Goal: Task Accomplishment & Management: Use online tool/utility

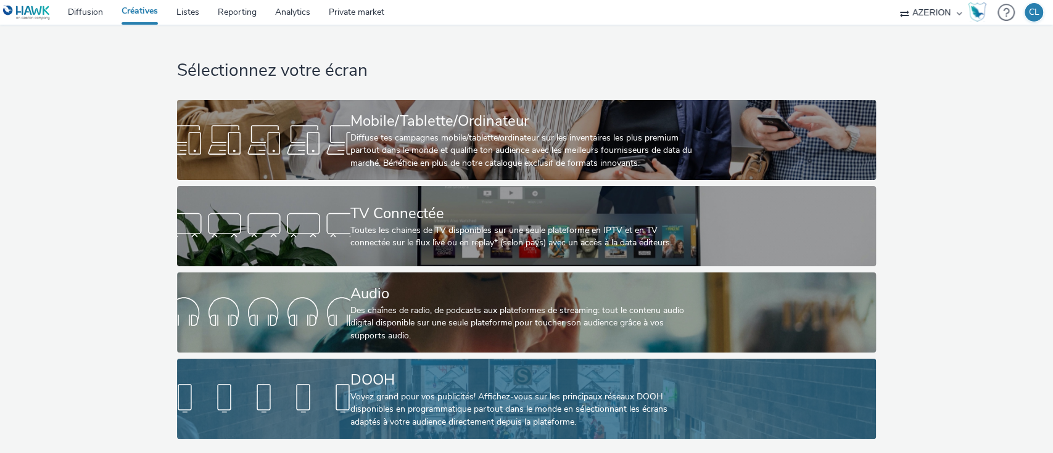
click at [528, 416] on div "Voyez grand pour vos publicités! Affichez-vous sur les principaux réseaux DOOH …" at bounding box center [523, 410] width 347 height 38
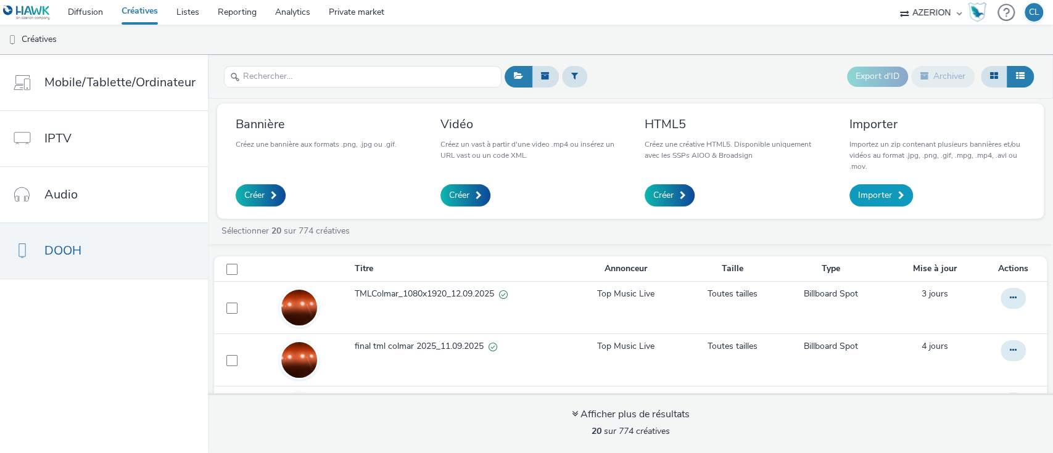
click at [858, 194] on span "Importer" at bounding box center [875, 195] width 34 height 12
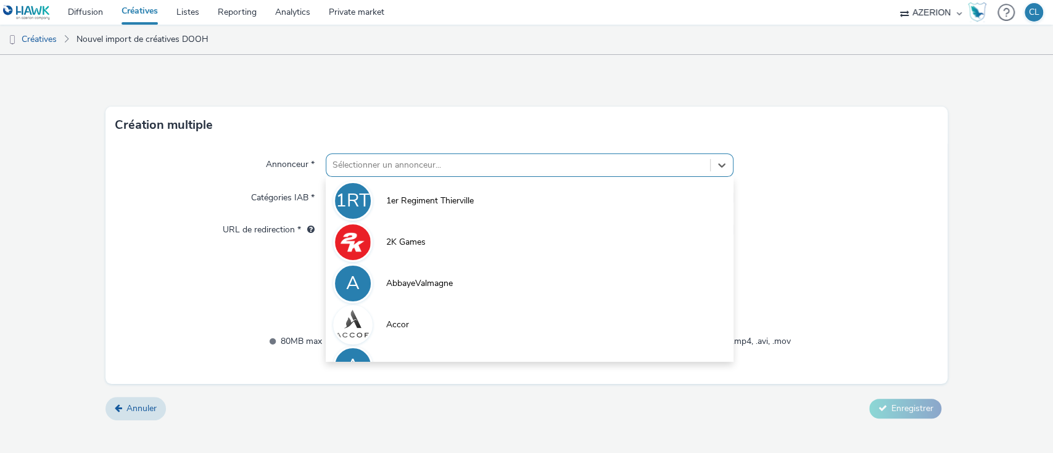
click at [433, 168] on div at bounding box center [519, 165] width 372 height 15
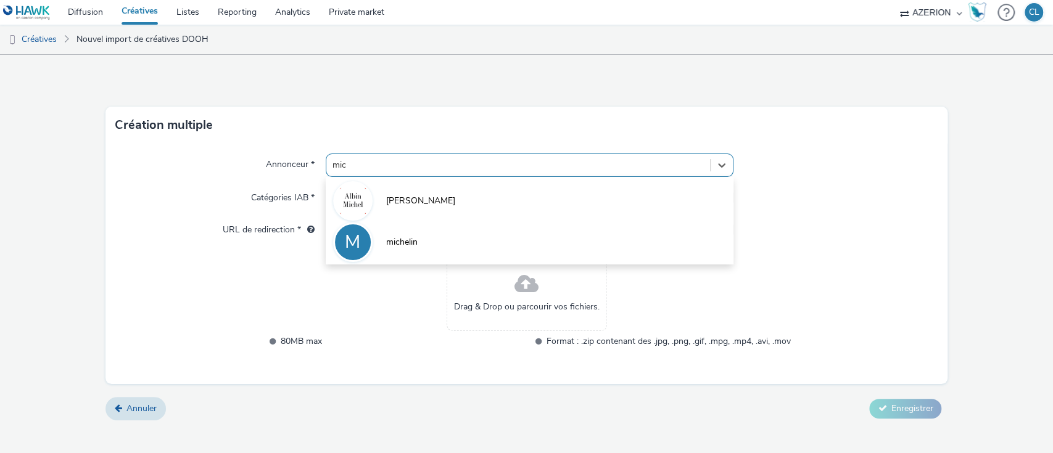
type input "mic"
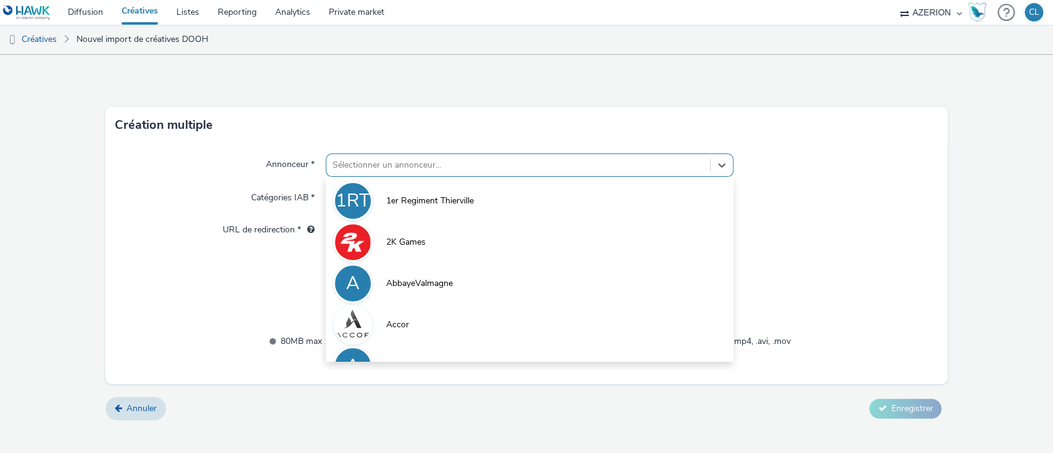
click at [427, 160] on div at bounding box center [519, 165] width 372 height 15
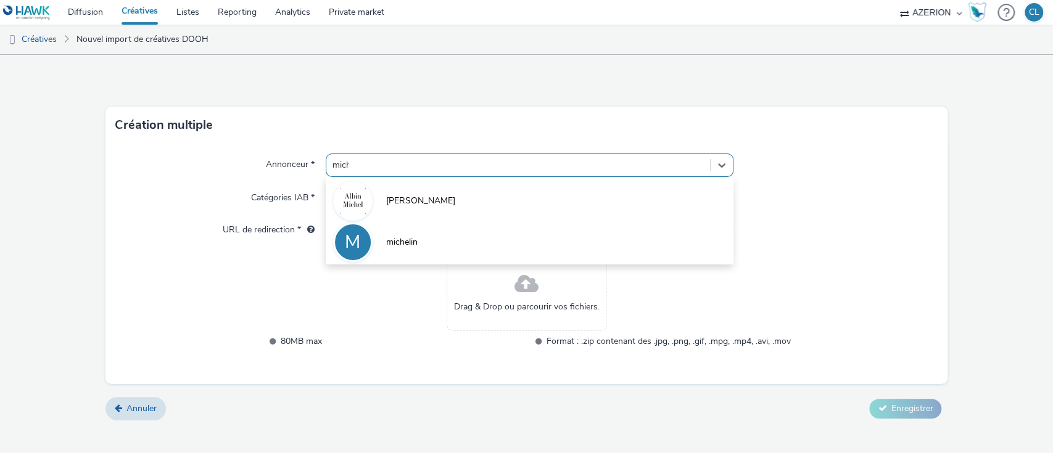
type input "miche"
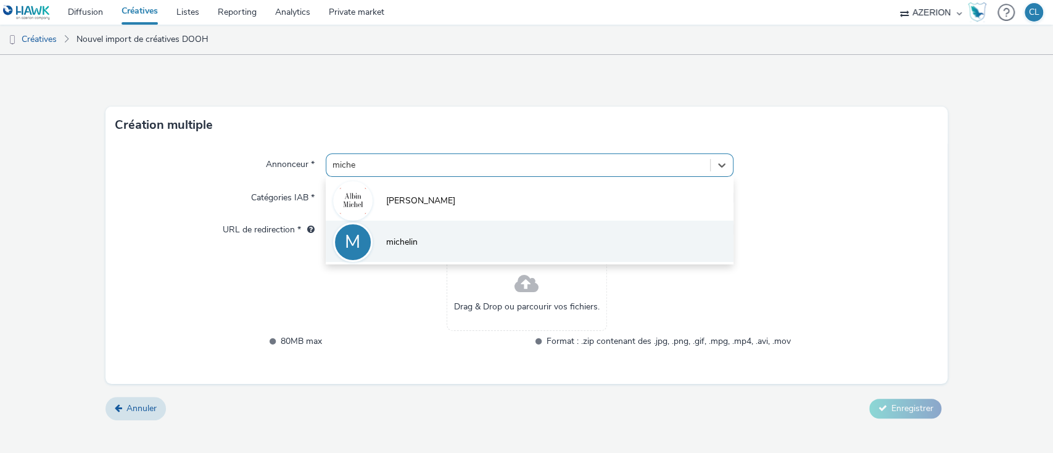
click at [407, 239] on span "michelin" at bounding box center [401, 242] width 31 height 12
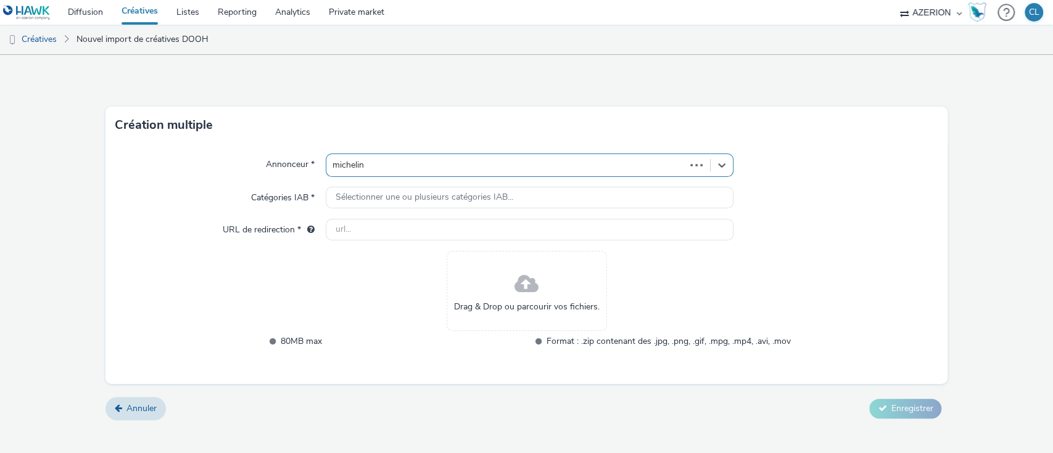
type input "[URL][DOMAIN_NAME]"
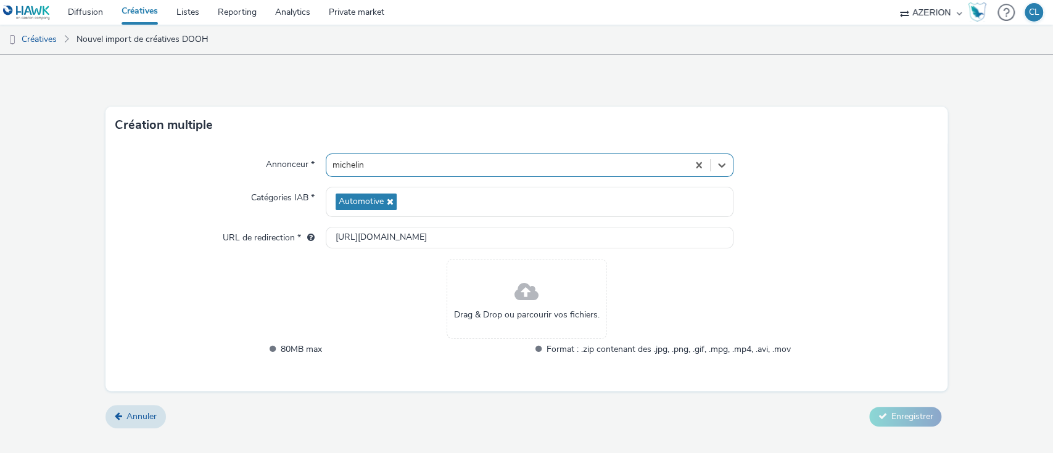
click at [516, 304] on span at bounding box center [527, 292] width 24 height 33
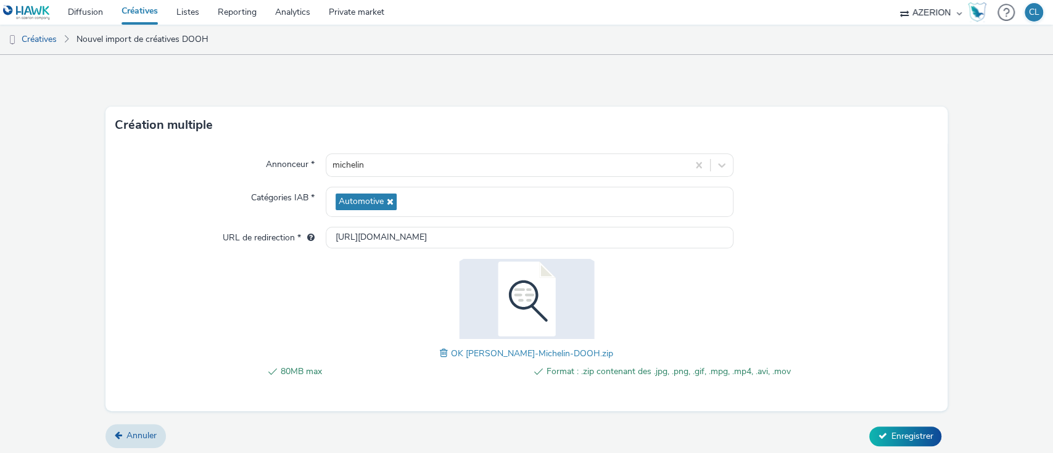
scroll to position [2, 0]
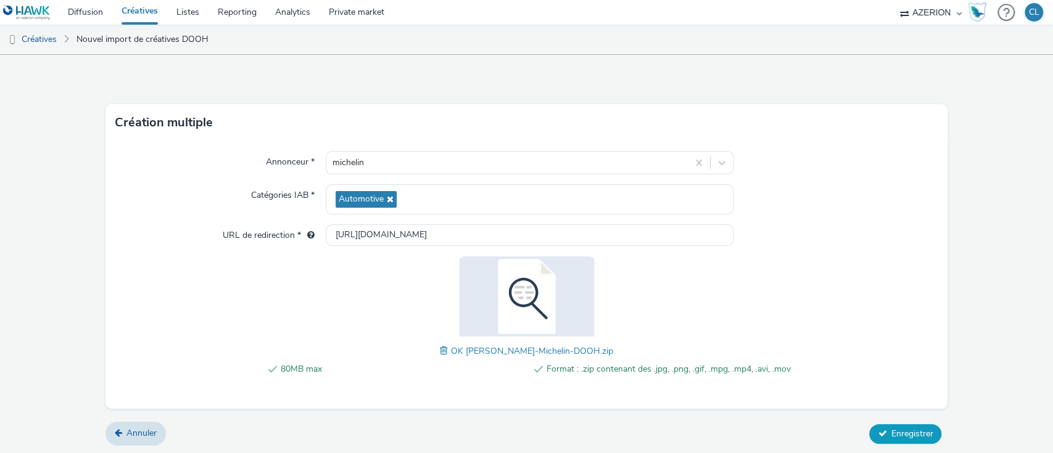
click at [903, 424] on button "Enregistrer" at bounding box center [905, 434] width 72 height 20
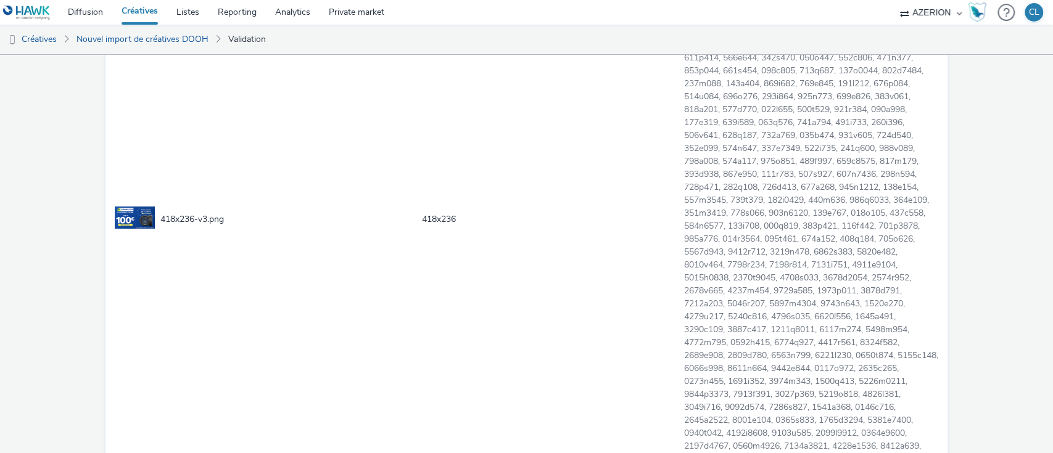
scroll to position [455, 0]
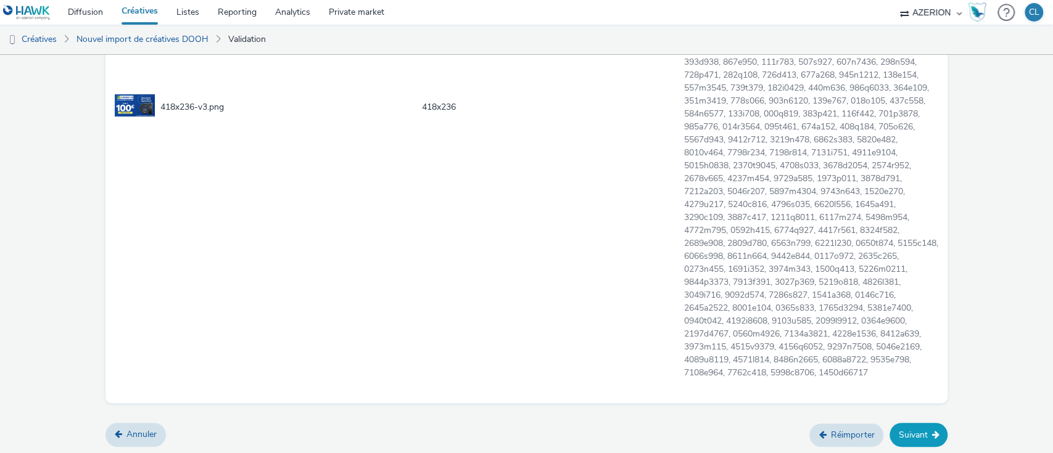
click at [932, 435] on icon at bounding box center [935, 435] width 7 height 9
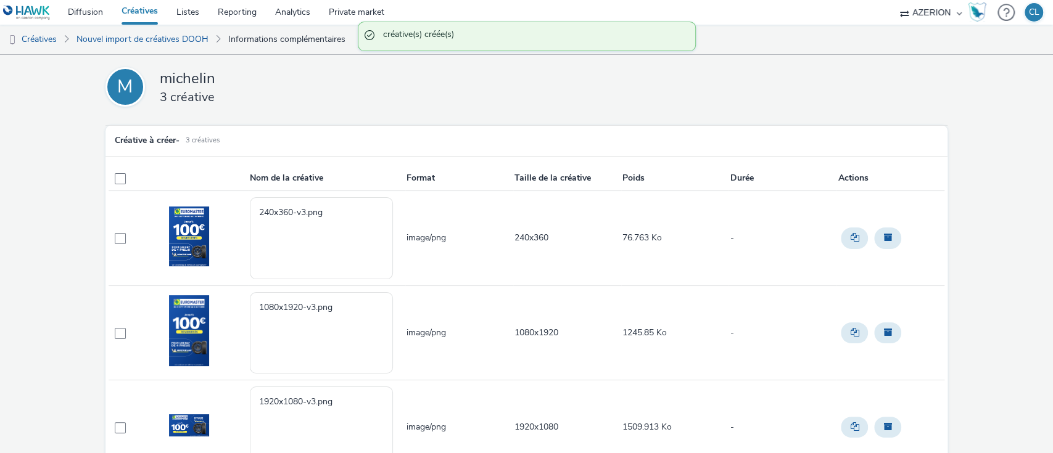
scroll to position [76, 0]
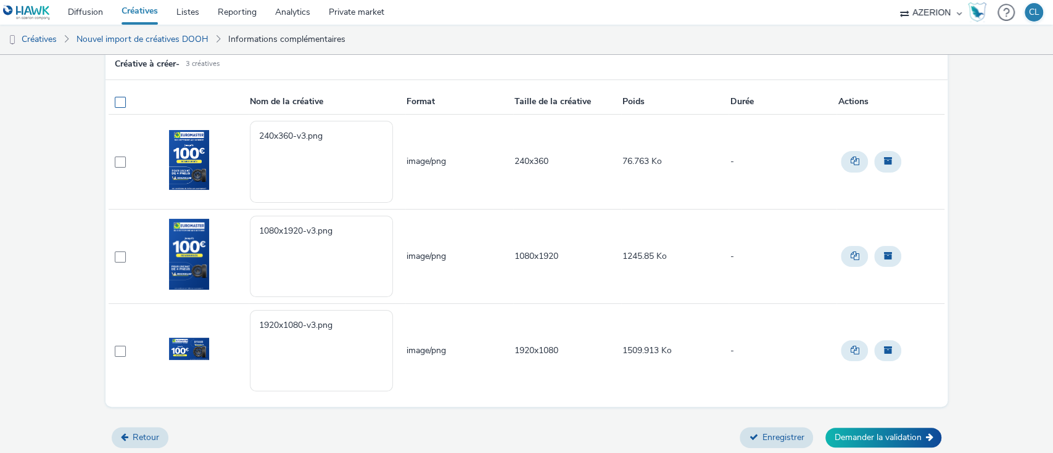
click at [117, 104] on span at bounding box center [120, 102] width 11 height 11
checkbox input "true"
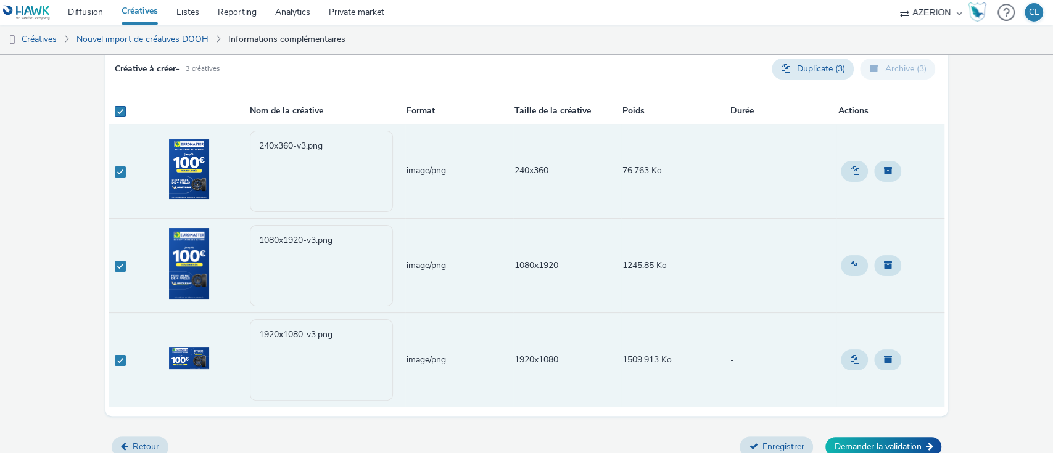
scroll to position [81, 0]
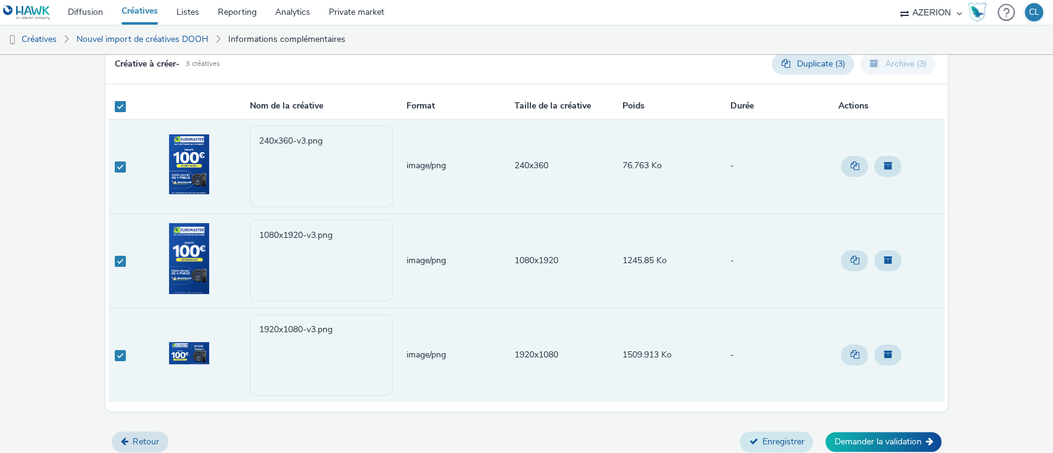
click at [741, 447] on button "Enregistrer" at bounding box center [776, 442] width 73 height 21
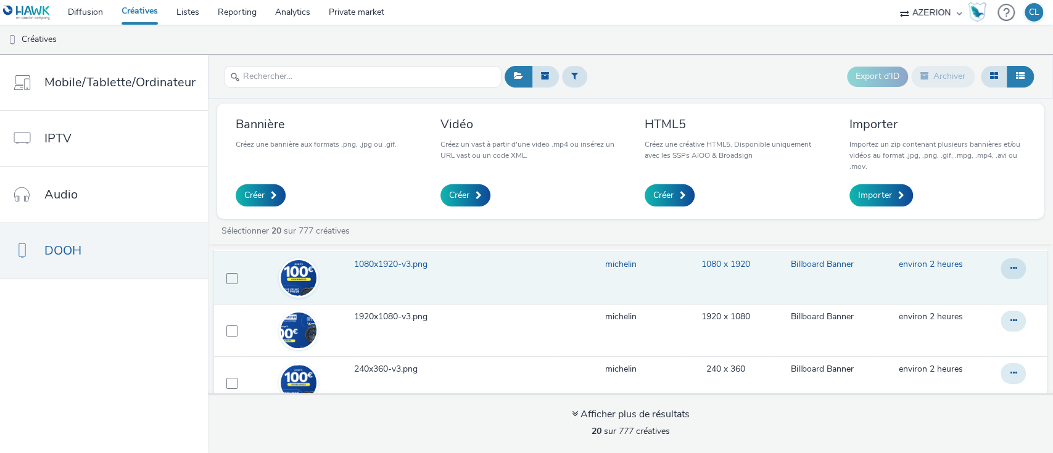
scroll to position [29, 0]
drag, startPoint x: 985, startPoint y: 274, endPoint x: 994, endPoint y: 268, distance: 11.3
click at [1001, 268] on button at bounding box center [1013, 269] width 25 height 21
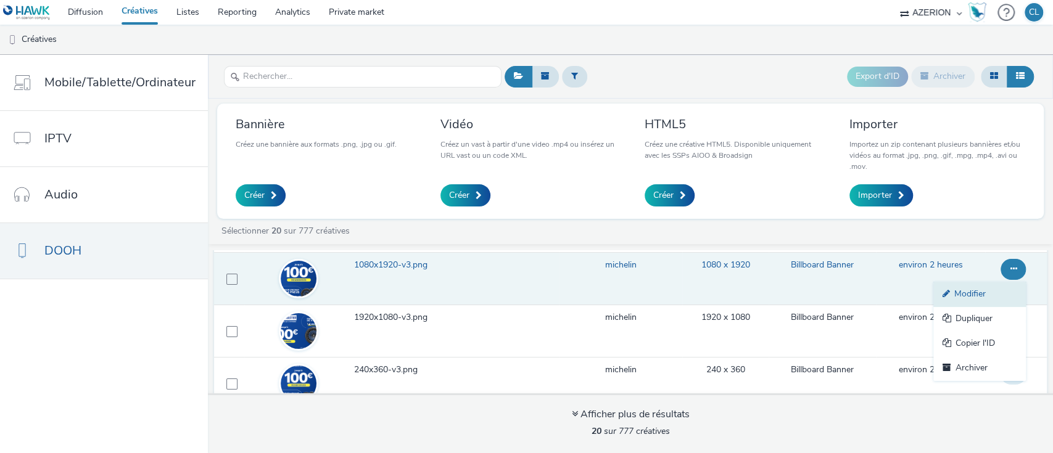
drag, startPoint x: 964, startPoint y: 294, endPoint x: 952, endPoint y: 291, distance: 12.7
click at [952, 291] on link "Modifier" at bounding box center [979, 294] width 93 height 25
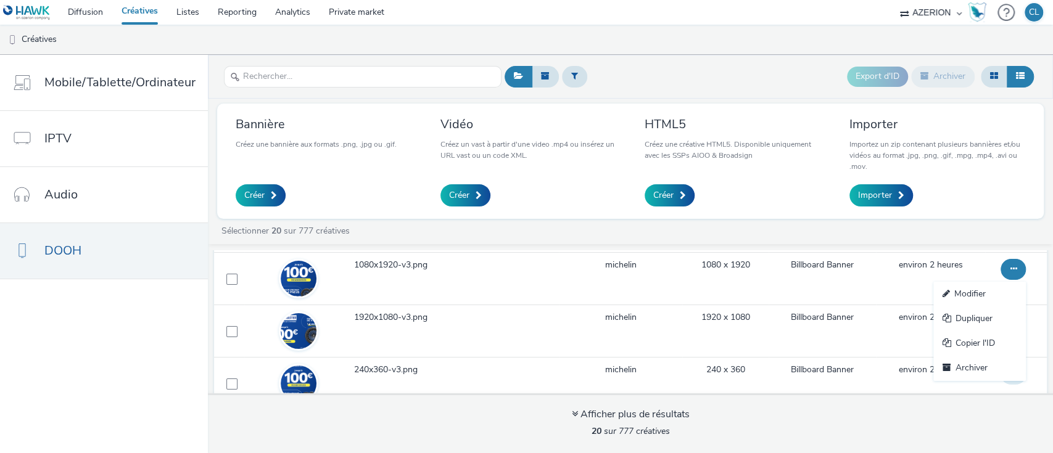
click at [952, 291] on div "Mobile/Tablette/Ordinateur IPTV Audio DOOH Export d'ID Archiver Bannière Créez …" at bounding box center [526, 254] width 1053 height 399
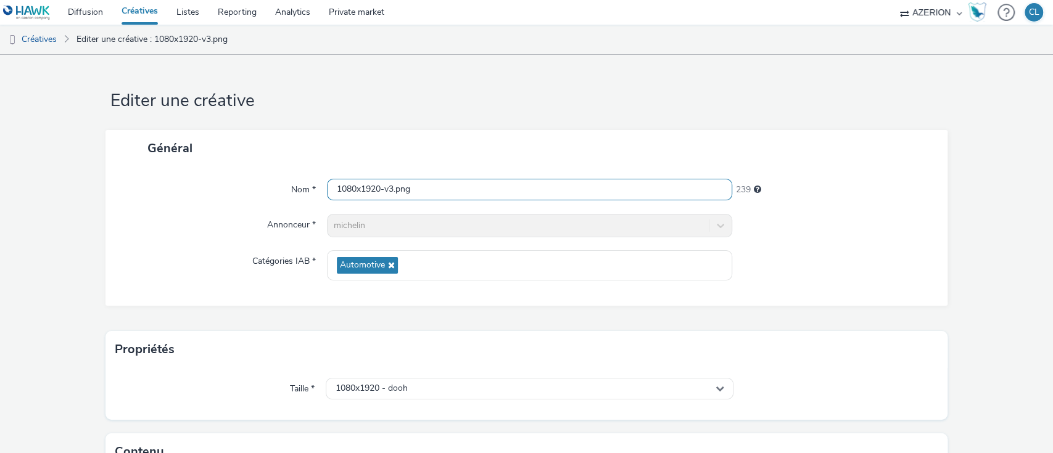
click at [332, 189] on input "1080x1920-v3.png" at bounding box center [530, 190] width 406 height 22
click at [428, 190] on input "Michelin_Euromaster_Set25_1080x1920-v3.png" at bounding box center [530, 190] width 406 height 22
click at [416, 194] on input "Michelin_Euromaster_Sept25_1080x1920-v3.png" at bounding box center [530, 190] width 406 height 22
drag, startPoint x: 487, startPoint y: 189, endPoint x: 296, endPoint y: 183, distance: 190.7
click at [296, 183] on div "Nom * Michelin_Euromaster_FRANCE_Sept25_1080x1920-v3.png 205" at bounding box center [527, 190] width 818 height 22
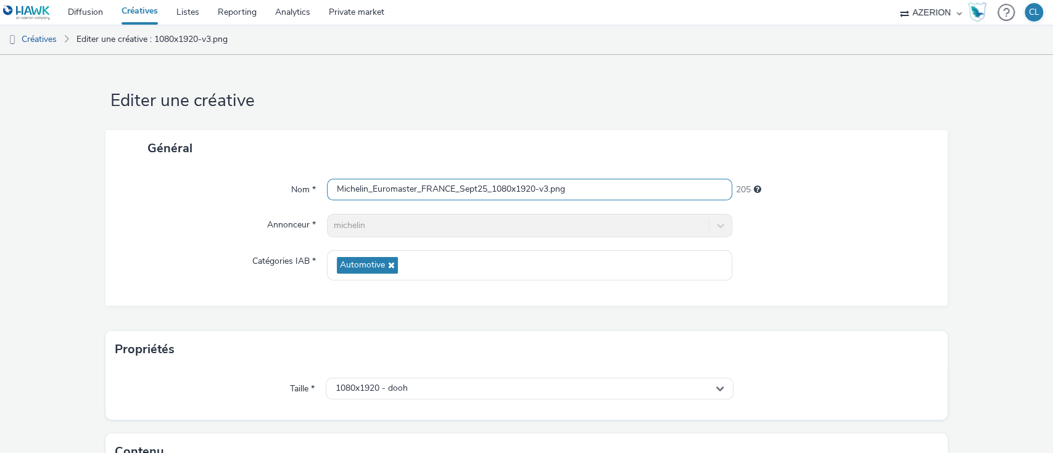
scroll to position [151, 0]
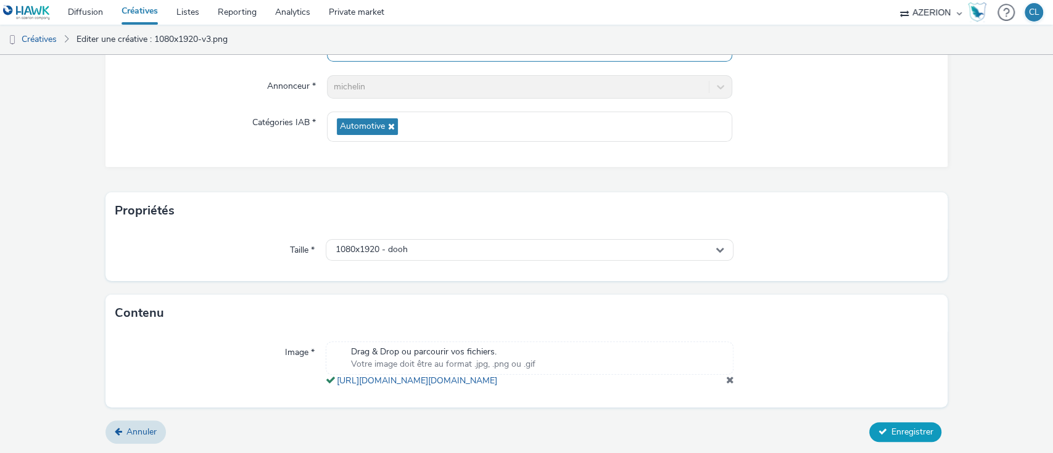
type input "Michelin_Euromaster_FRANCE_Sept25_1080x1920-v3.png"
click at [915, 437] on span "Enregistrer" at bounding box center [912, 432] width 42 height 12
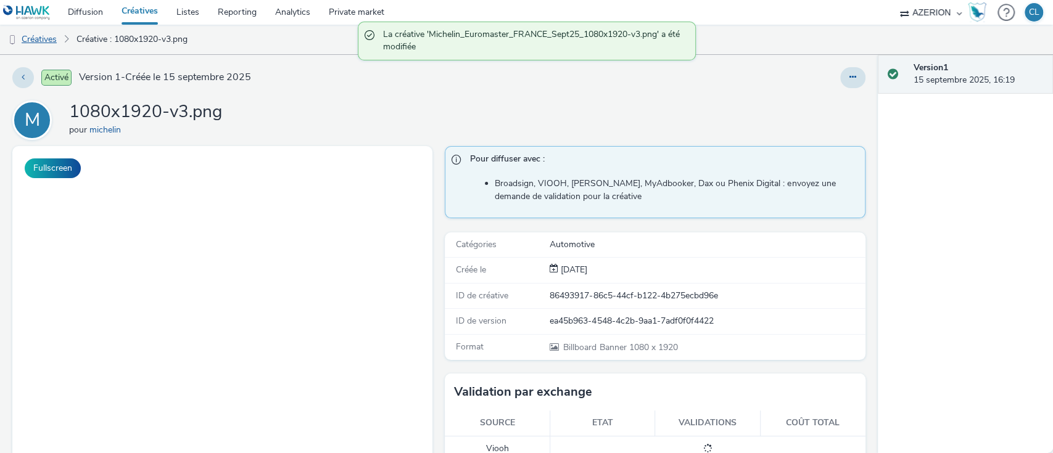
click at [52, 46] on link "Créatives" at bounding box center [31, 40] width 63 height 30
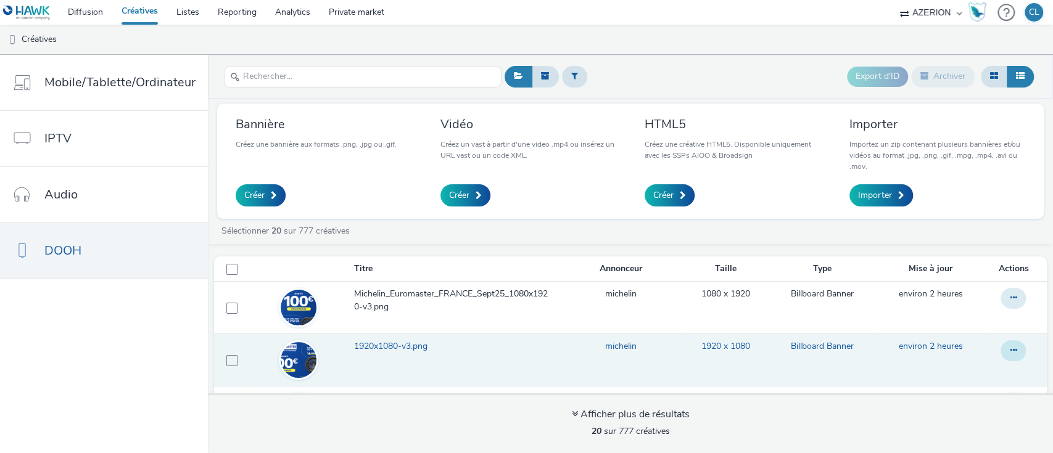
click at [1010, 353] on icon at bounding box center [1013, 350] width 7 height 9
click at [953, 378] on link "Modifier" at bounding box center [979, 375] width 93 height 25
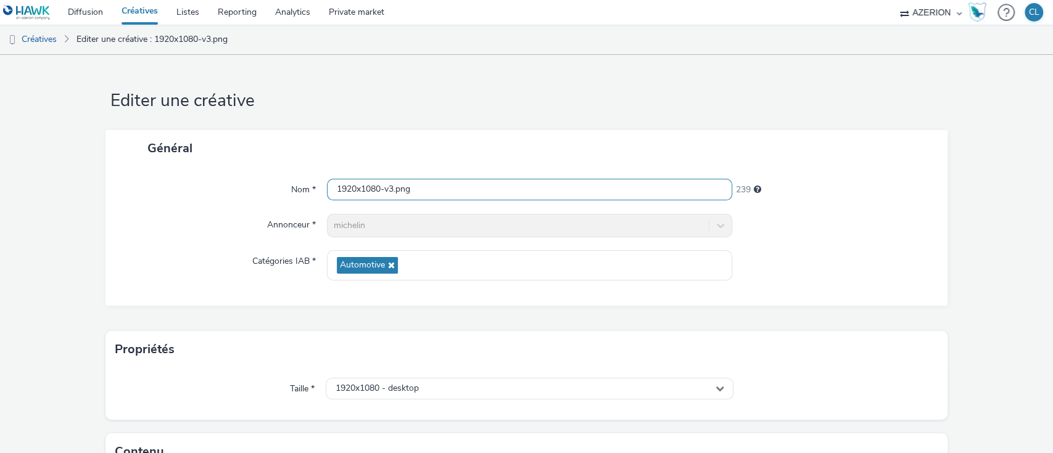
click at [331, 189] on input "1920x1080-v3.png" at bounding box center [530, 190] width 406 height 22
paste input "Michelin_Euromaster_FRANCE_Sept25_"
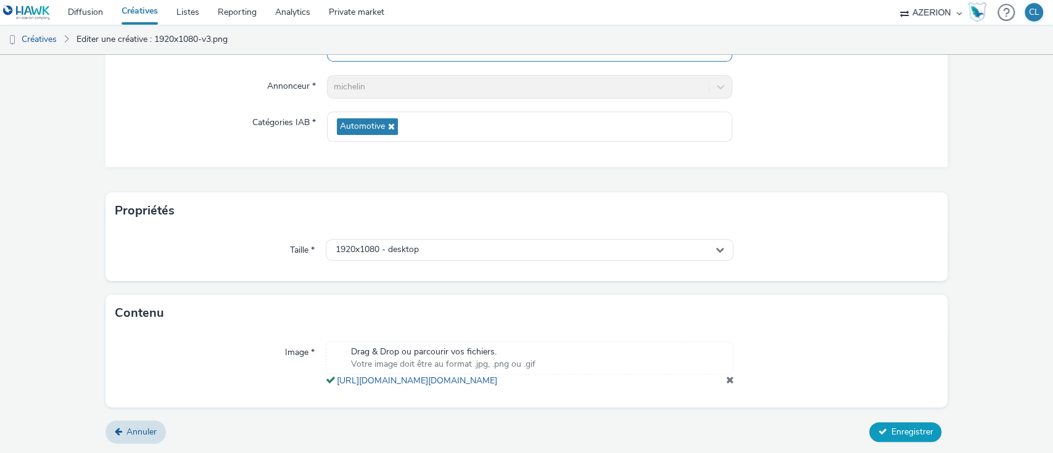
type input "Michelin_Euromaster_FRANCE_Sept25_1920x1080-v3.png"
click at [906, 426] on button "Enregistrer" at bounding box center [905, 433] width 72 height 20
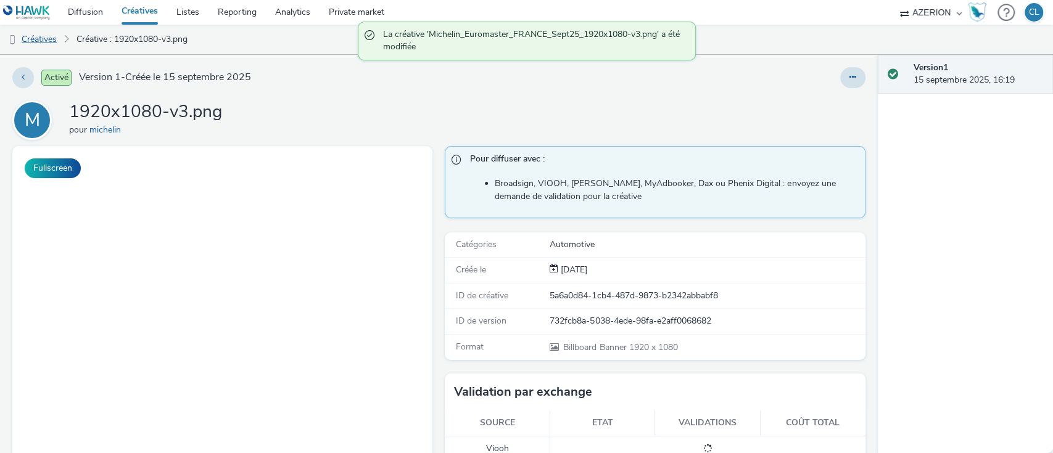
click at [44, 35] on link "Créatives" at bounding box center [31, 40] width 63 height 30
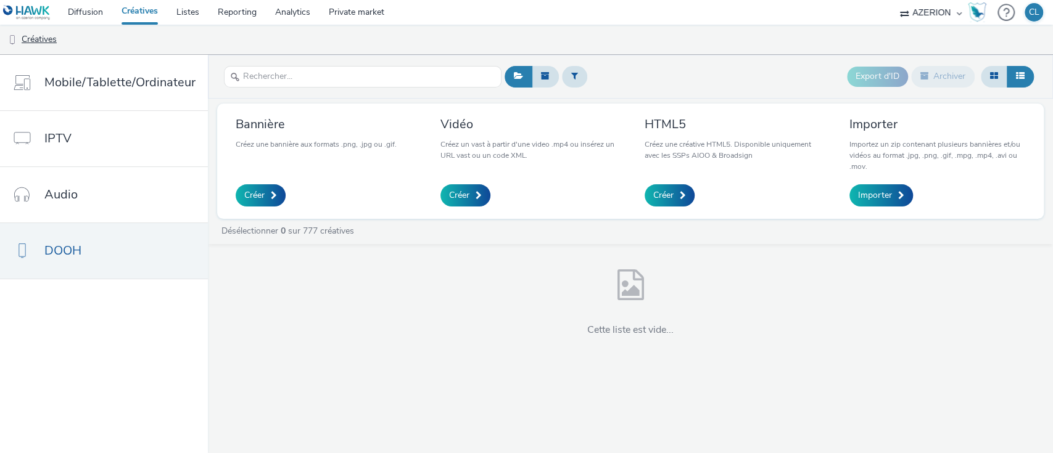
click at [32, 39] on link "Créatives" at bounding box center [31, 40] width 63 height 30
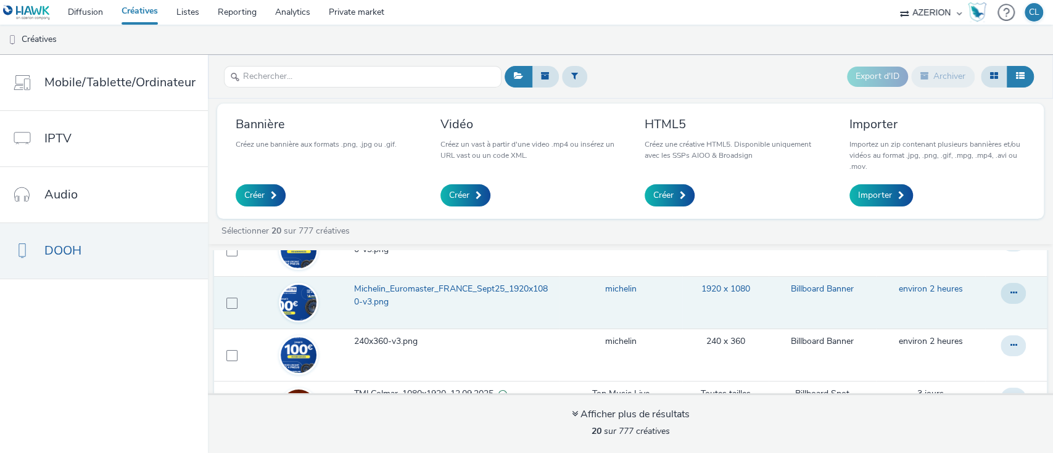
scroll to position [70, 0]
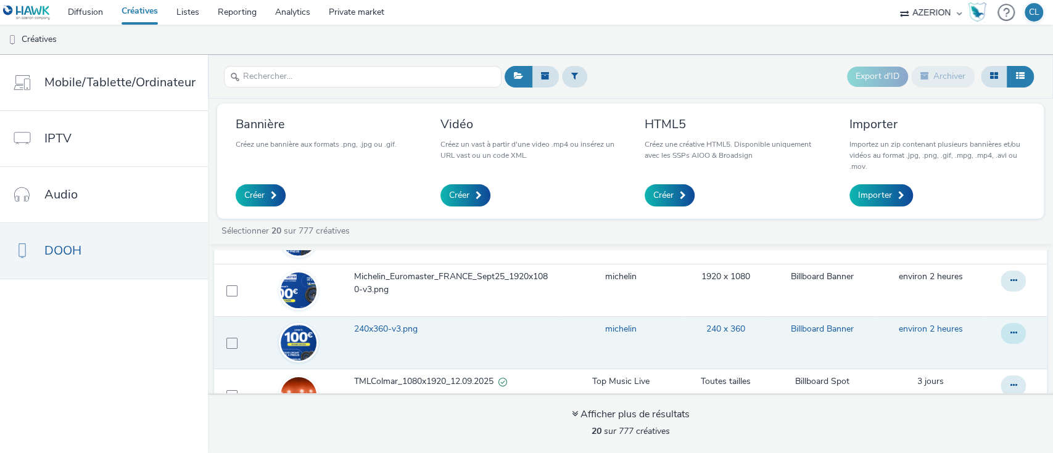
click at [1001, 334] on button at bounding box center [1013, 333] width 25 height 21
click at [967, 350] on link "Modifier" at bounding box center [979, 358] width 93 height 25
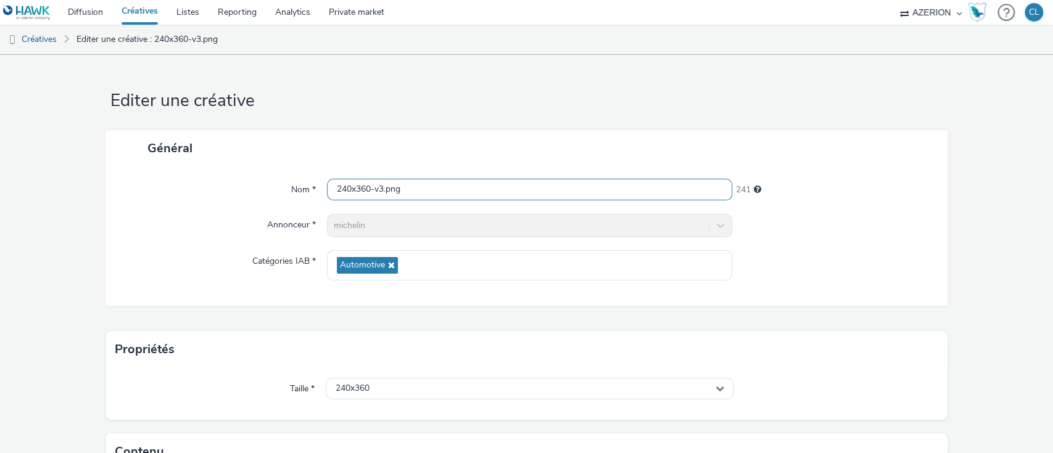
click at [331, 194] on input "240x360-v3.png" at bounding box center [530, 190] width 406 height 22
paste input "Michelin_Euromaster_FRANCE_Sept25_"
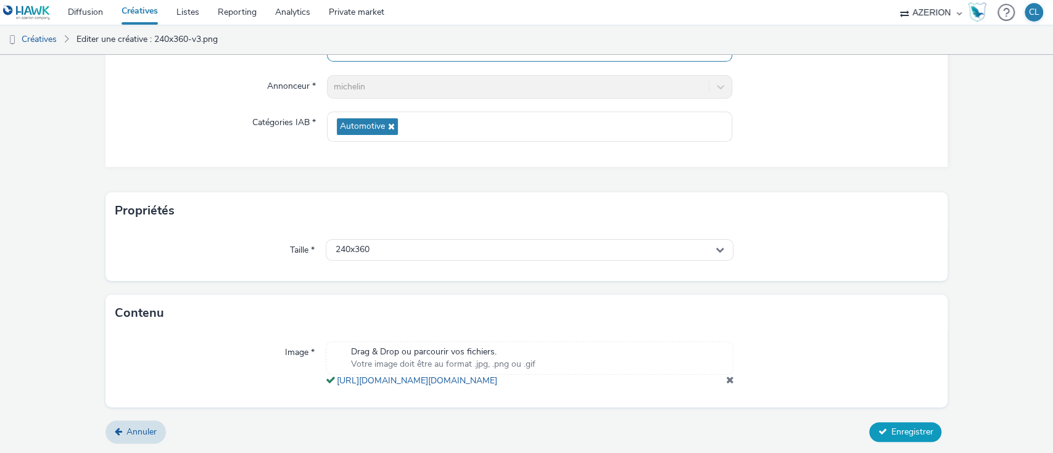
type input "Michelin_Euromaster_FRANCE_Sept25_240x360-v3.png"
click at [891, 437] on span "Enregistrer" at bounding box center [912, 432] width 42 height 12
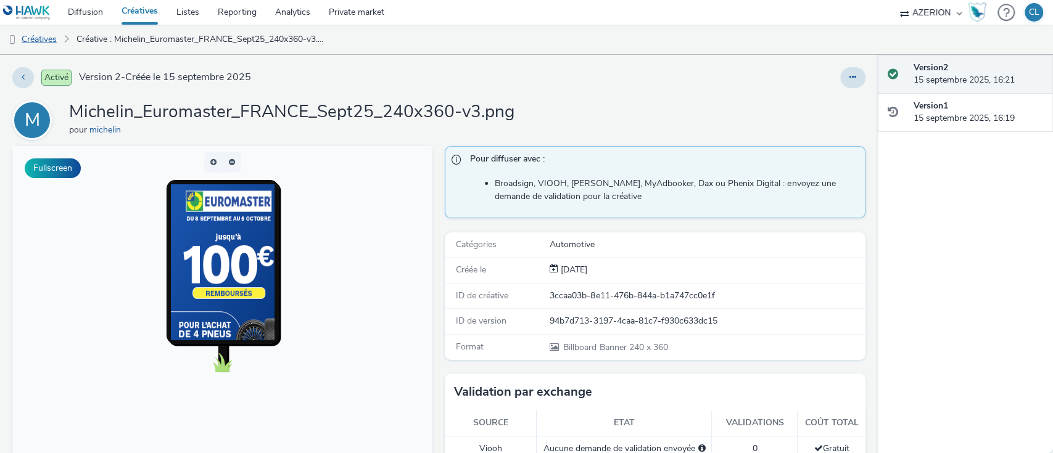
click at [37, 47] on link "Créatives" at bounding box center [31, 40] width 63 height 30
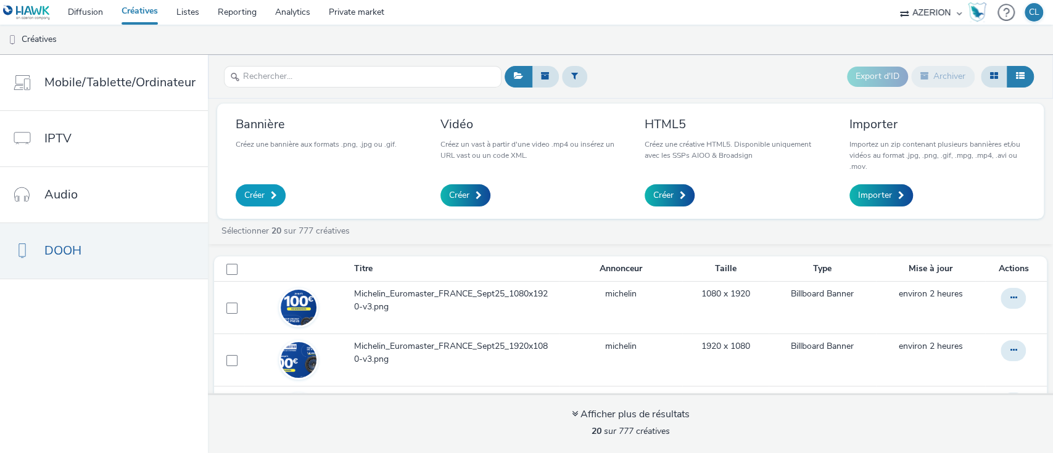
click at [274, 195] on span at bounding box center [274, 195] width 6 height 9
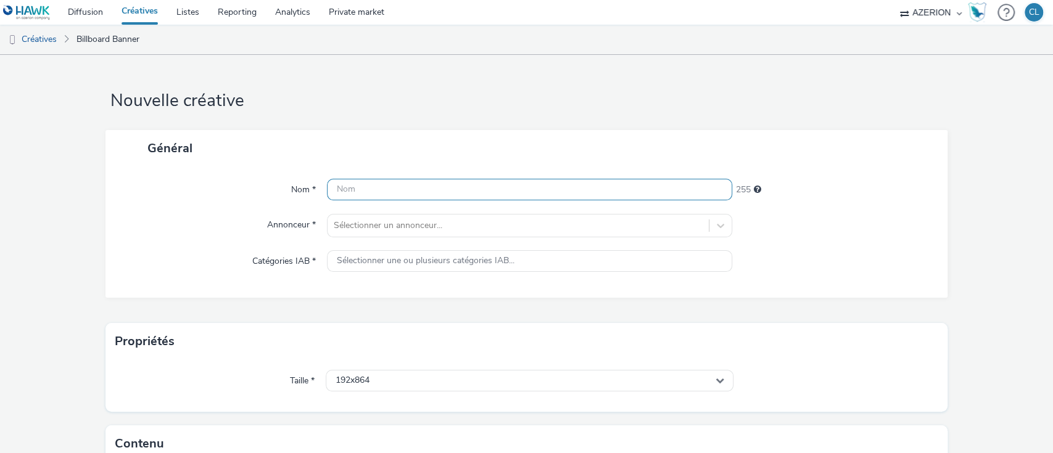
click at [365, 195] on input "text" at bounding box center [530, 190] width 406 height 22
type input "m"
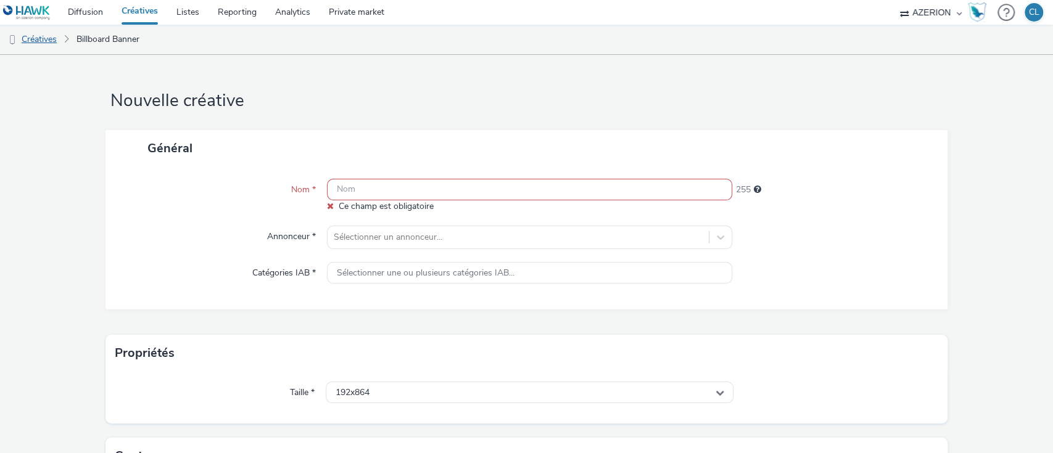
click at [41, 30] on link "Créatives" at bounding box center [31, 40] width 63 height 30
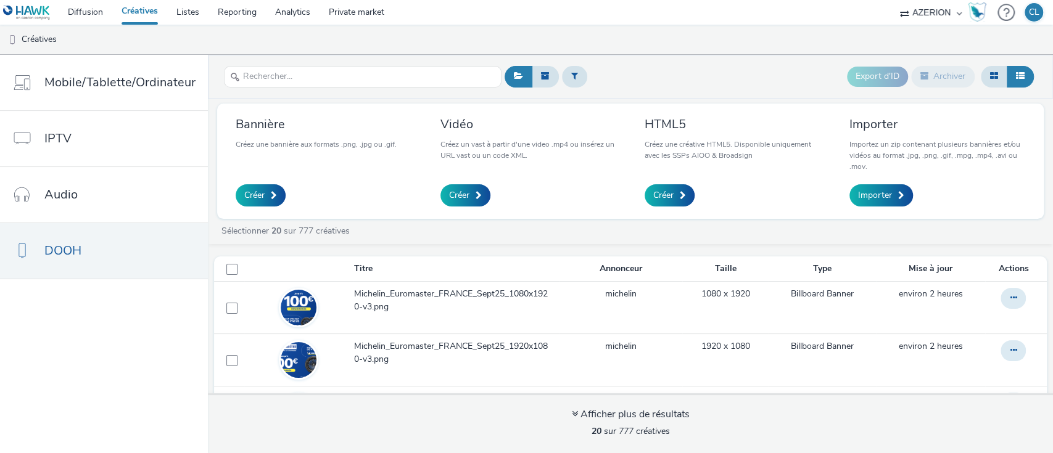
click at [454, 211] on div "Bannière Créez une bannière aux formats .png, .jpg ou .gif. Créer Vidéo Créez u…" at bounding box center [630, 161] width 827 height 115
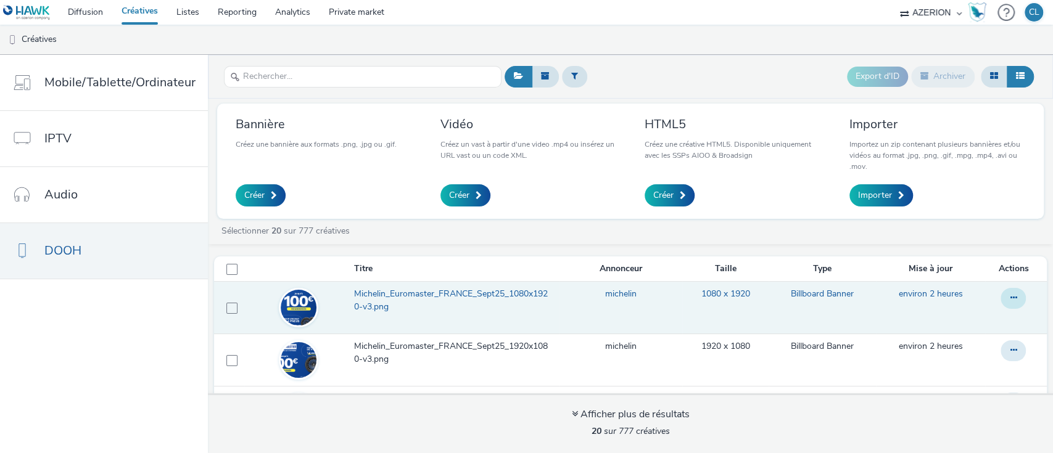
click at [1010, 299] on icon at bounding box center [1013, 298] width 7 height 9
click at [965, 316] on link "Modifier" at bounding box center [979, 323] width 93 height 25
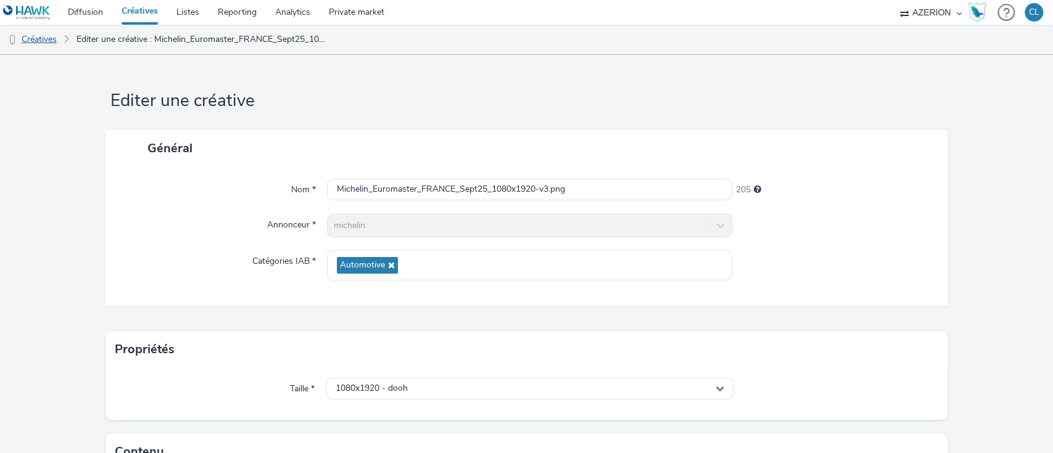
click at [39, 48] on link "Créatives" at bounding box center [31, 40] width 63 height 30
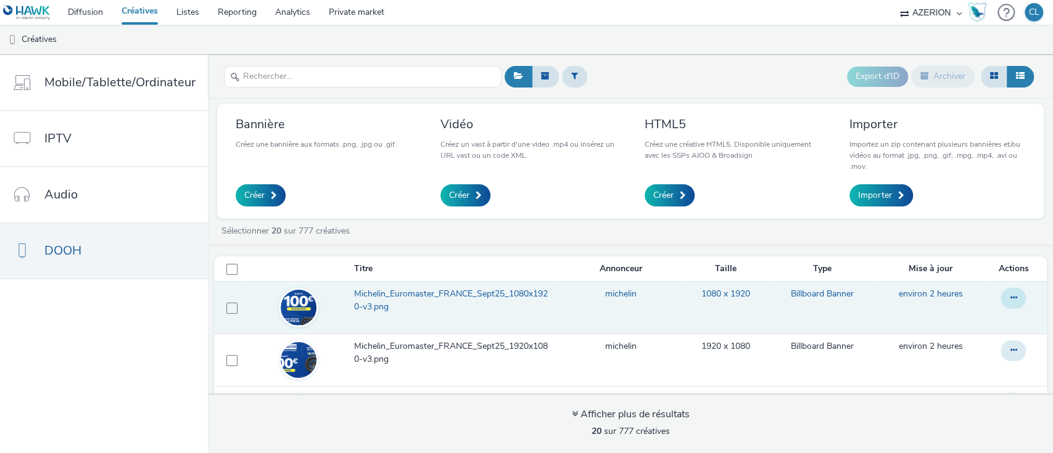
click at [1001, 296] on button at bounding box center [1013, 298] width 25 height 21
click at [964, 341] on link "Dupliquer" at bounding box center [979, 348] width 93 height 25
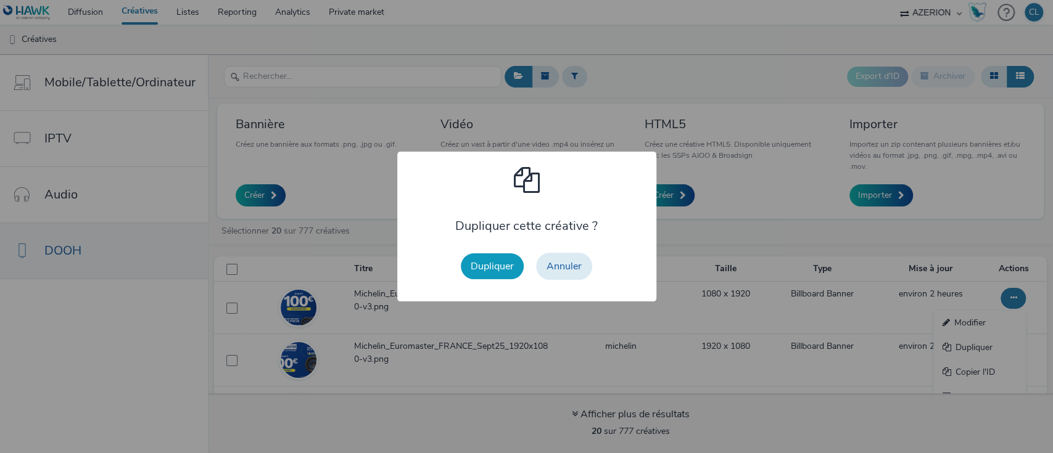
click at [502, 274] on button "Dupliquer" at bounding box center [492, 267] width 63 height 26
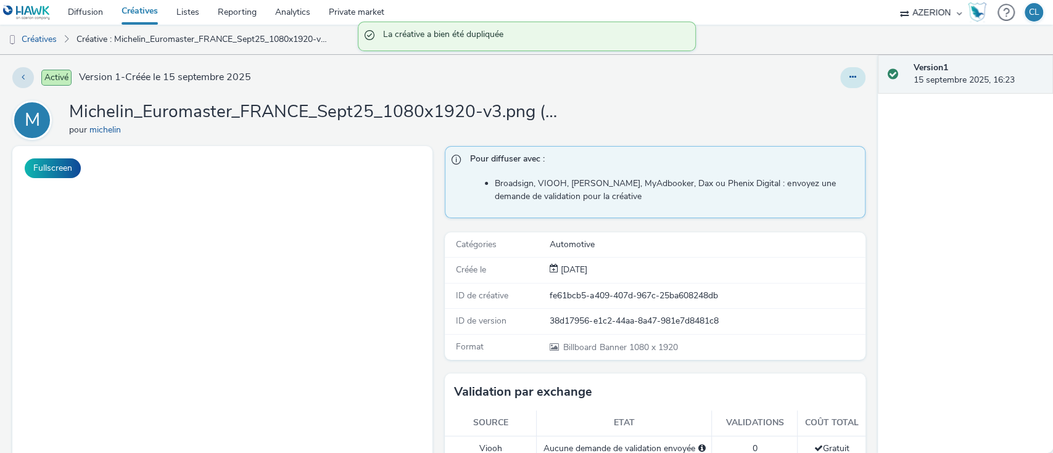
click at [840, 81] on button at bounding box center [852, 77] width 25 height 21
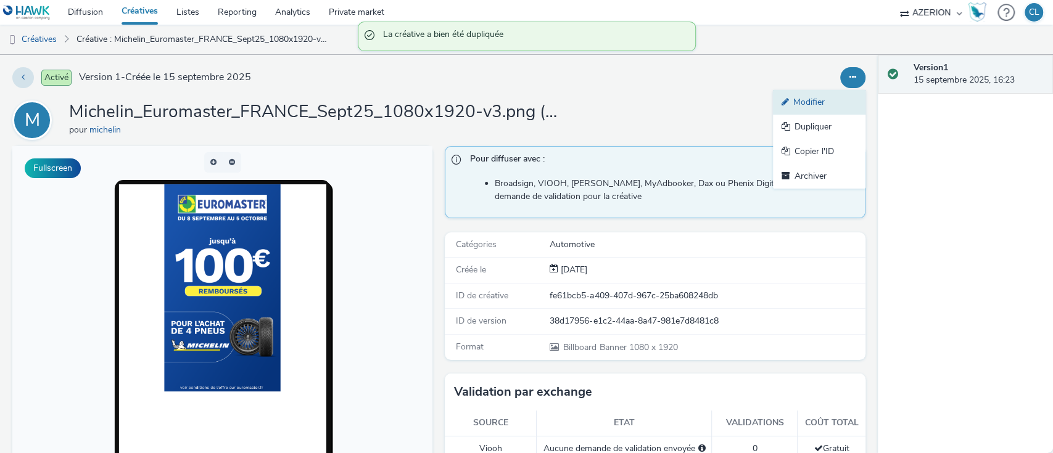
click at [816, 106] on link "Modifier" at bounding box center [819, 102] width 93 height 25
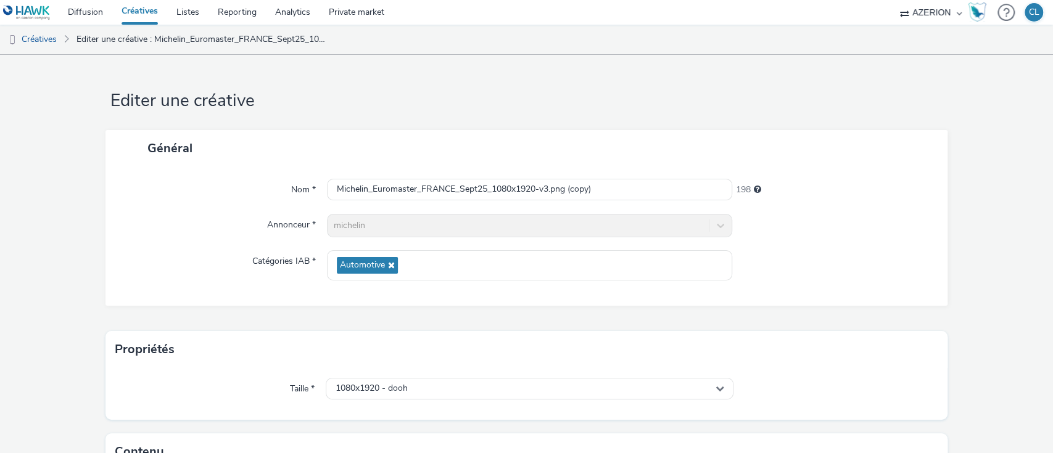
drag, startPoint x: 642, startPoint y: 348, endPoint x: 583, endPoint y: 399, distance: 77.8
click at [583, 399] on div "Propriétés Taille * 1080x1920 - dooh" at bounding box center [526, 375] width 843 height 89
drag, startPoint x: 534, startPoint y: 189, endPoint x: 489, endPoint y: 186, distance: 44.5
click at [489, 186] on input "Michelin_Euromaster_FRANCE_Sept25_1080x1920-v3.png (copy)" at bounding box center [530, 190] width 406 height 22
click at [587, 190] on input "Michelin_Euromaster_FRANCE_Sept25_418x236-v3.png (copy)" at bounding box center [530, 190] width 406 height 22
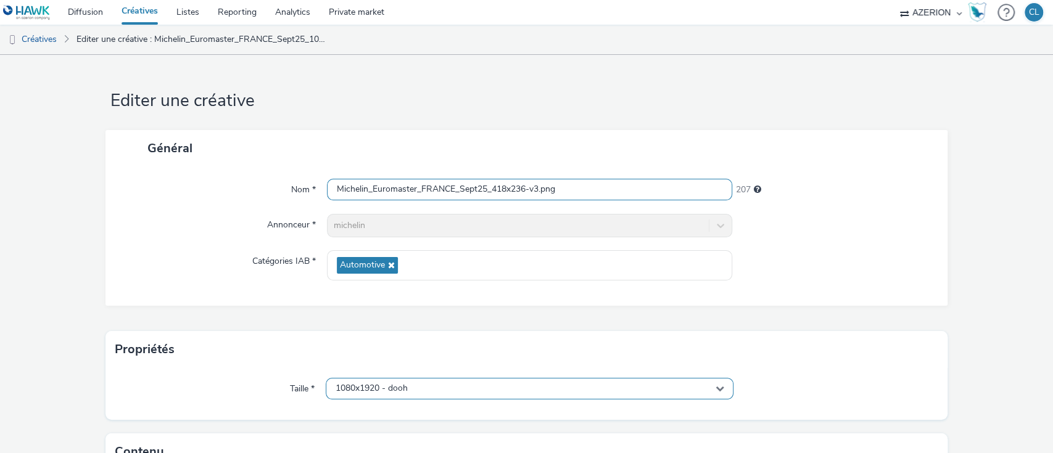
type input "Michelin_Euromaster_FRANCE_Sept25_418x236-v3.png"
click at [463, 391] on div "1080x1920 - dooh" at bounding box center [530, 389] width 408 height 22
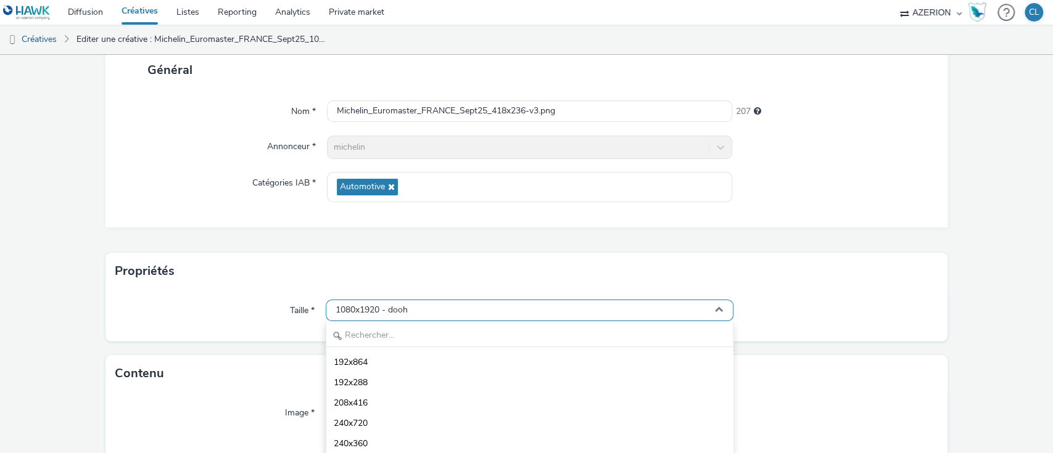
scroll to position [151, 0]
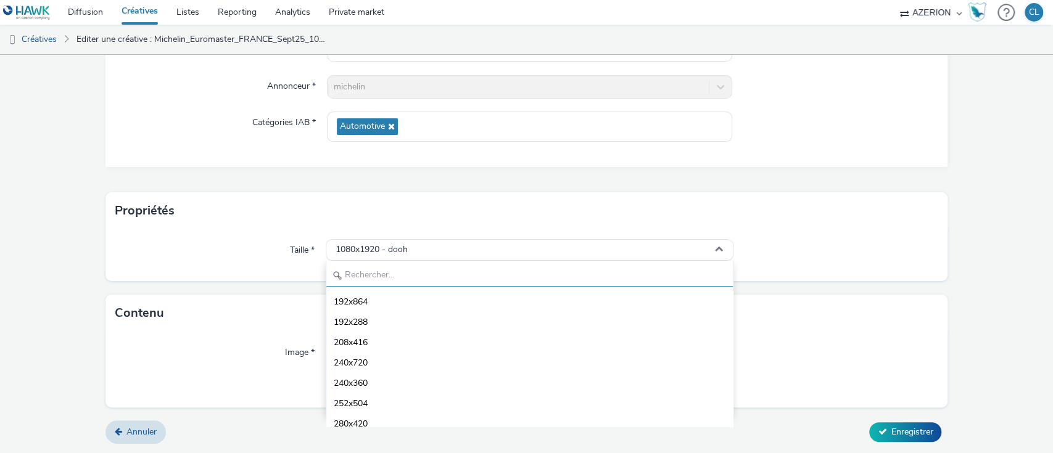
click at [371, 270] on input "text" at bounding box center [529, 276] width 407 height 22
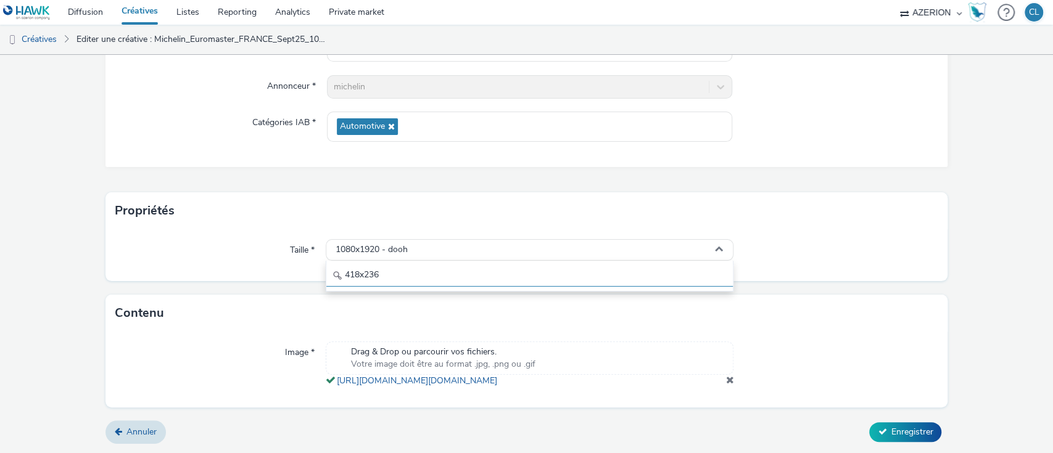
type input "418x236"
click at [798, 267] on div "Taille * 1080x1920 - dooh 418x236" at bounding box center [526, 255] width 843 height 52
click at [453, 358] on span "Votre image doit être au format .jpg, .png ou .gif" at bounding box center [443, 364] width 184 height 12
click at [725, 379] on span at bounding box center [729, 380] width 8 height 10
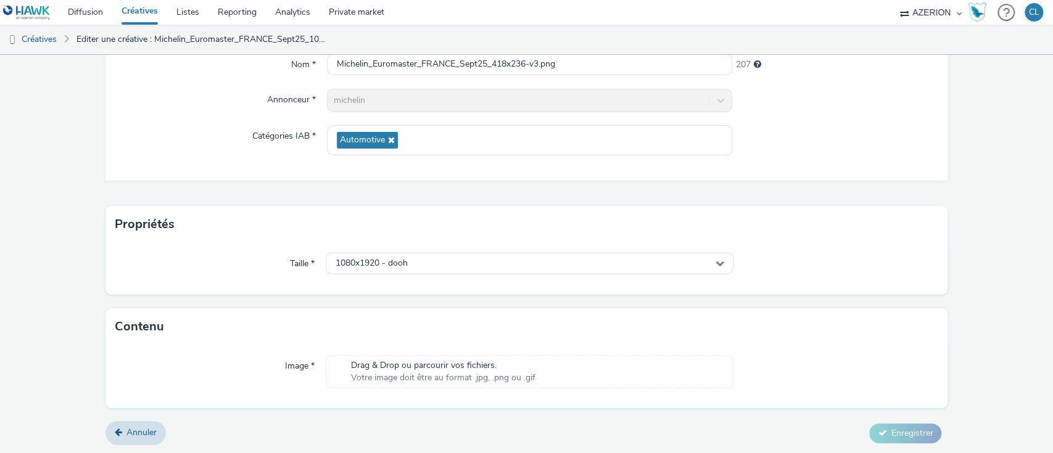
click at [462, 376] on span "Votre image doit être au format .jpg, .png ou .gif" at bounding box center [443, 378] width 184 height 12
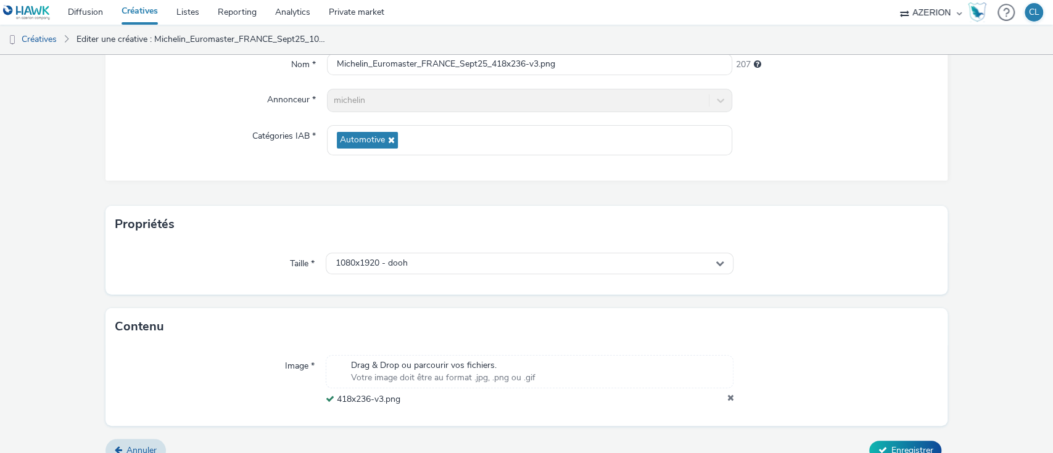
scroll to position [143, 0]
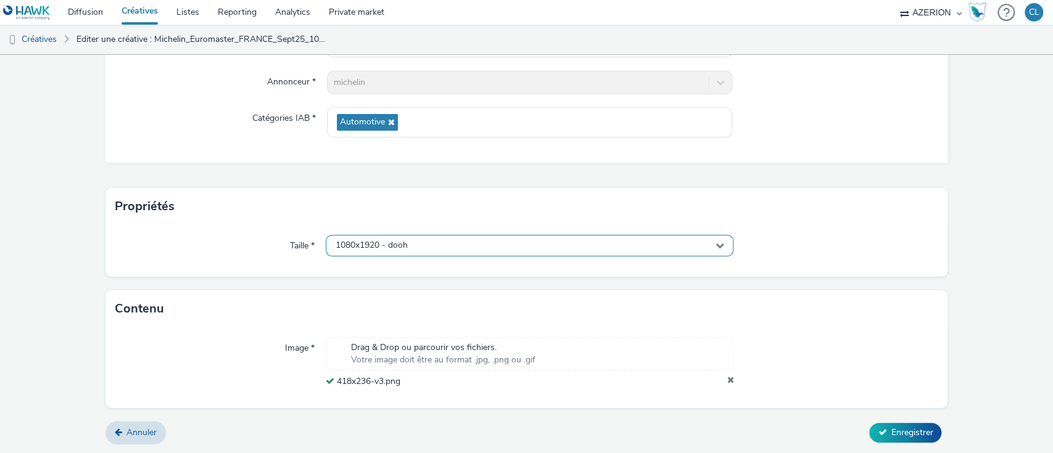
click at [404, 254] on div "1080x1920 - dooh" at bounding box center [530, 246] width 408 height 22
click at [363, 279] on input "418x236" at bounding box center [529, 272] width 407 height 22
click at [333, 269] on icon at bounding box center [338, 272] width 10 height 10
drag, startPoint x: 426, startPoint y: 244, endPoint x: 373, endPoint y: 243, distance: 53.1
click at [373, 243] on div "1080x1920 - dooh" at bounding box center [530, 246] width 408 height 22
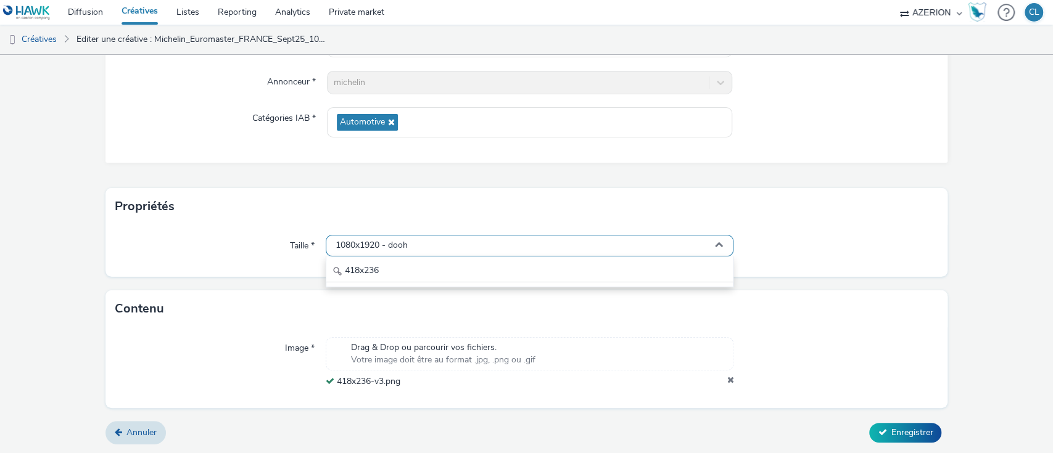
click at [424, 244] on div "1080x1920 - dooh" at bounding box center [530, 246] width 408 height 22
click at [724, 246] on div "1080x1920 - dooh" at bounding box center [530, 246] width 408 height 22
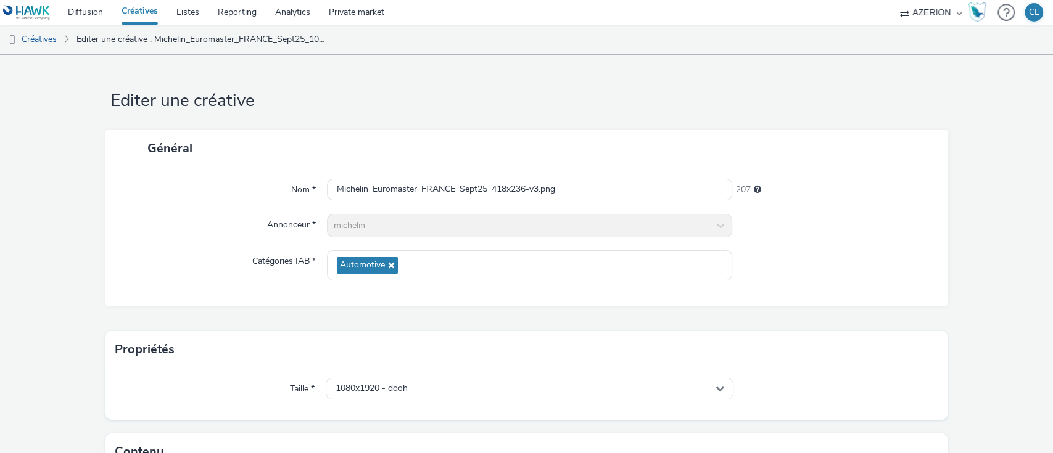
click at [61, 41] on link "Créatives" at bounding box center [31, 40] width 63 height 30
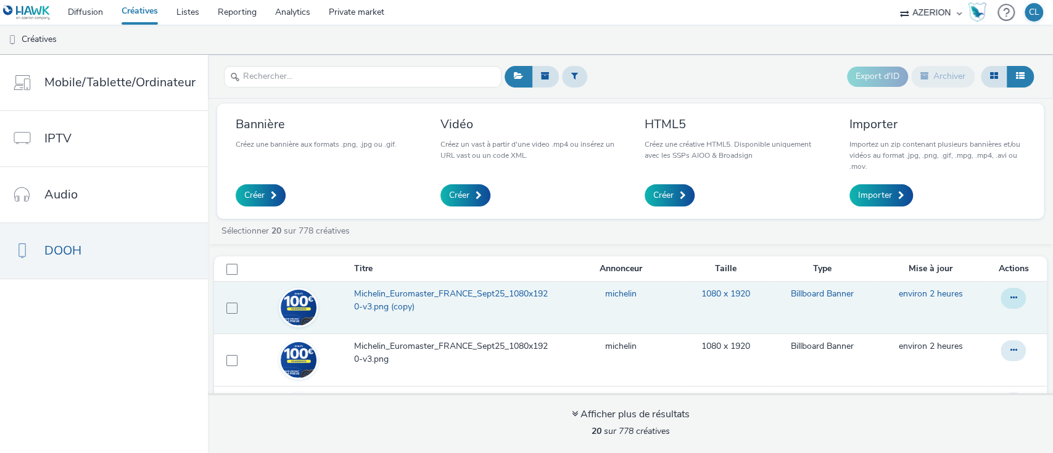
click at [1010, 294] on icon at bounding box center [1013, 298] width 7 height 9
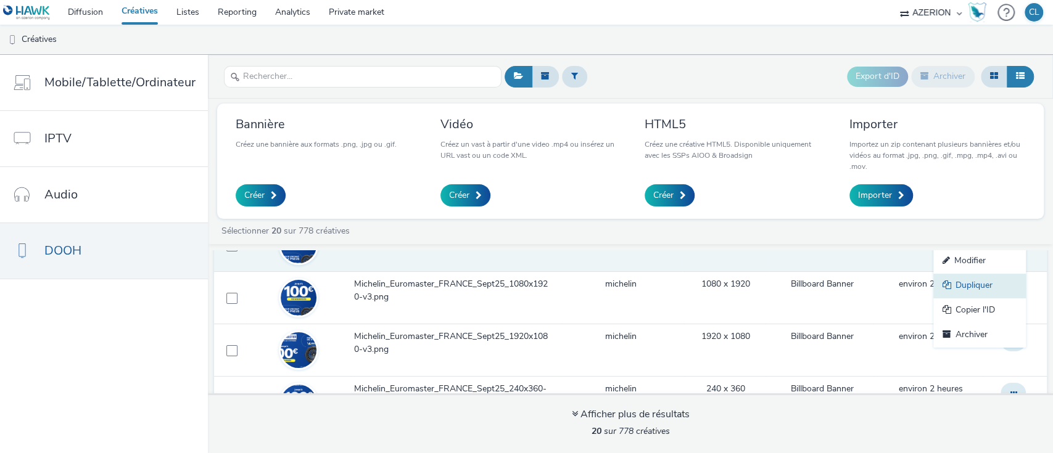
scroll to position [65, 0]
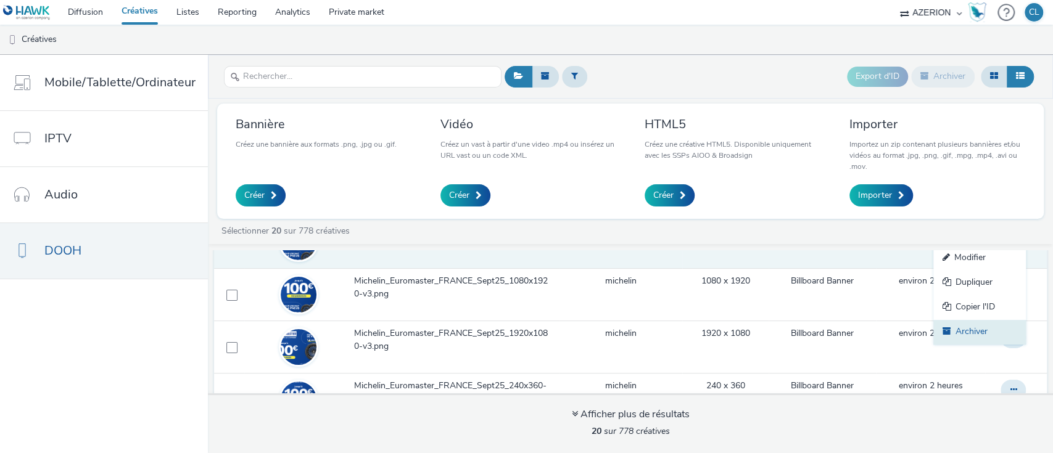
click at [947, 333] on link "Archiver" at bounding box center [979, 332] width 93 height 25
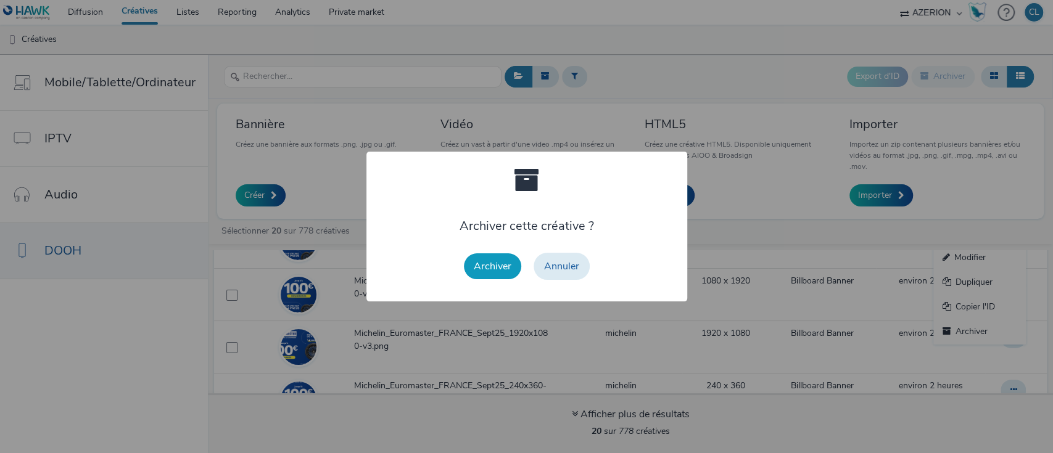
click at [500, 265] on button "Archiver" at bounding box center [492, 267] width 57 height 26
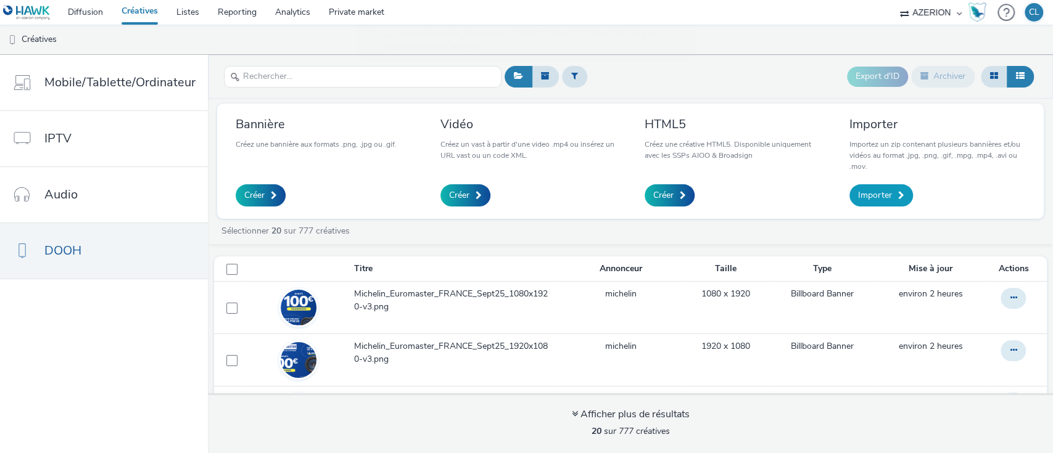
click at [869, 205] on link "Importer" at bounding box center [881, 195] width 64 height 22
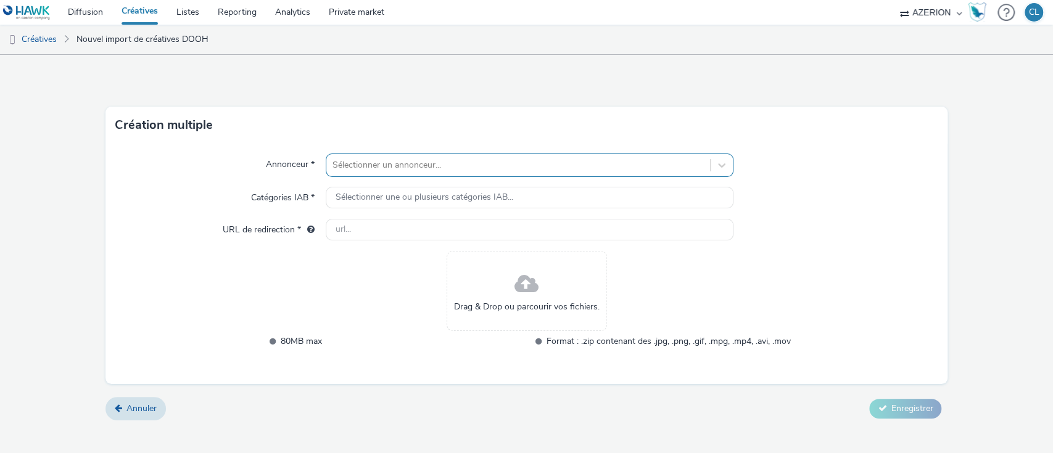
click at [419, 154] on div "Sélectionner un annonceur..." at bounding box center [530, 165] width 408 height 23
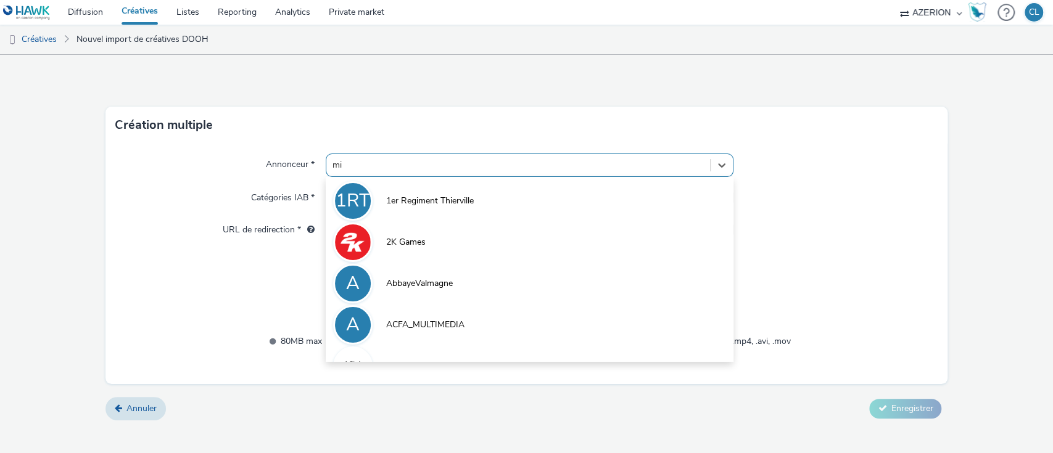
type input "mic"
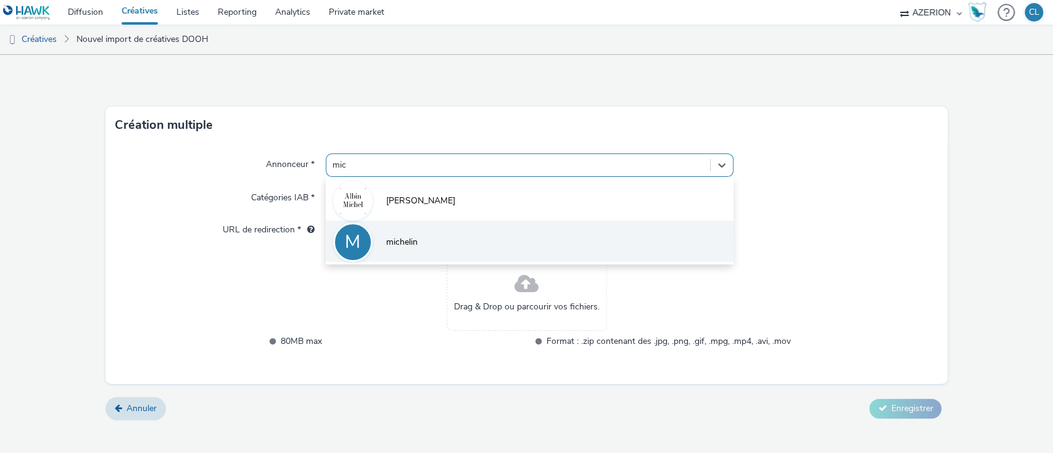
click at [440, 250] on li "M michelin" at bounding box center [530, 241] width 408 height 41
type input "[URL][DOMAIN_NAME]"
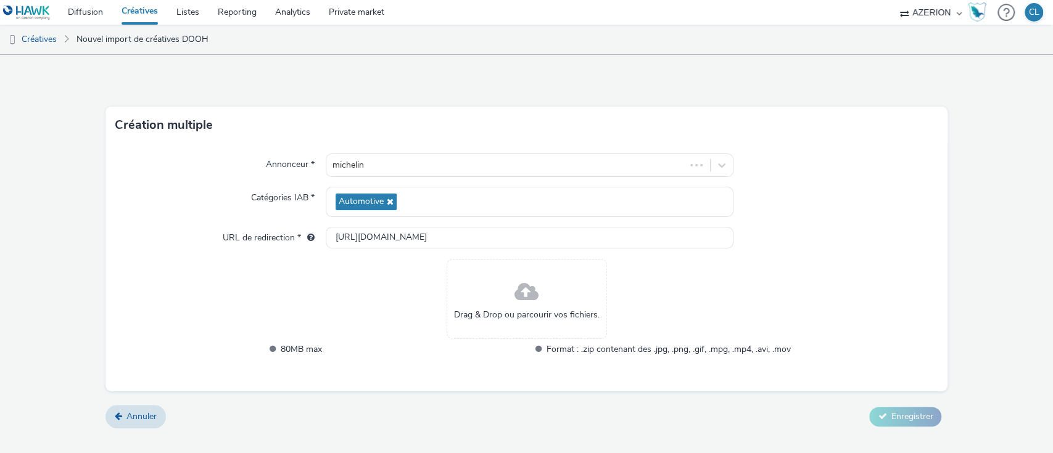
click at [522, 309] on span "Drag & Drop ou parcourir vos fichiers." at bounding box center [527, 315] width 146 height 12
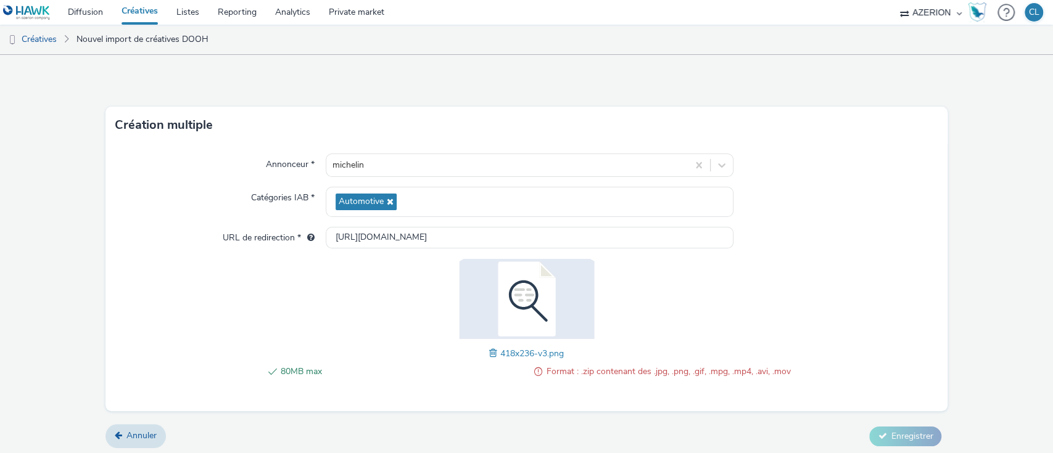
click at [489, 349] on span at bounding box center [494, 354] width 11 height 14
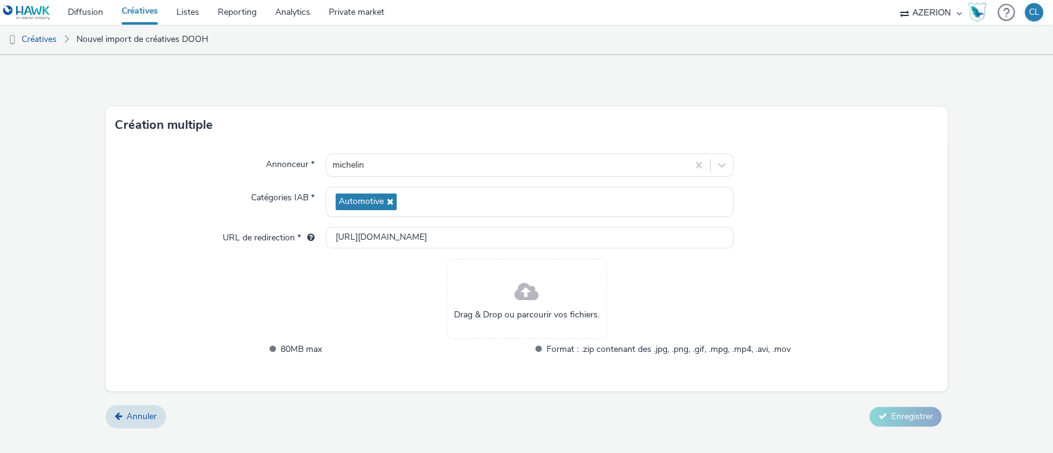
click at [535, 301] on span at bounding box center [527, 292] width 24 height 33
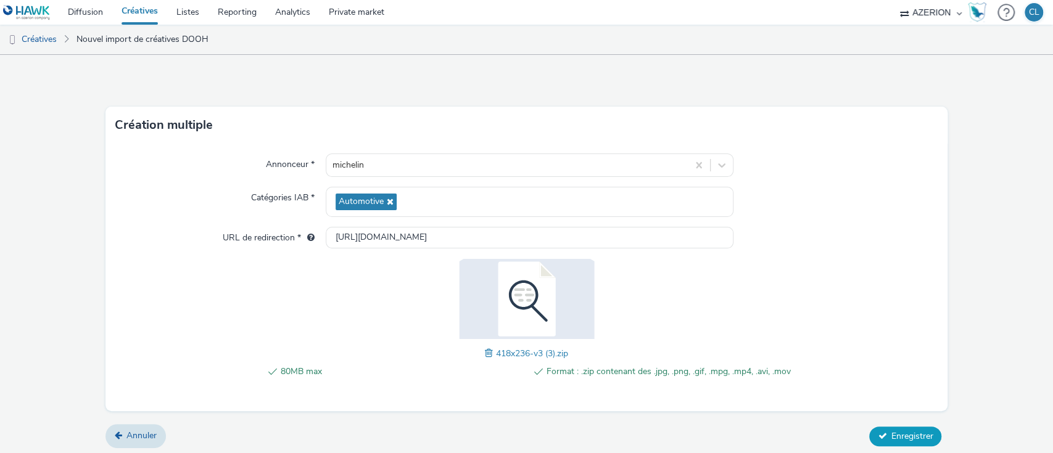
click at [903, 443] on button "Enregistrer" at bounding box center [905, 437] width 72 height 20
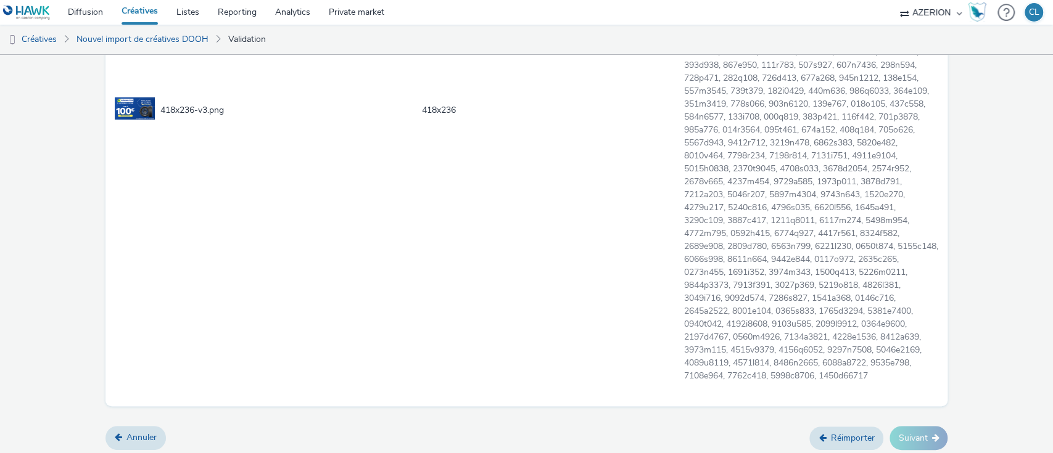
scroll to position [455, 0]
click at [138, 434] on link "Annuler" at bounding box center [135, 434] width 60 height 23
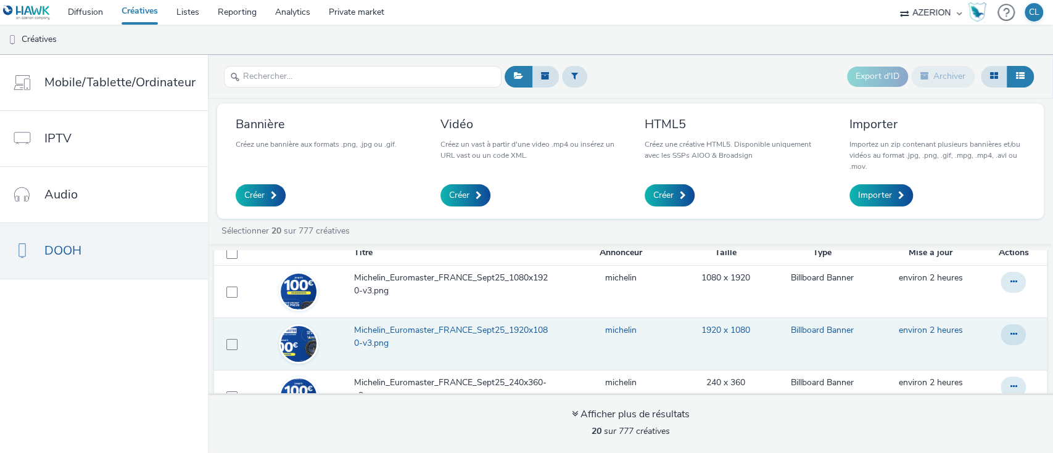
scroll to position [13, 0]
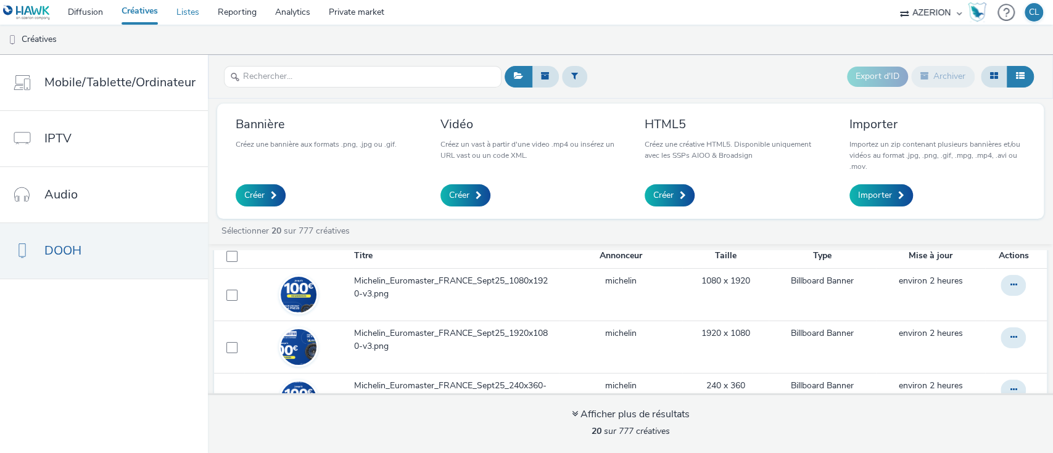
click at [188, 13] on link "Listes" at bounding box center [187, 12] width 41 height 25
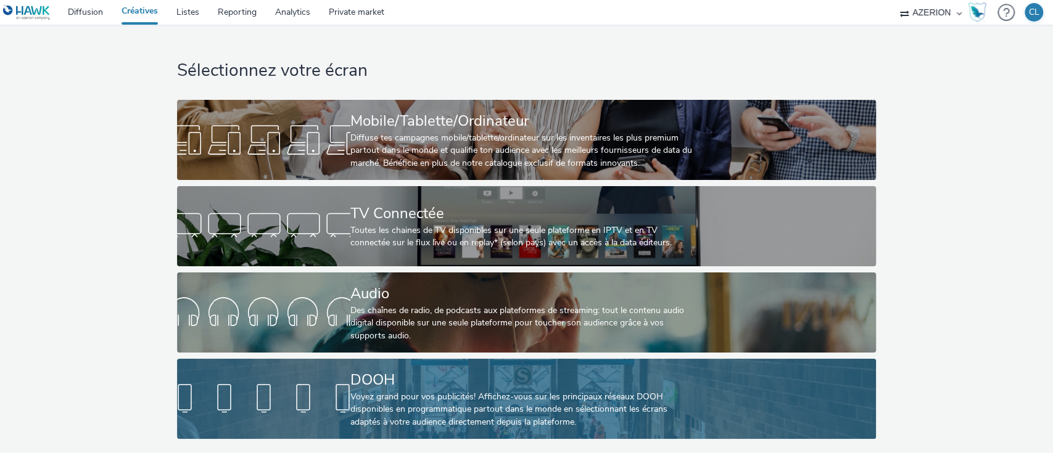
click at [431, 405] on div "Voyez grand pour vos publicités! Affichez-vous sur les principaux réseaux DOOH …" at bounding box center [523, 410] width 347 height 38
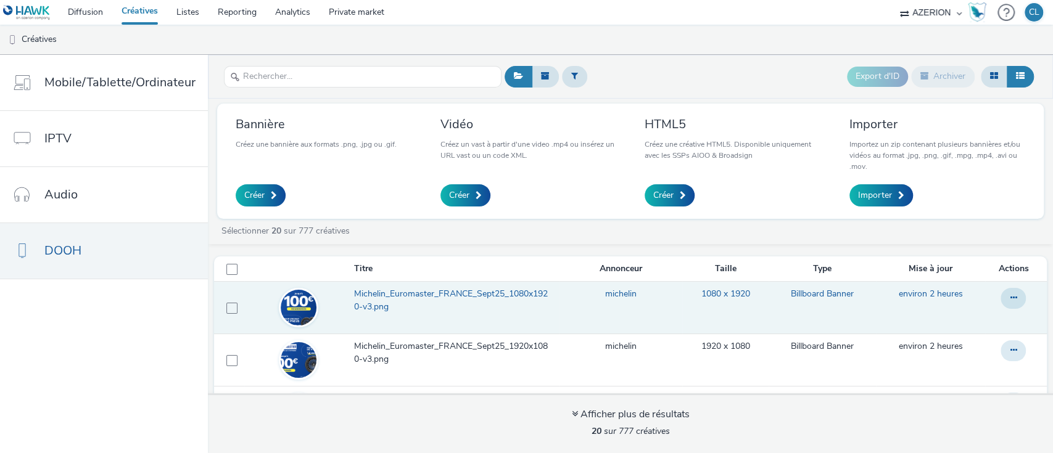
click at [491, 301] on span "Michelin_Euromaster_FRANCE_Sept25_1080x1920-v3.png" at bounding box center [453, 300] width 199 height 25
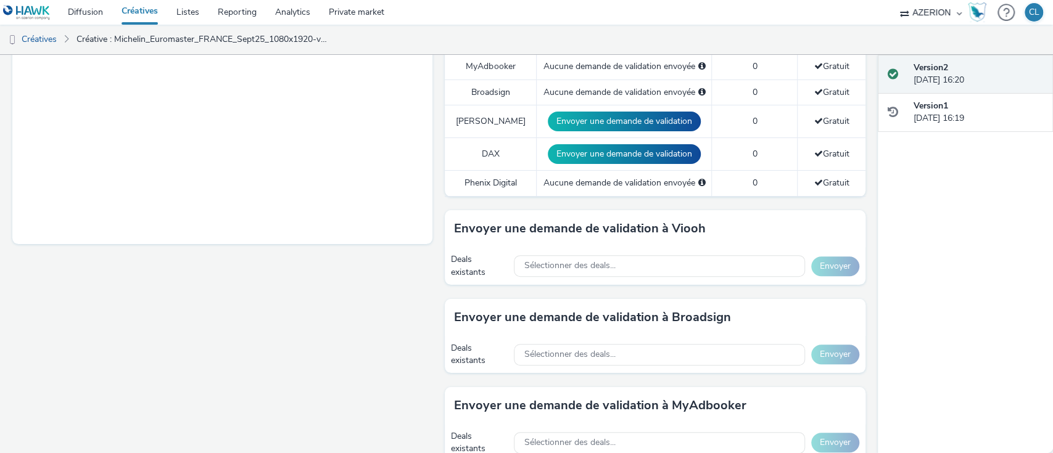
scroll to position [427, 0]
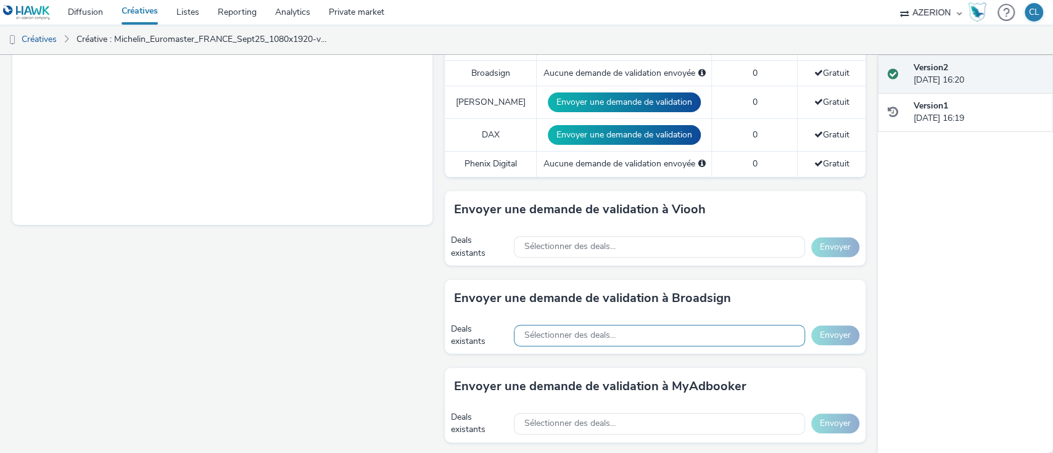
click at [708, 327] on div "Sélectionner des deals..." at bounding box center [659, 336] width 291 height 22
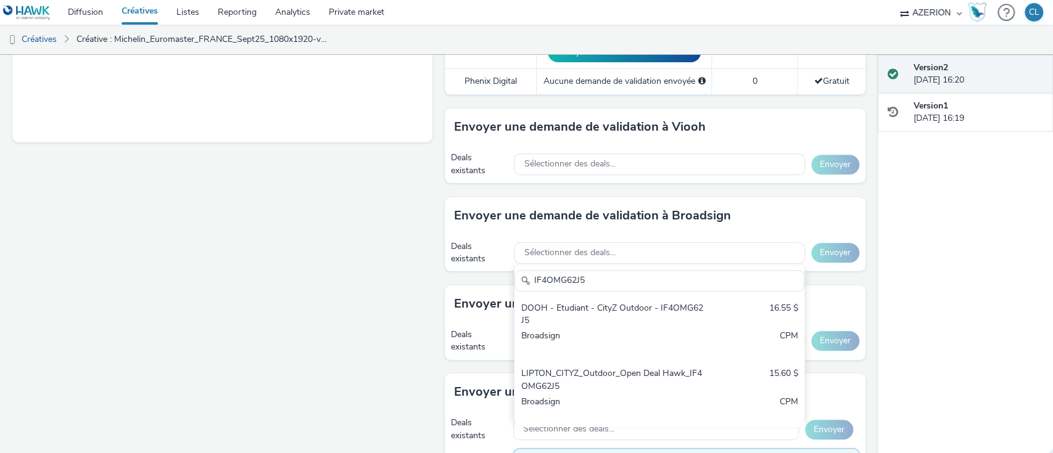
scroll to position [561, 0]
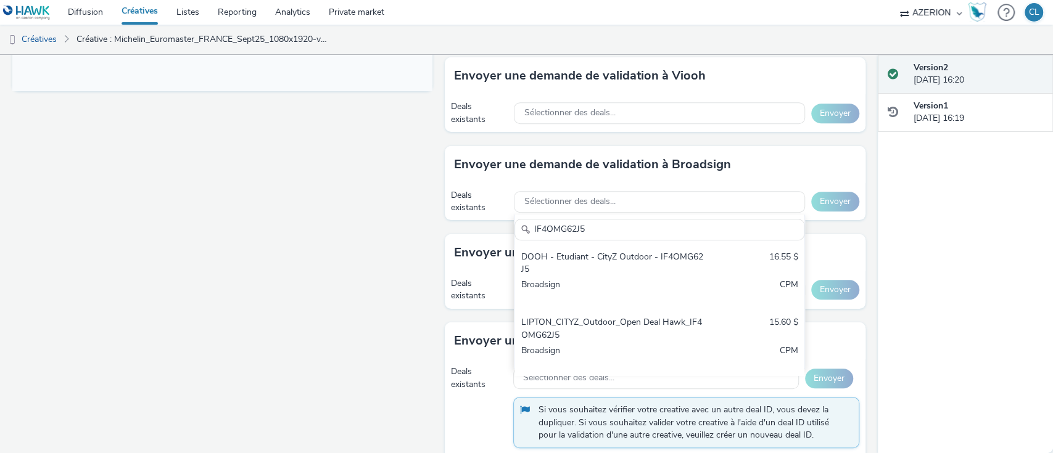
type input "IF4OMG62J5"
click at [615, 265] on div "DOOH - Etudiant - CityZ Outdoor - IF4OMG62J5" at bounding box center [612, 263] width 183 height 25
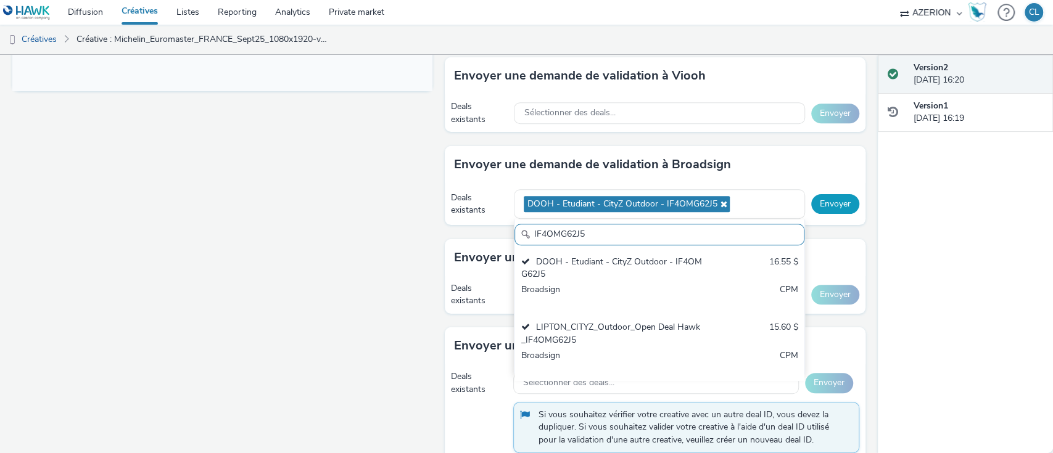
click at [828, 199] on button "Envoyer" at bounding box center [835, 204] width 48 height 20
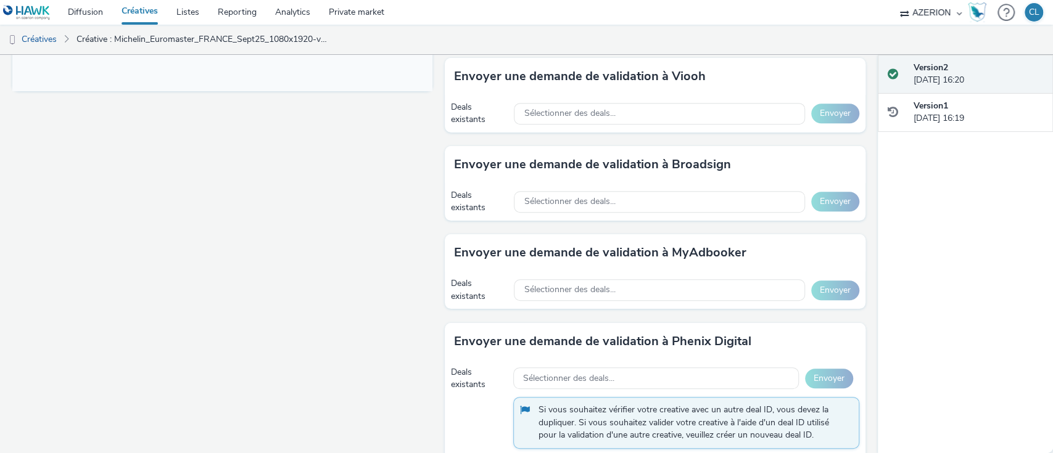
click at [360, 116] on div "Fullscreen" at bounding box center [225, 33] width 426 height 897
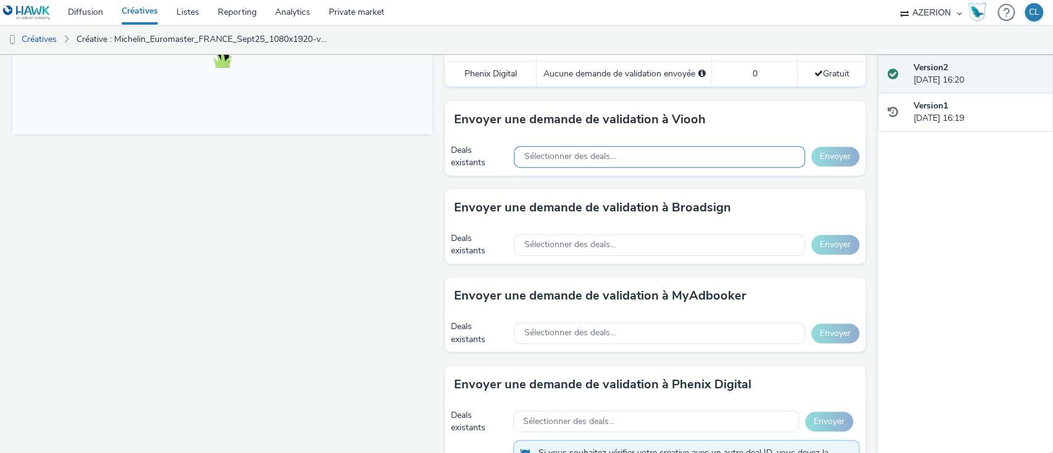
scroll to position [516, 0]
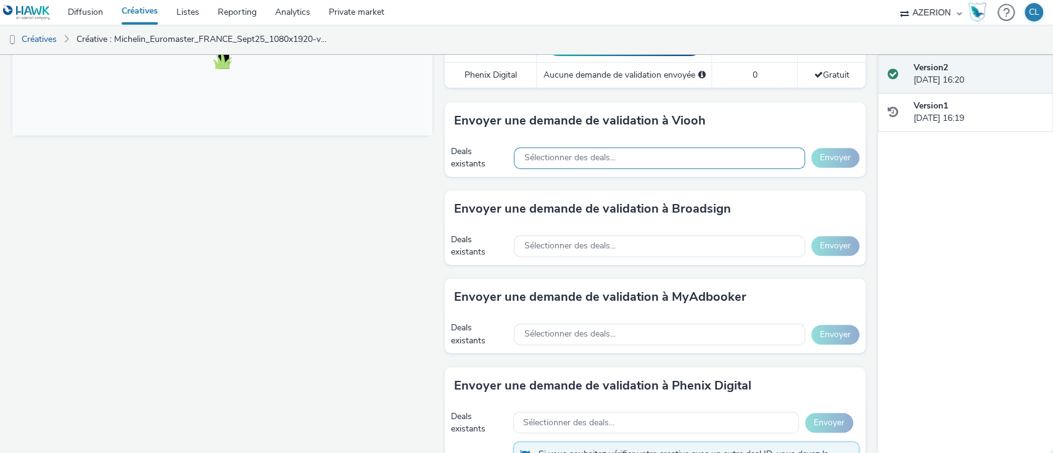
click at [558, 154] on span "Sélectionner des deals..." at bounding box center [569, 158] width 91 height 10
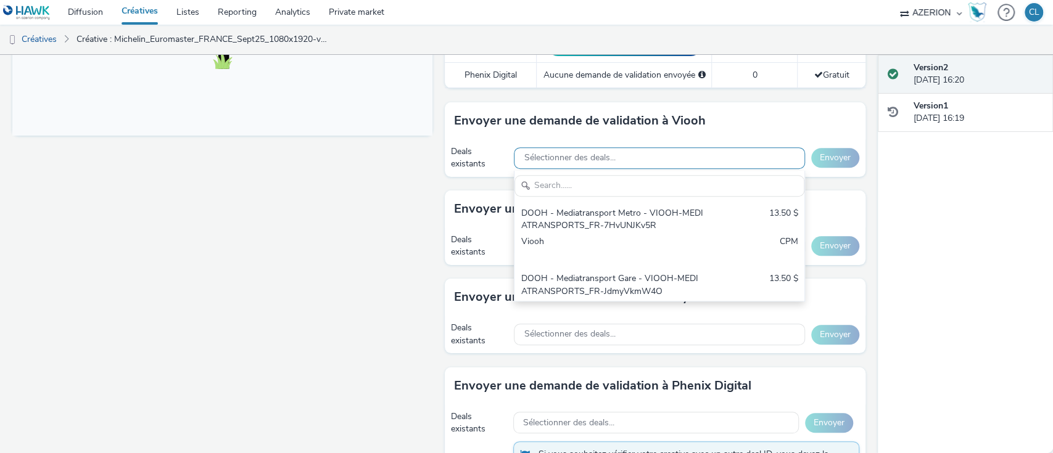
scroll to position [0, 0]
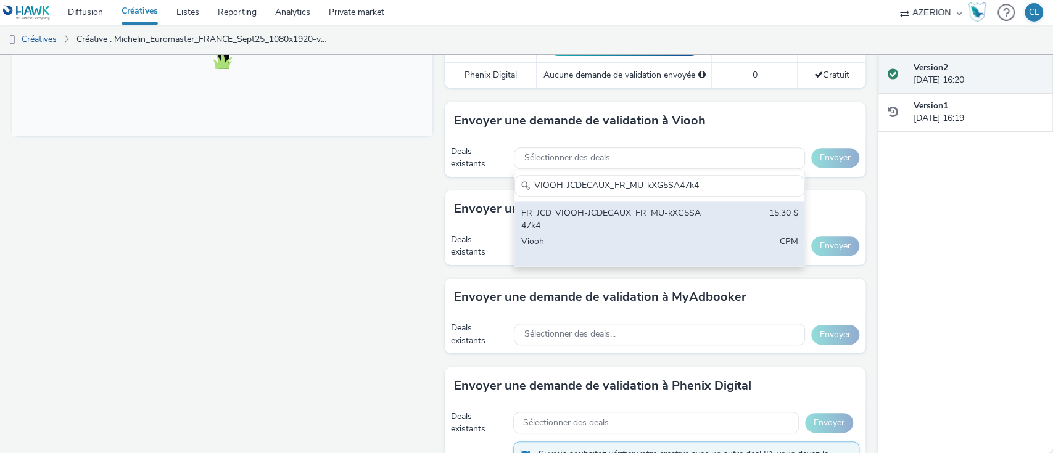
type input "VIOOH-JCDECAUX_FR_MU-kXG5SA47k4"
click at [585, 237] on div "Viooh" at bounding box center [612, 248] width 183 height 25
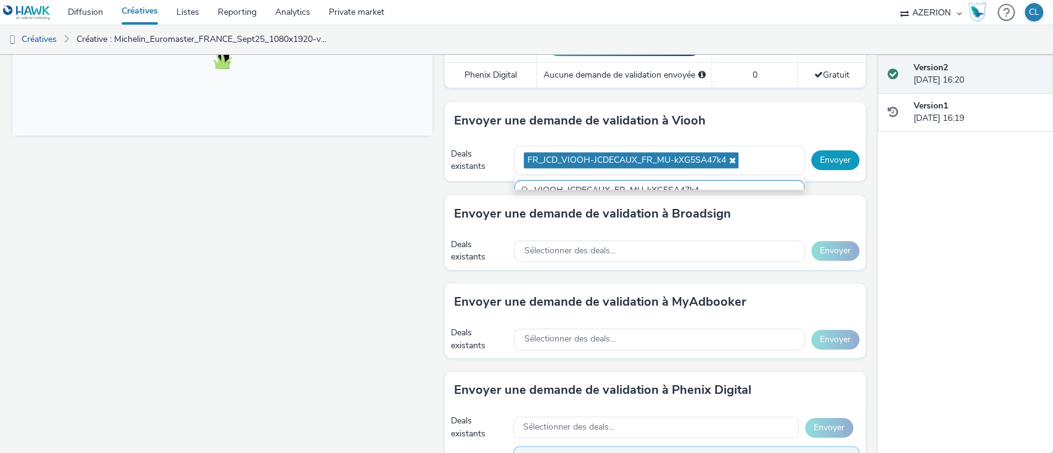
click at [819, 165] on button "Envoyer" at bounding box center [835, 161] width 48 height 20
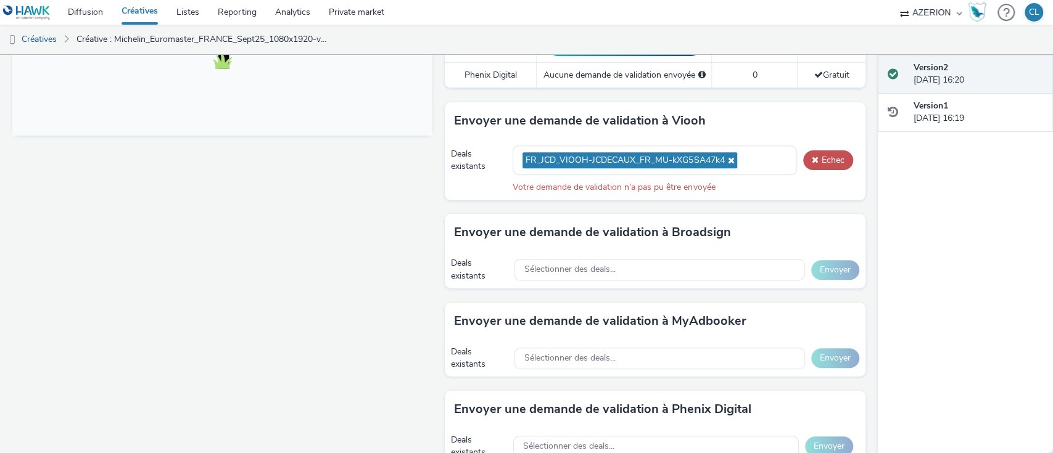
click at [369, 298] on div "Fullscreen" at bounding box center [225, 90] width 426 height 921
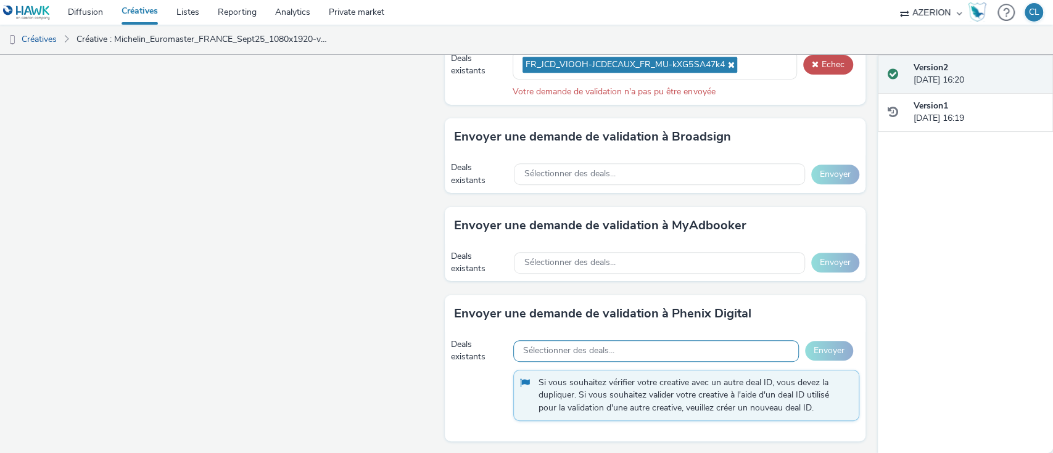
click at [533, 352] on span "Sélectionner des deals..." at bounding box center [568, 351] width 91 height 10
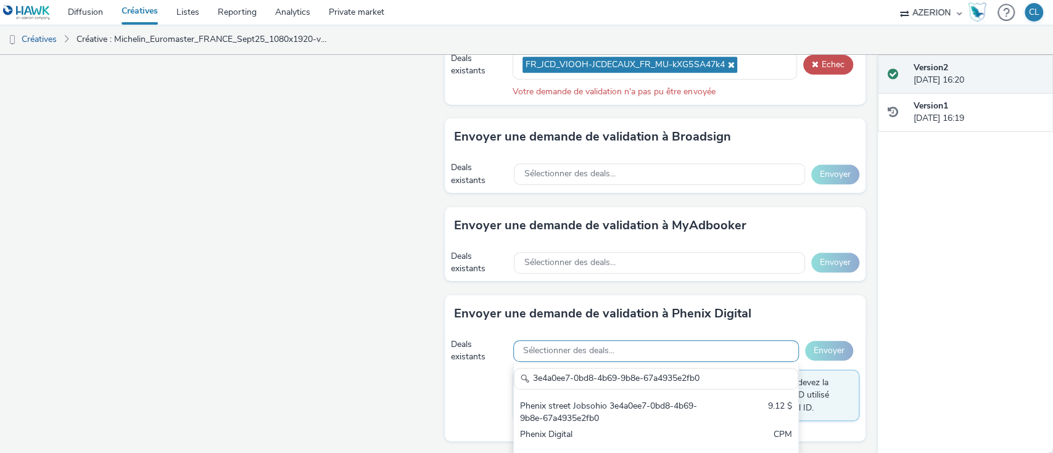
scroll to position [618, 0]
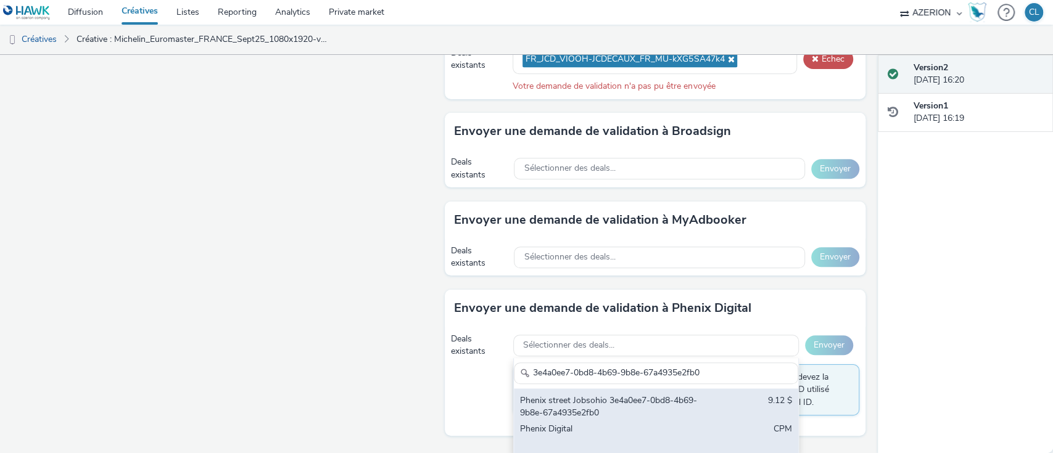
type input "3e4a0ee7-0bd8-4b69-9b8e-67a4935e2fb0"
click at [558, 399] on div "Phenix street Jobsohio 3e4a0ee7-0bd8-4b69-9b8e-67a4935e2fb0" at bounding box center [609, 407] width 179 height 25
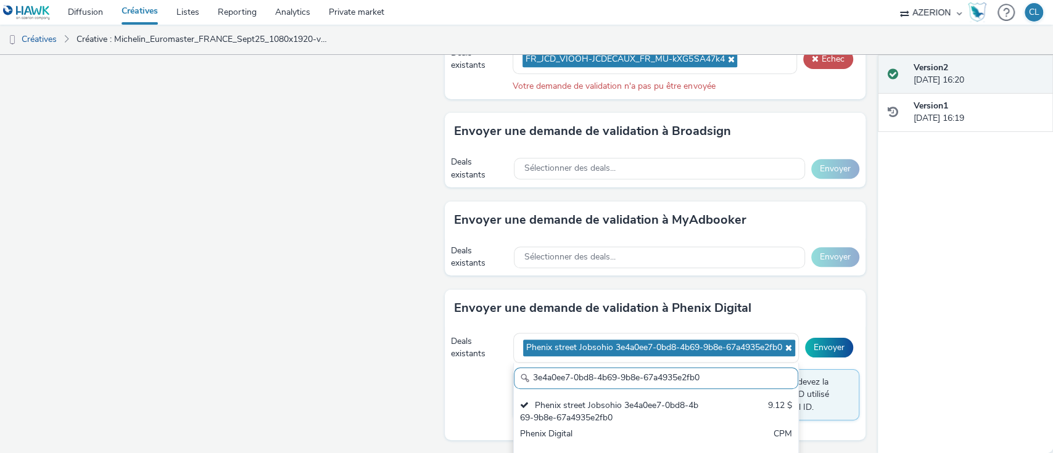
scroll to position [617, 0]
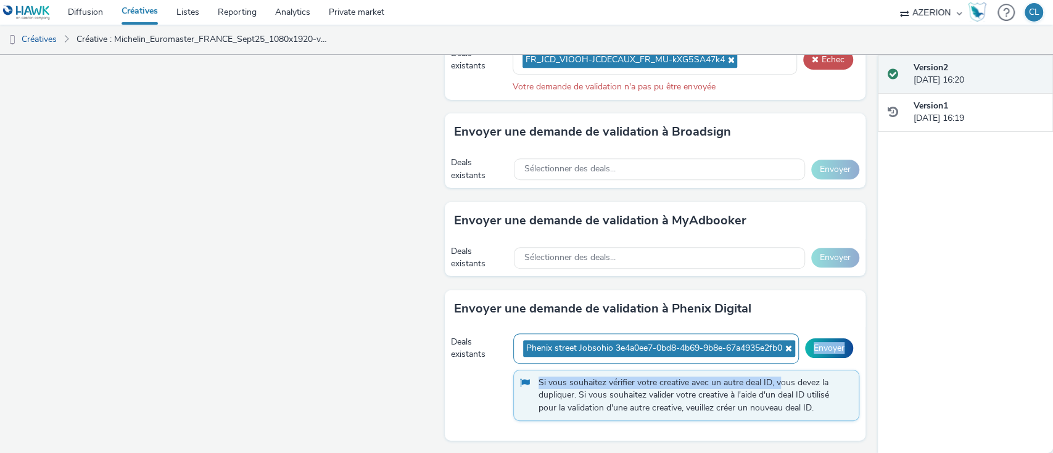
drag, startPoint x: 774, startPoint y: 381, endPoint x: 775, endPoint y: 345, distance: 36.4
click at [775, 345] on div "Deals existants Phenix street Jobsohio 3e4a0ee7-0bd8-4b69-9b8e-67a4935e2fb0 Env…" at bounding box center [655, 385] width 420 height 114
click at [782, 345] on icon at bounding box center [787, 348] width 10 height 9
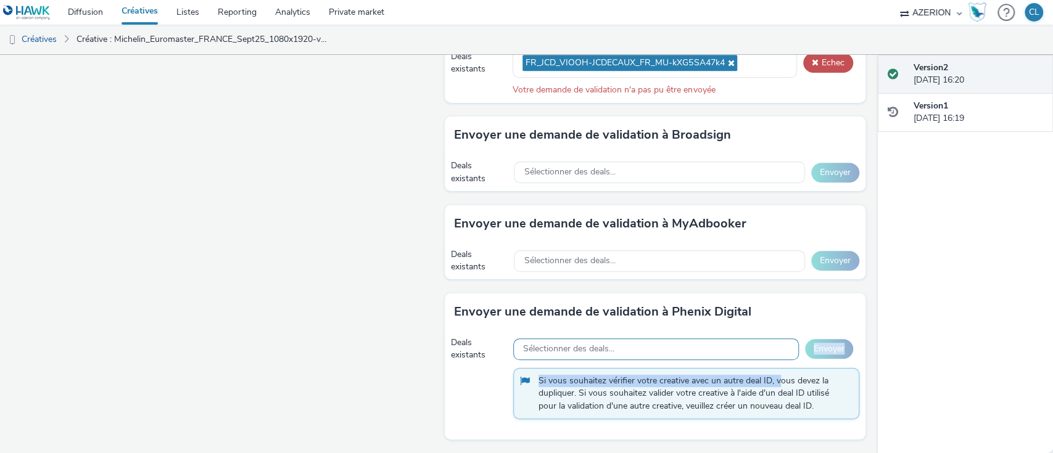
scroll to position [612, 0]
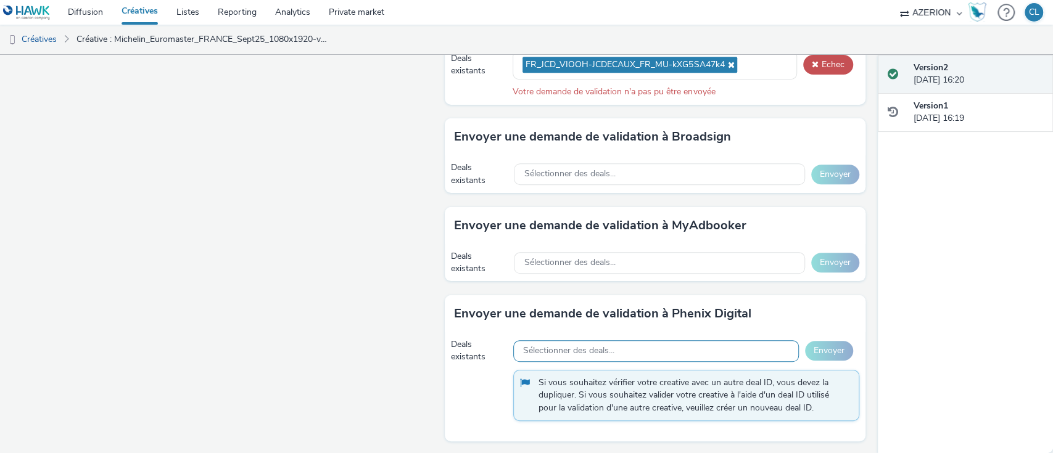
click at [676, 295] on div "Envoyer une demande de validation à Phenix Digital" at bounding box center [655, 313] width 420 height 37
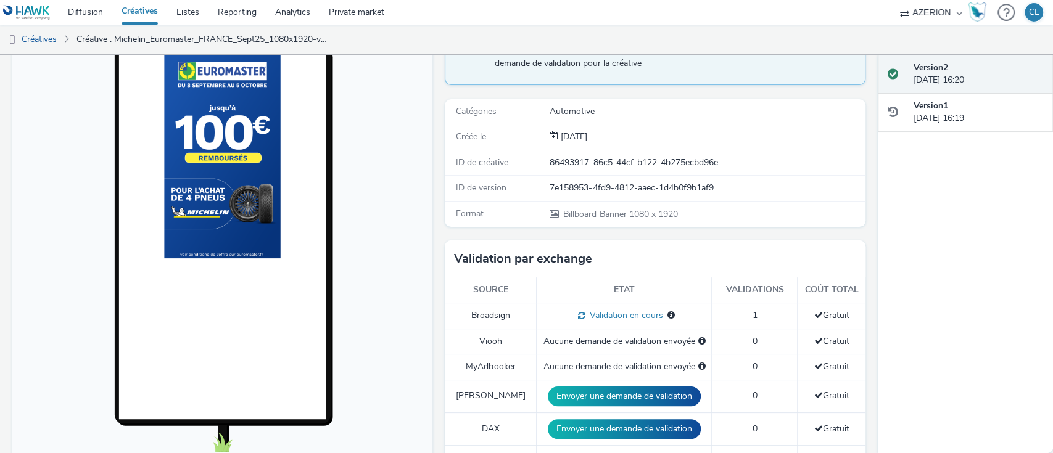
scroll to position [132, 0]
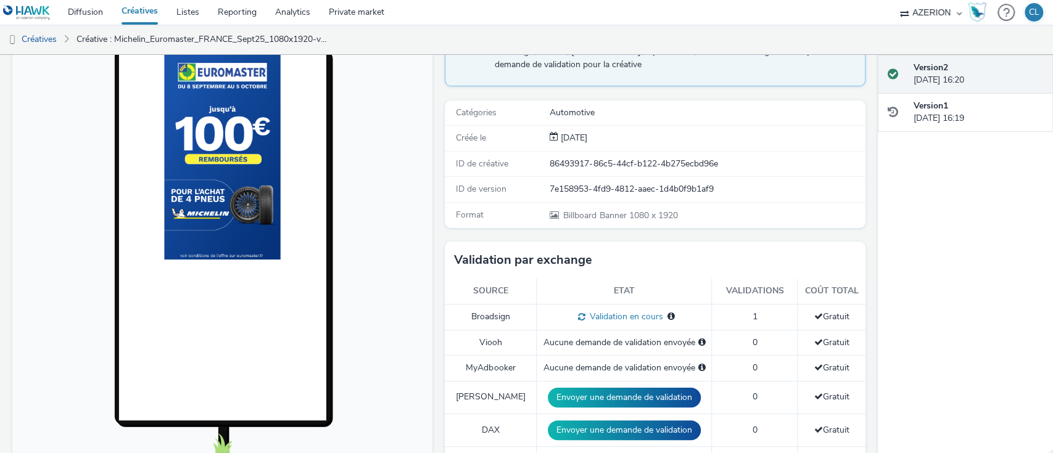
click at [420, 209] on body at bounding box center [222, 267] width 420 height 506
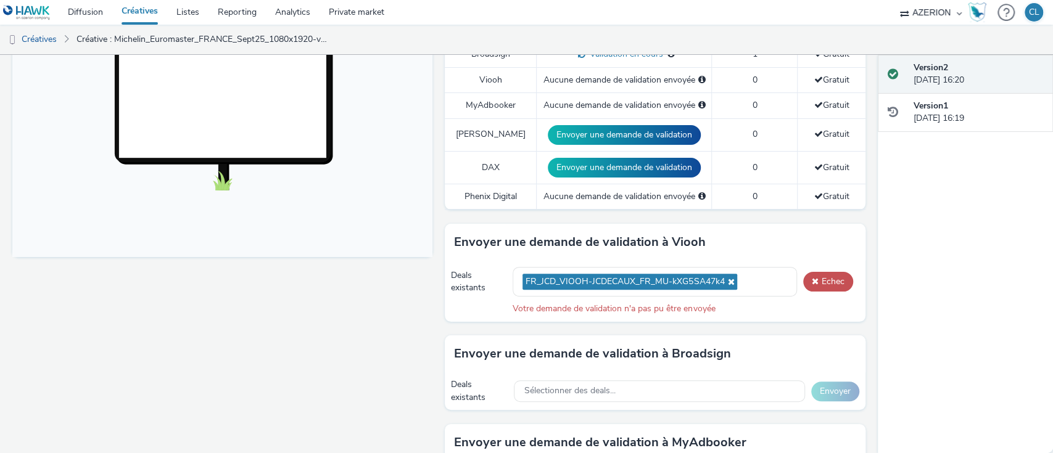
scroll to position [395, 0]
click at [725, 284] on icon at bounding box center [729, 282] width 10 height 9
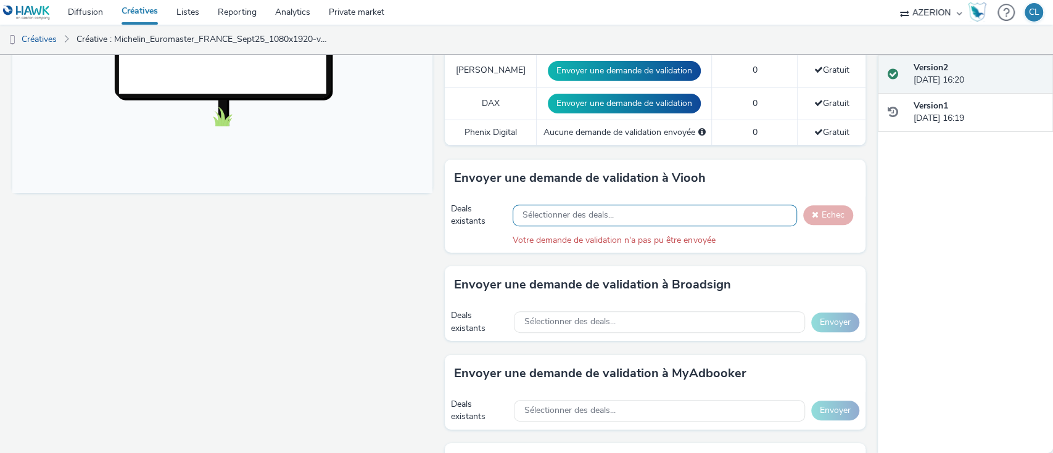
scroll to position [462, 0]
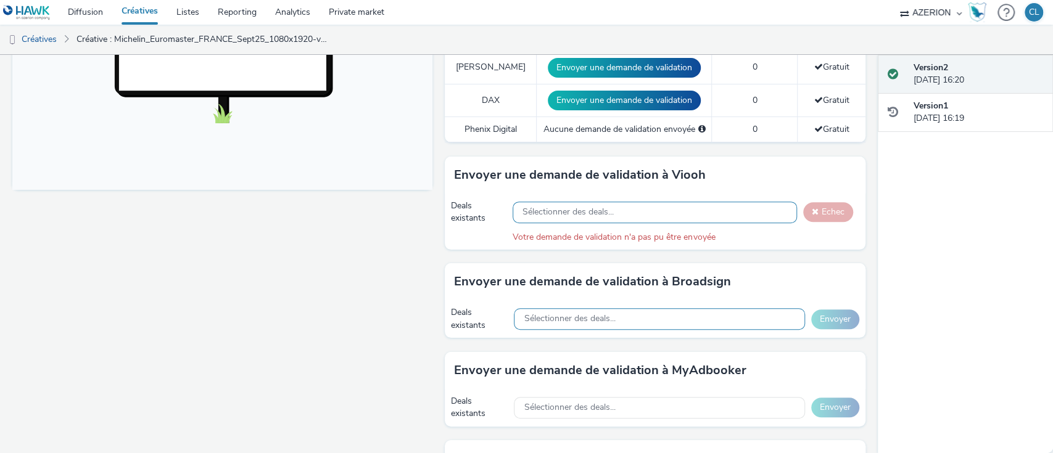
click at [679, 320] on div "Sélectionner des deals..." at bounding box center [659, 319] width 291 height 22
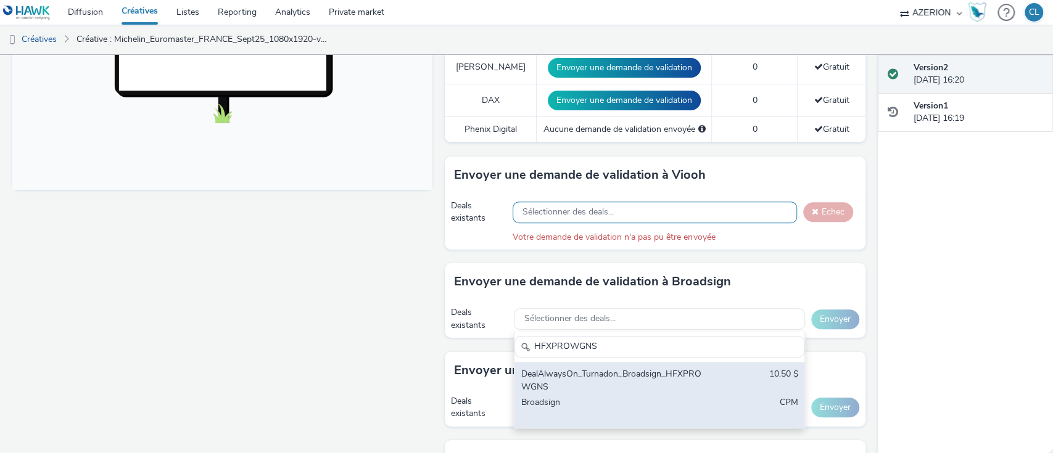
type input "HFXPROWGNS"
click at [622, 402] on div "Broadsign" at bounding box center [612, 409] width 183 height 25
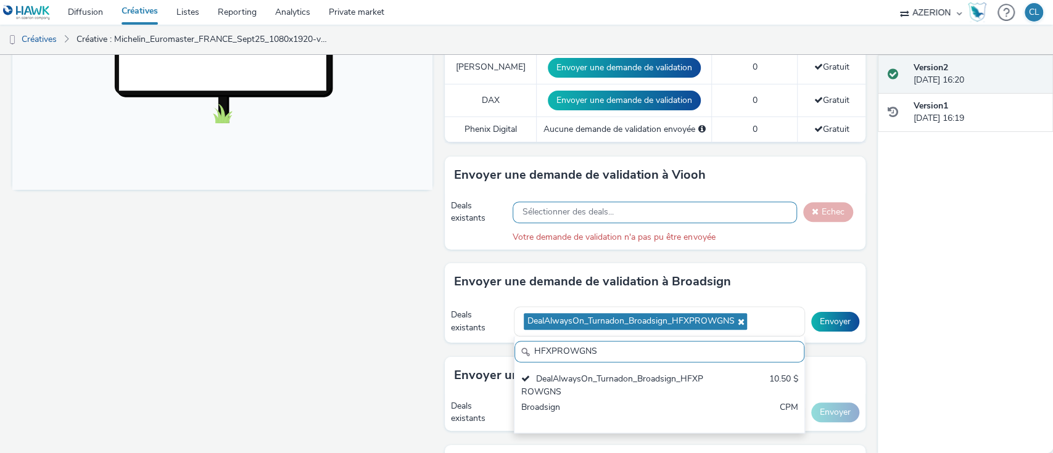
scroll to position [0, 0]
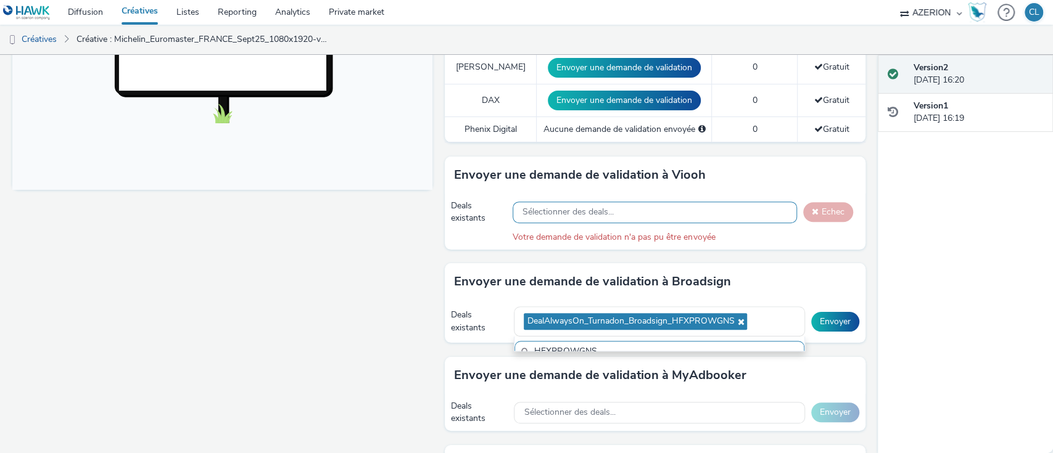
click at [851, 339] on div "Deals existants DealAlwaysOn_Turnadon_Broadsign_HFXPROWGNS HFXPROWGNS DealAlway…" at bounding box center [655, 321] width 420 height 43
click at [832, 326] on button "Envoyer" at bounding box center [835, 322] width 48 height 20
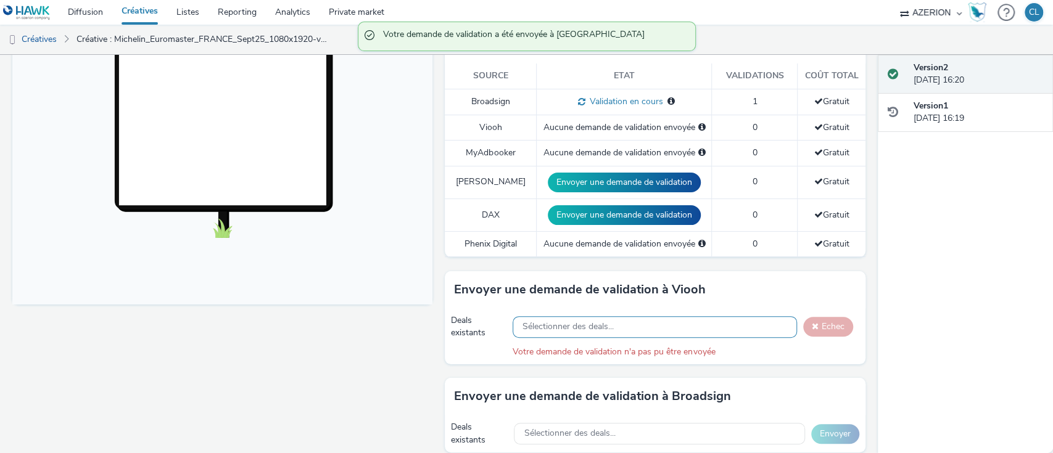
scroll to position [324, 0]
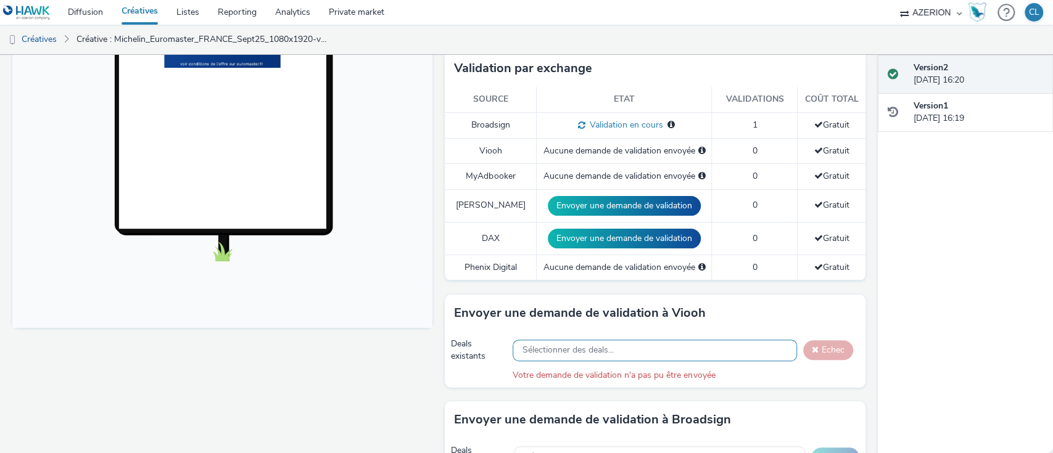
click at [422, 233] on body at bounding box center [222, 76] width 420 height 506
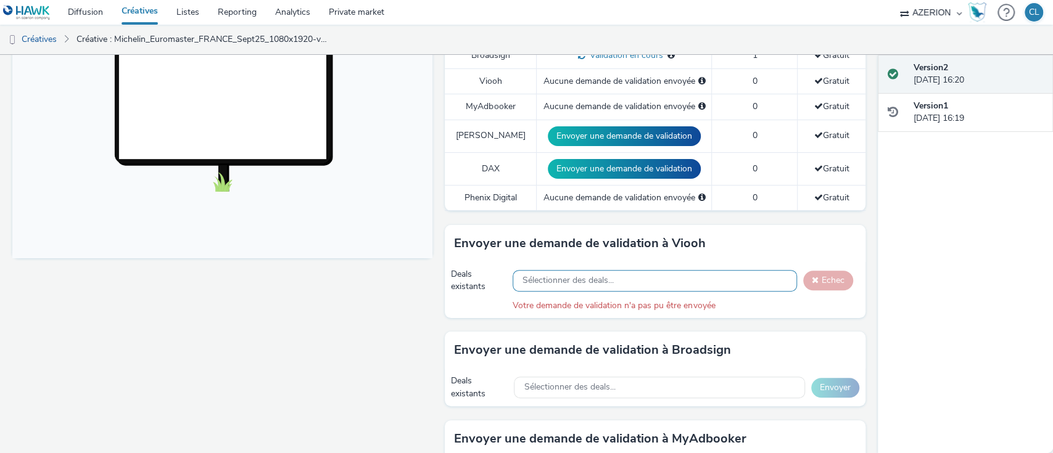
scroll to position [398, 0]
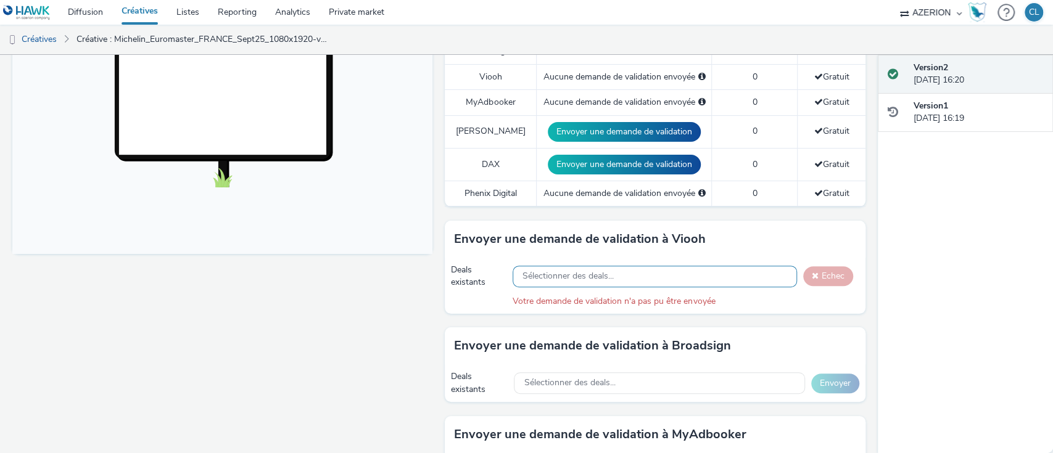
click at [513, 280] on div "Sélectionner des deals..." at bounding box center [655, 277] width 284 height 22
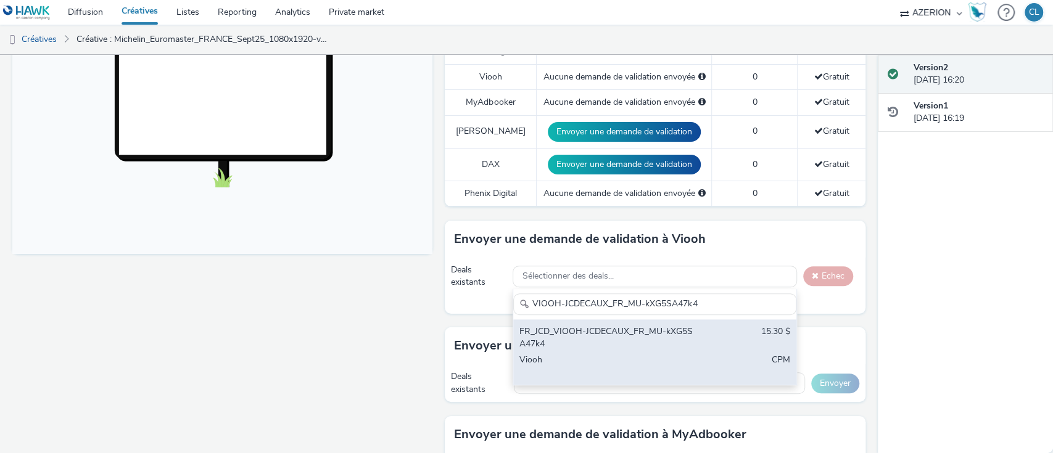
type input "VIOOH-JCDECAUX_FR_MU-kXG5SA47k4"
click at [537, 367] on div "Viooh" at bounding box center [608, 366] width 178 height 25
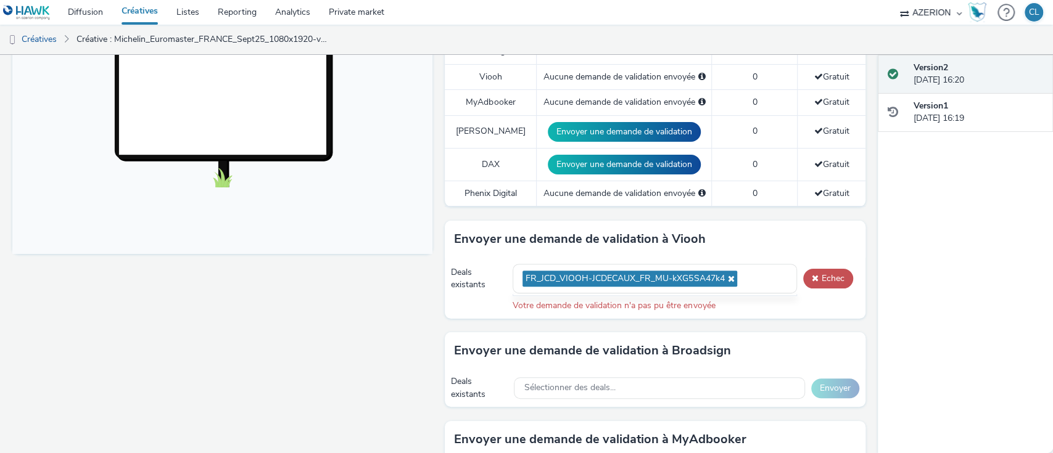
click at [779, 222] on div "Envoyer une demande de validation à Viooh" at bounding box center [655, 239] width 420 height 37
click at [812, 277] on span at bounding box center [815, 278] width 7 height 9
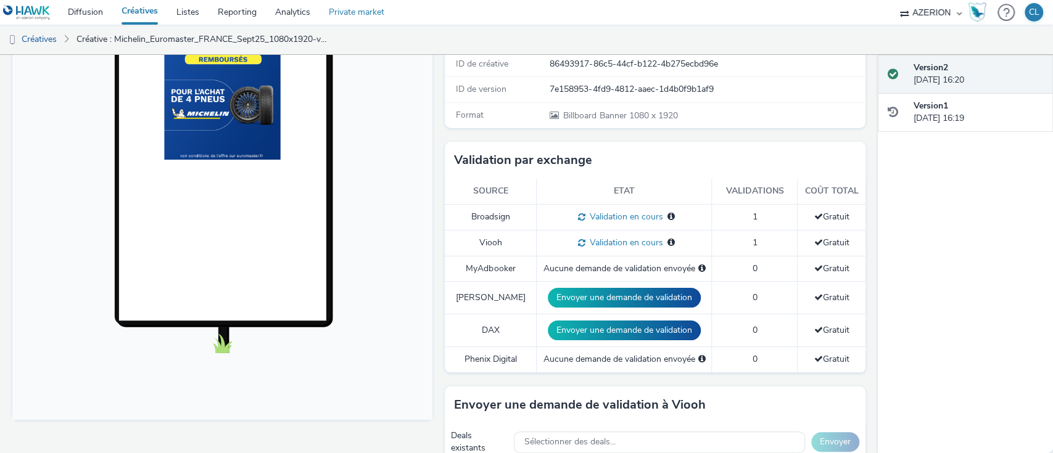
scroll to position [222, 0]
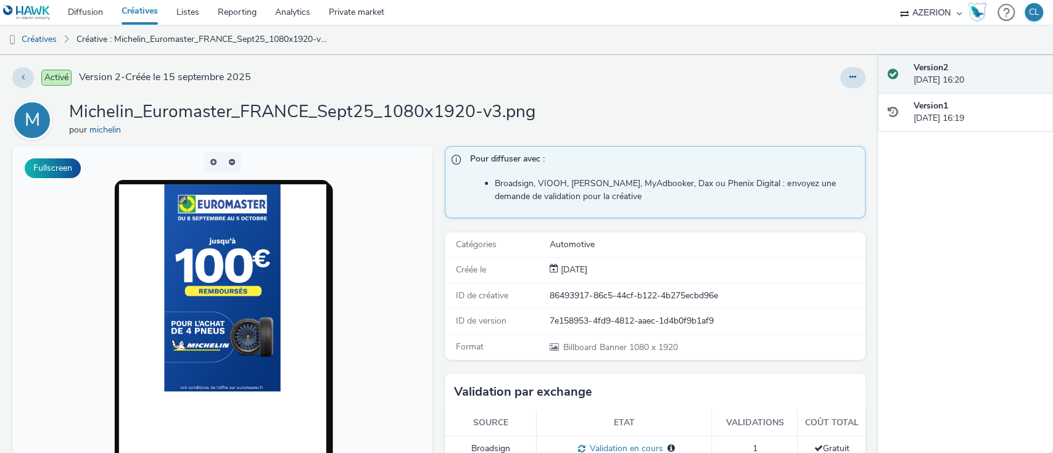
click at [407, 86] on div "Activé Version 2 - Créée le 15 septembre 2025" at bounding box center [268, 77] width 512 height 21
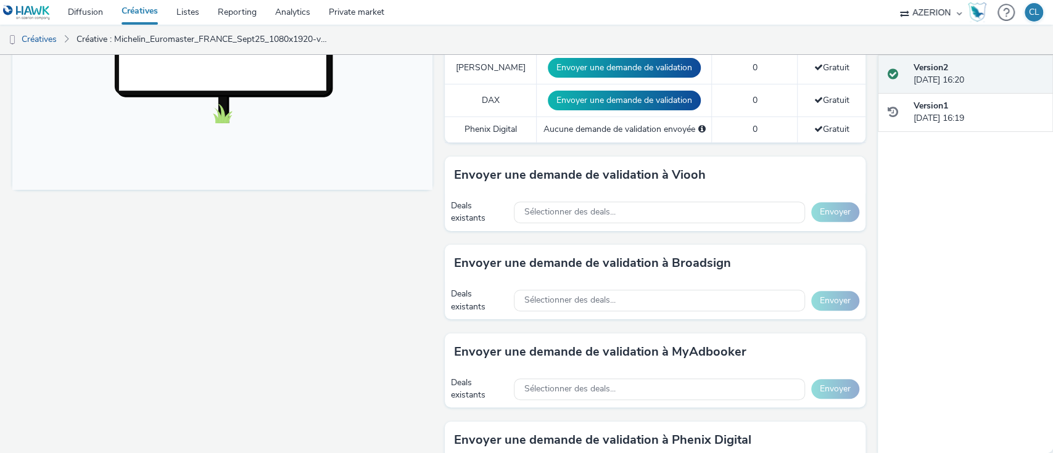
scroll to position [589, 0]
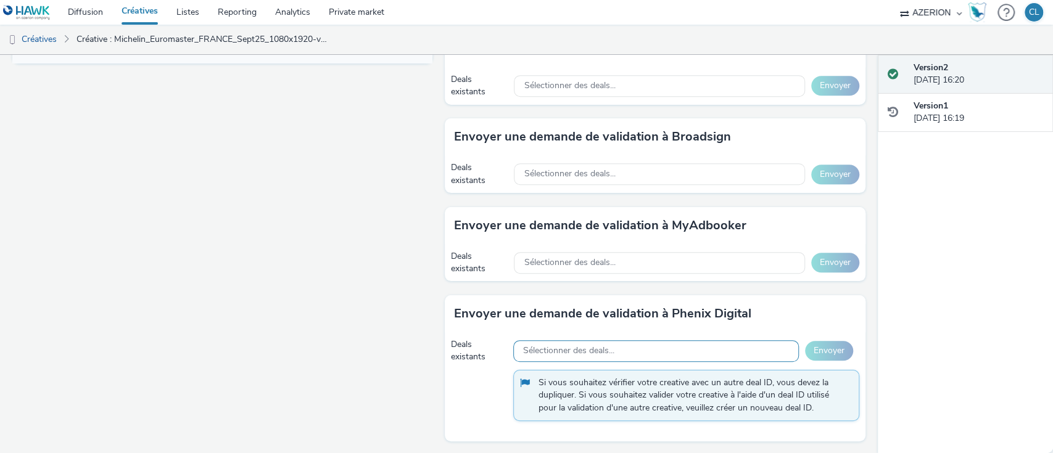
click at [572, 353] on span "Sélectionner des deals..." at bounding box center [568, 351] width 91 height 10
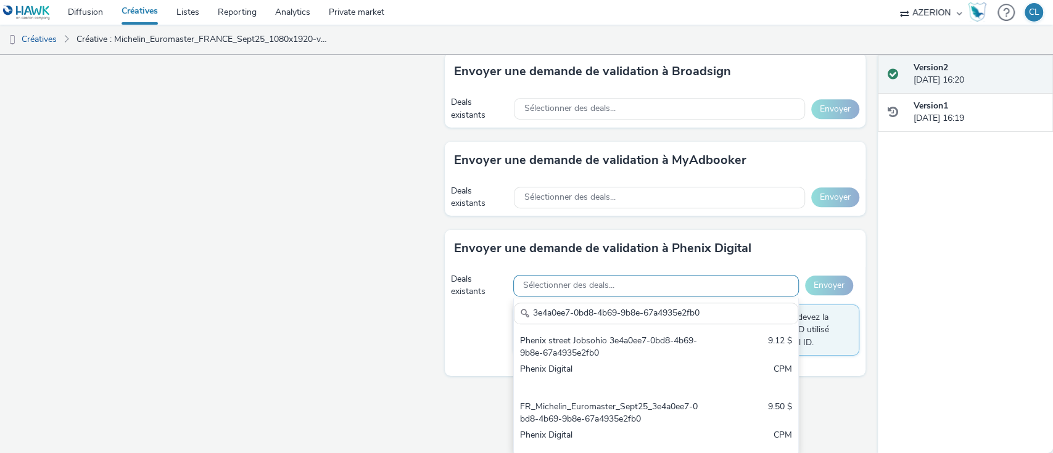
scroll to position [659, 0]
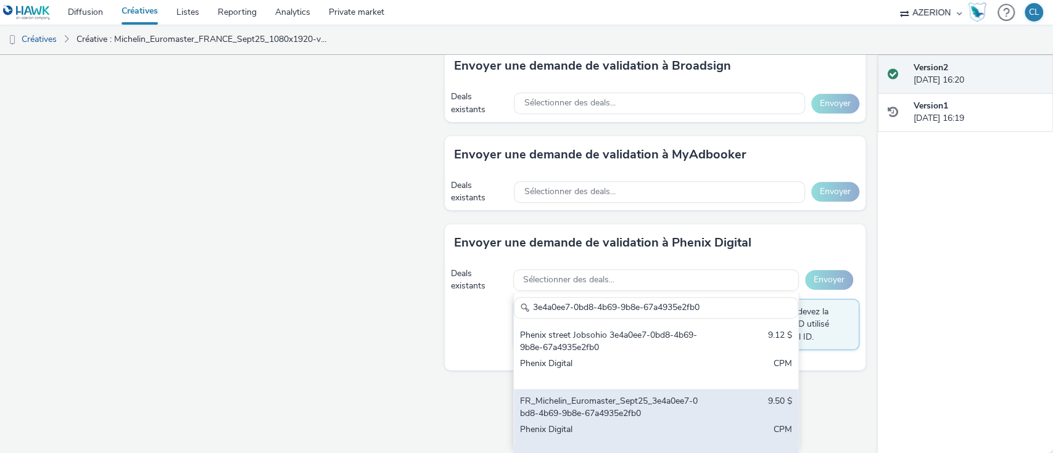
type input "3e4a0ee7-0bd8-4b69-9b8e-67a4935e2fb0"
click at [578, 412] on div "FR_Michelin_Euromaster_Sept25_3e4a0ee7-0bd8-4b69-9b8e-67a4935e2fb0" at bounding box center [609, 407] width 179 height 25
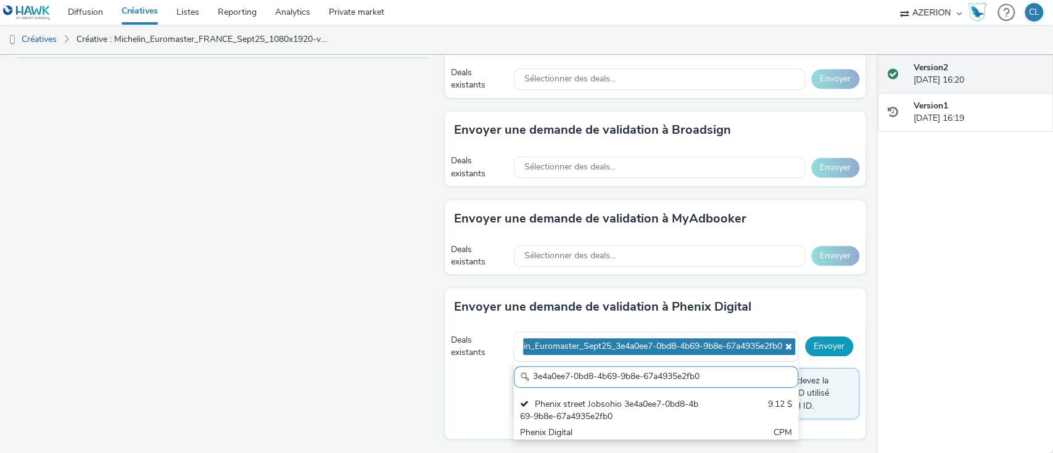
scroll to position [593, 0]
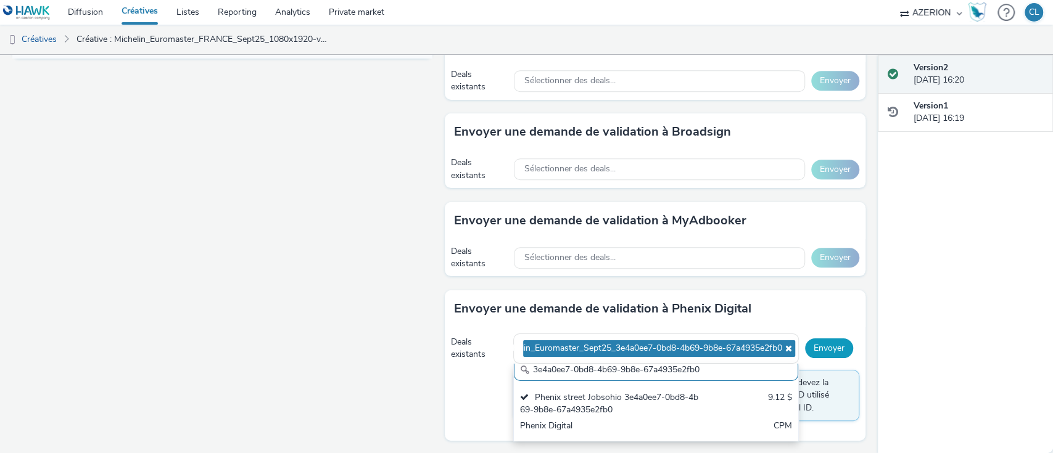
click at [810, 283] on div "Pour diffuser avec : Broadsign, VIOOH, Stroer, MyAdbooker, Dax ou Phenix Digita…" at bounding box center [652, 4] width 426 height 903
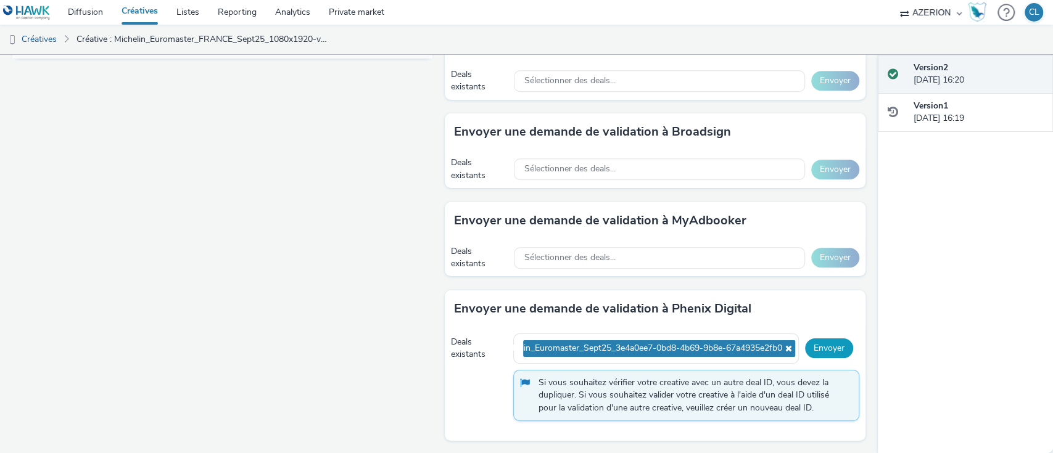
click at [816, 353] on button "Envoyer" at bounding box center [829, 349] width 48 height 20
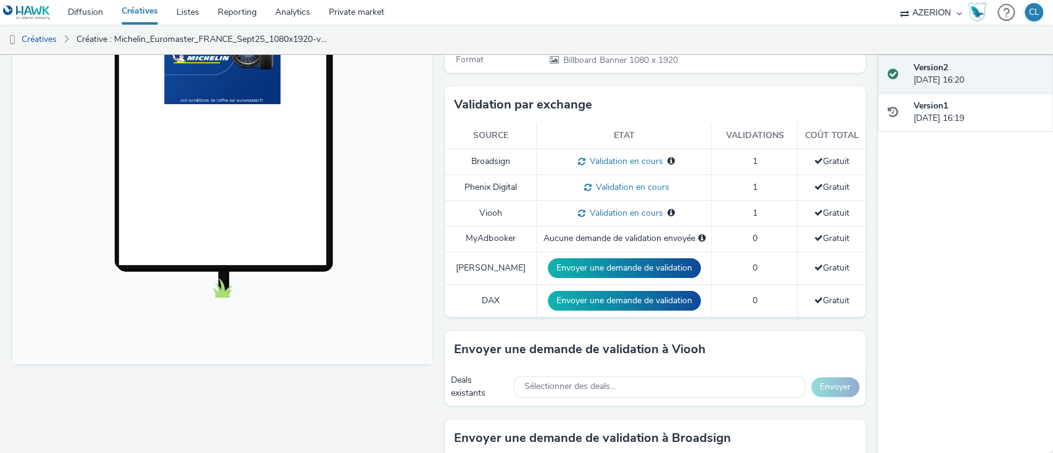
scroll to position [0, 0]
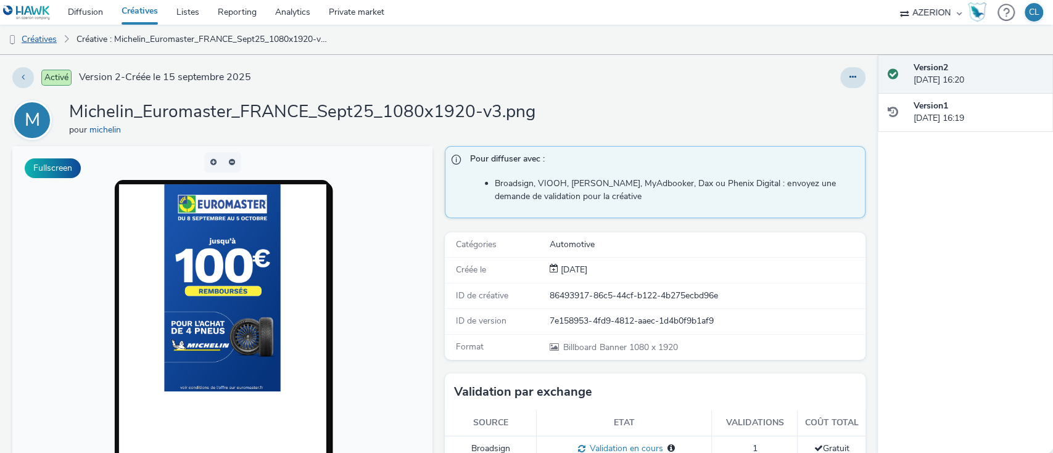
click at [42, 47] on link "Créatives" at bounding box center [31, 40] width 63 height 30
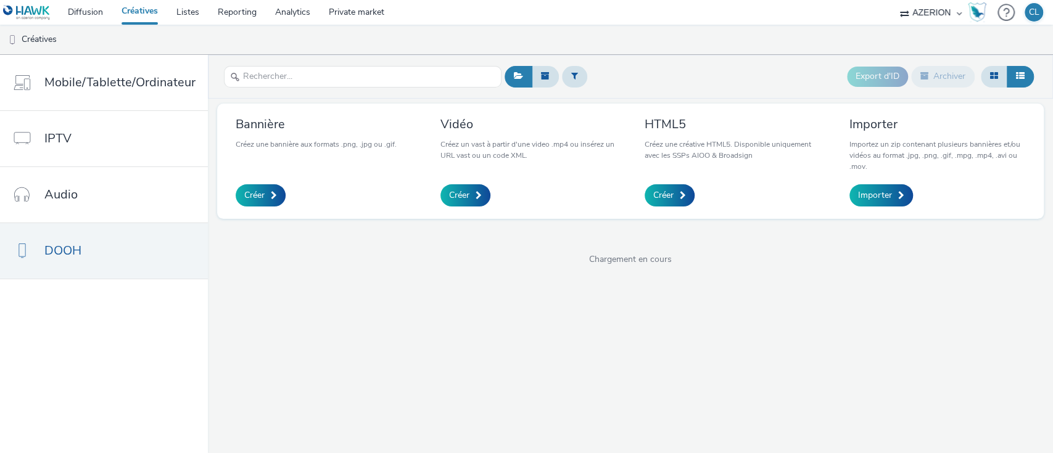
click at [415, 174] on div "Bannière Créez une bannière aux formats .png, .jpg ou .gif. Créer" at bounding box center [323, 161] width 195 height 97
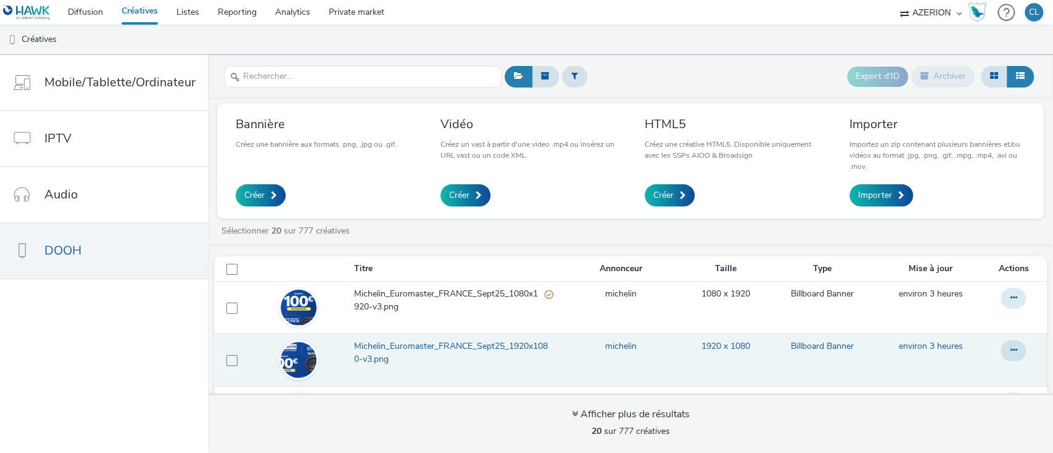
click at [513, 348] on span "Michelin_Euromaster_FRANCE_Sept25_1920x1080-v3.png" at bounding box center [453, 353] width 199 height 25
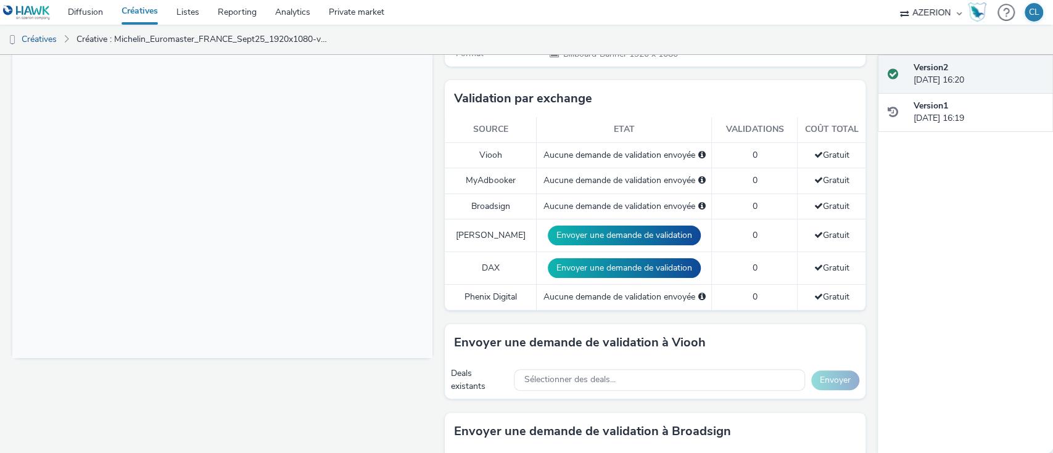
click at [339, 386] on div "Fullscreen" at bounding box center [225, 301] width 426 height 897
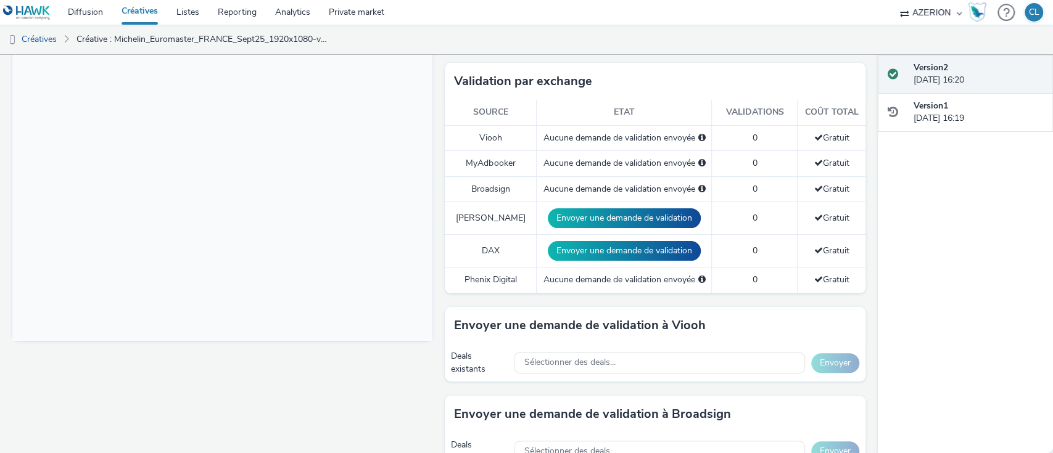
scroll to position [295, 0]
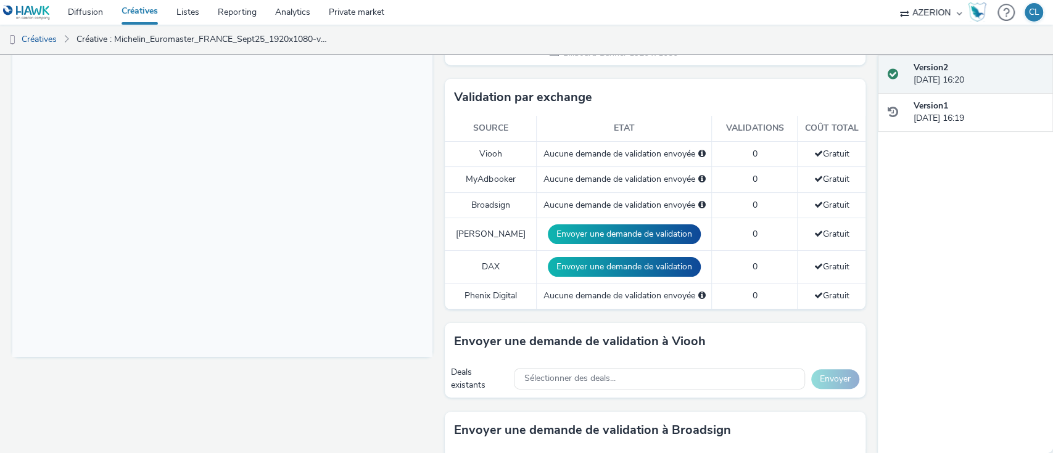
click at [389, 223] on body at bounding box center [222, 105] width 420 height 506
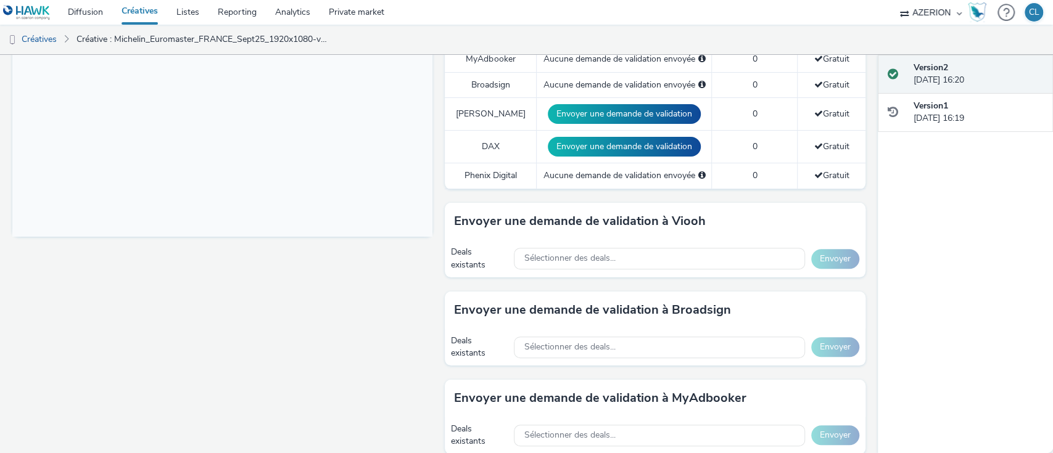
scroll to position [419, 0]
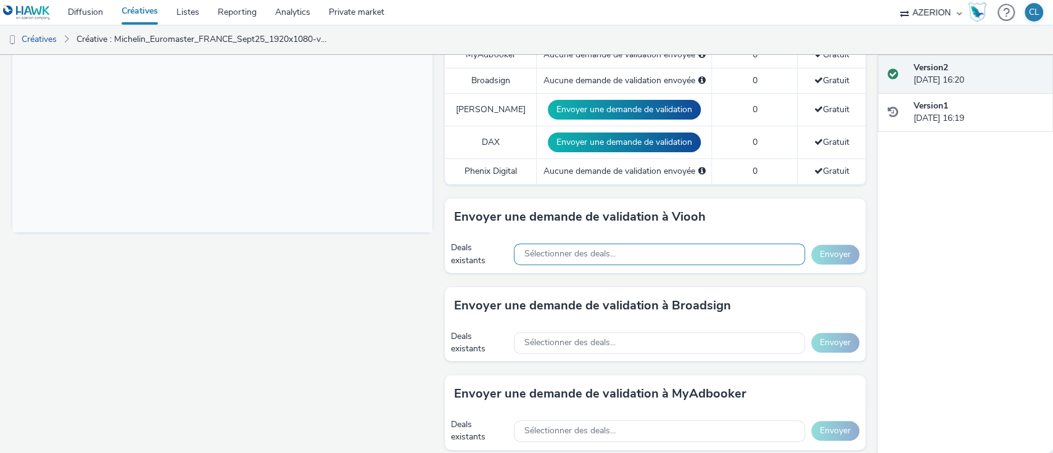
click at [720, 254] on div "Sélectionner des deals..." at bounding box center [659, 255] width 291 height 22
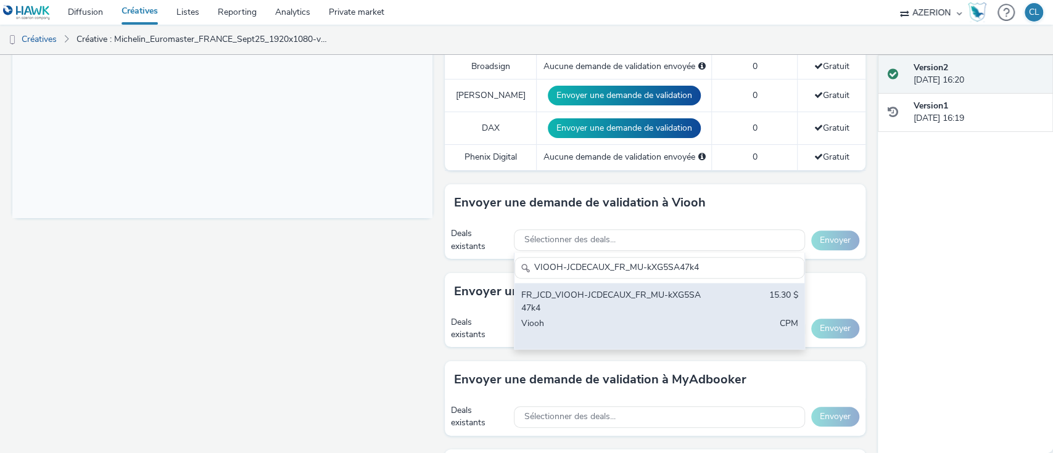
scroll to position [447, 0]
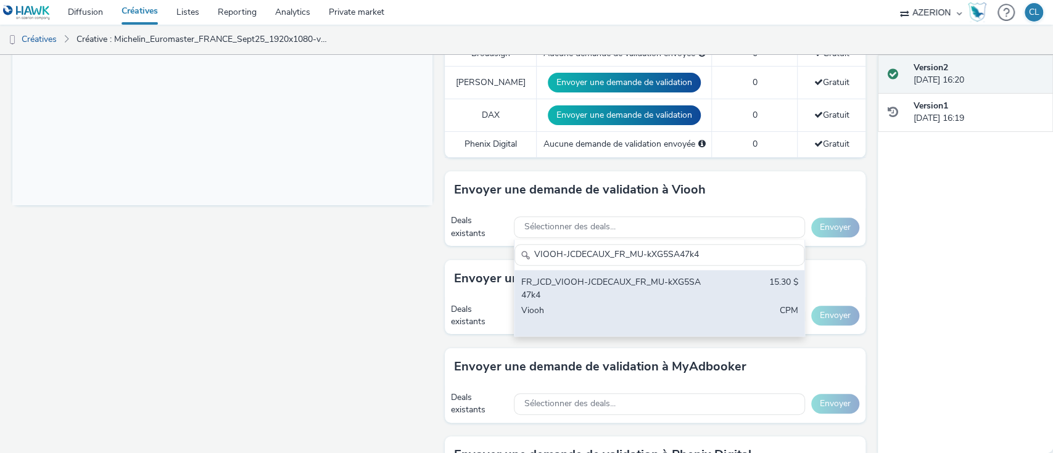
type input "VIOOH-JCDECAUX_FR_MU-kXG5SA47k4"
click at [666, 294] on div "FR_JCD_VIOOH-JCDECAUX_FR_MU-kXG5SA47k4" at bounding box center [612, 288] width 183 height 25
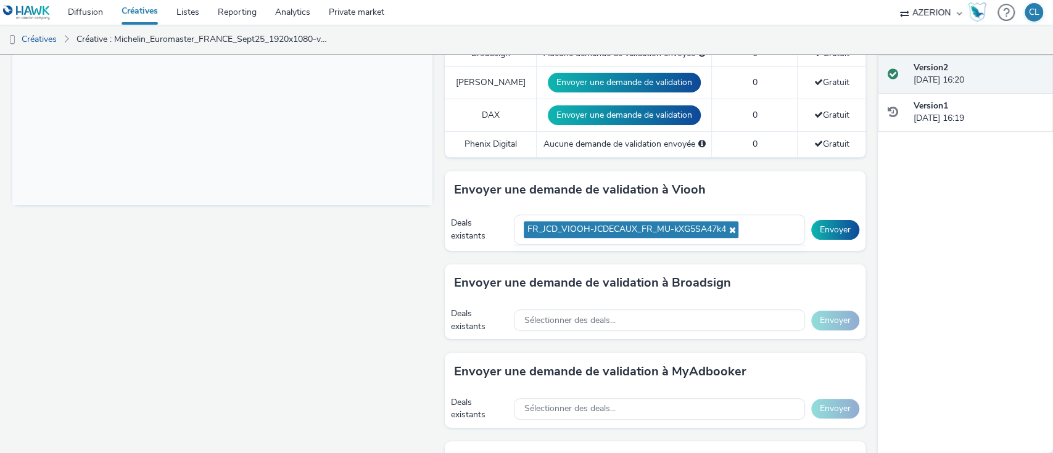
click at [883, 234] on div "Version 2 15 septembre 2025, 16:20 Version 1 15 septembre 2025, 16:19" at bounding box center [966, 254] width 176 height 399
click at [835, 228] on button "Envoyer" at bounding box center [835, 230] width 48 height 20
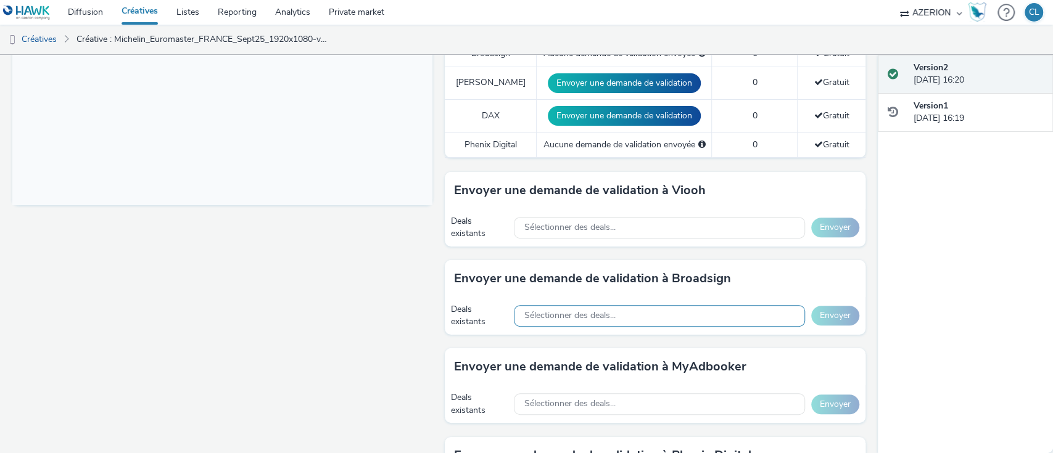
click at [632, 324] on div "Sélectionner des deals..." at bounding box center [659, 316] width 291 height 22
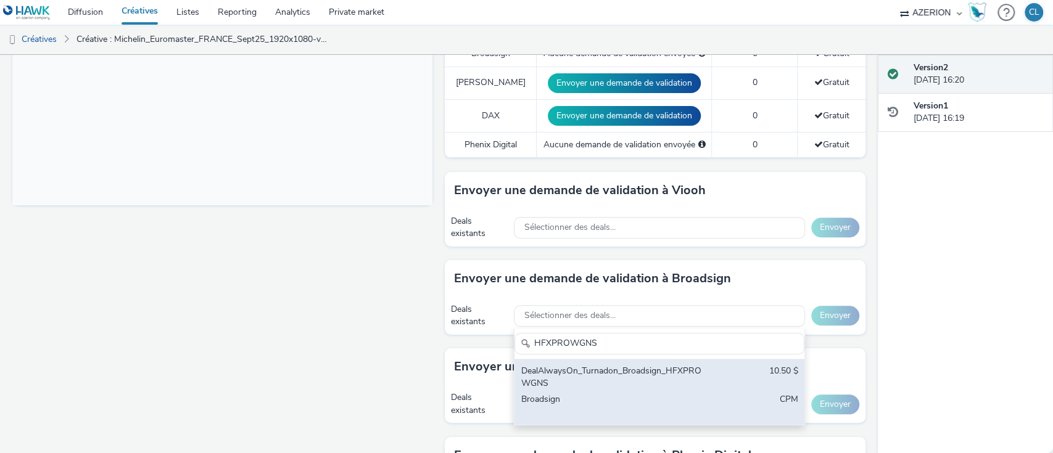
type input "HFXPROWGNS"
click at [643, 373] on div "DealAlwaysOn_Turnadon_Broadsign_HFXPROWGNS" at bounding box center [612, 377] width 183 height 25
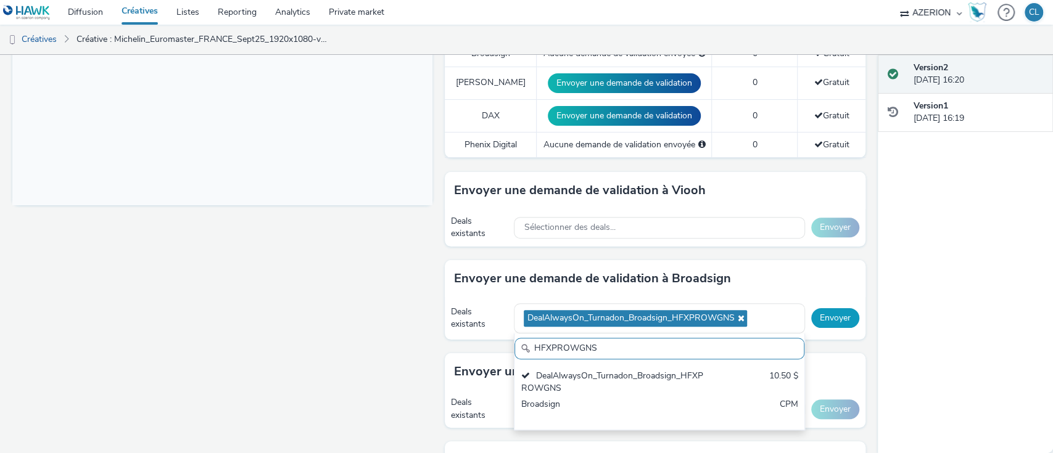
scroll to position [0, 0]
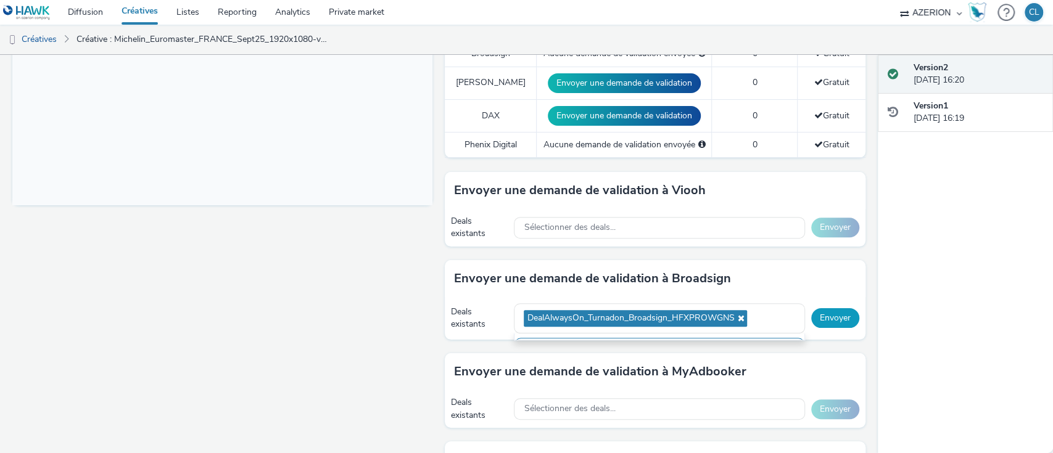
click at [814, 323] on button "Envoyer" at bounding box center [835, 318] width 48 height 20
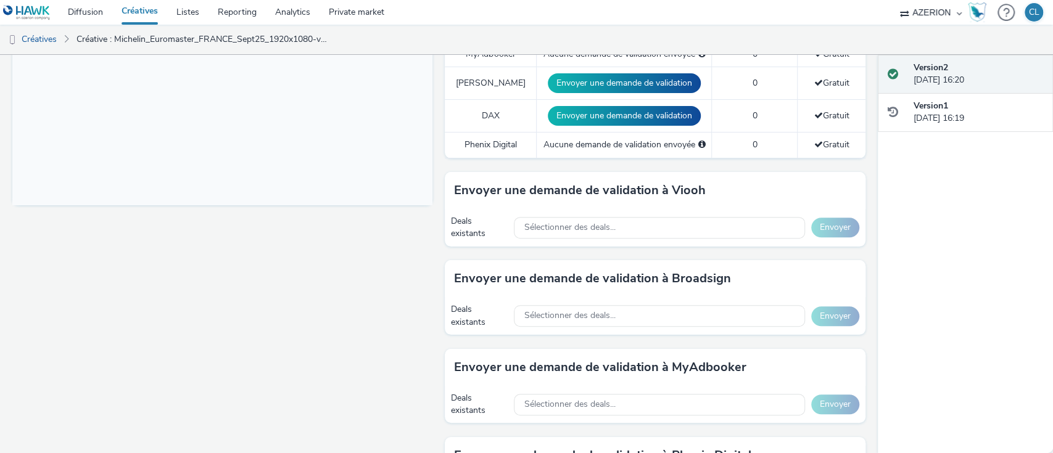
click at [322, 299] on div "Fullscreen" at bounding box center [225, 149] width 426 height 898
click at [650, 319] on div "Sélectionner des deals..." at bounding box center [659, 316] width 291 height 22
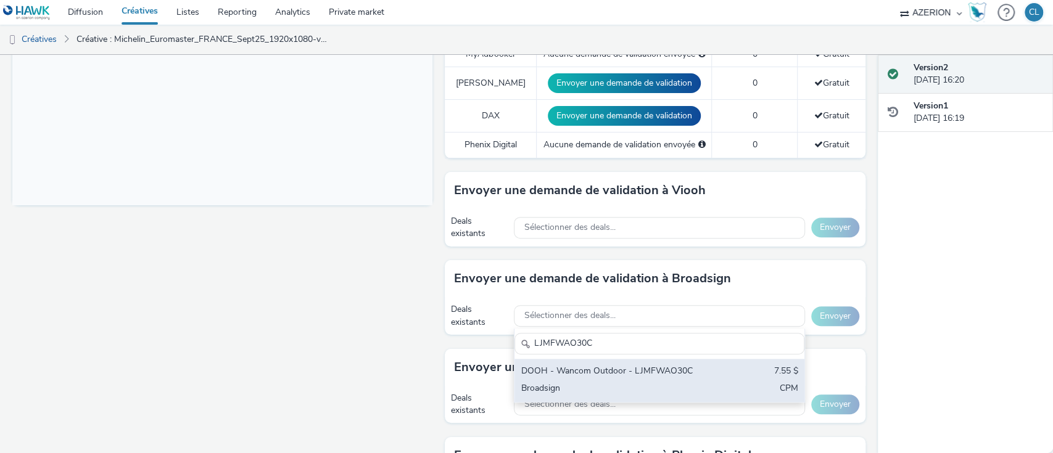
type input "LJMFWAO30C"
click at [624, 374] on div "DOOH - Wancom Outdoor - LJMFWAO30C" at bounding box center [612, 372] width 183 height 14
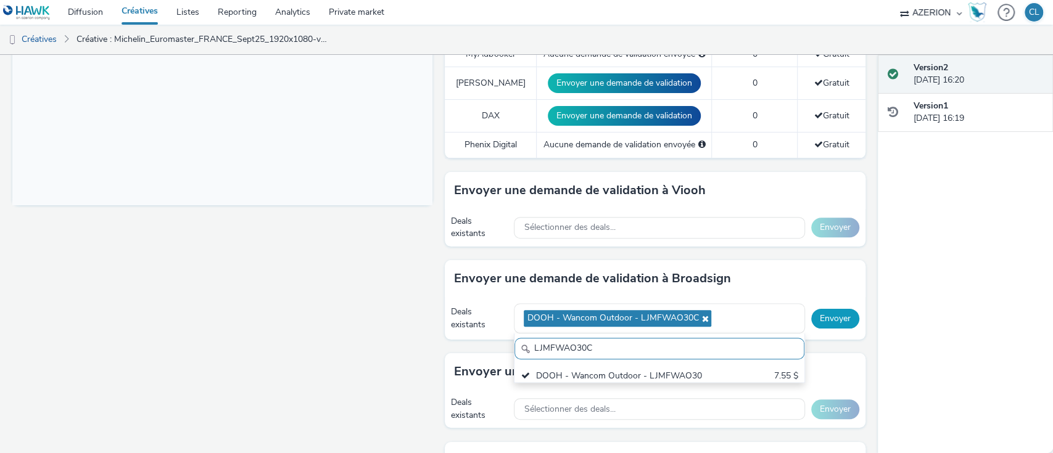
click at [840, 316] on button "Envoyer" at bounding box center [835, 319] width 48 height 20
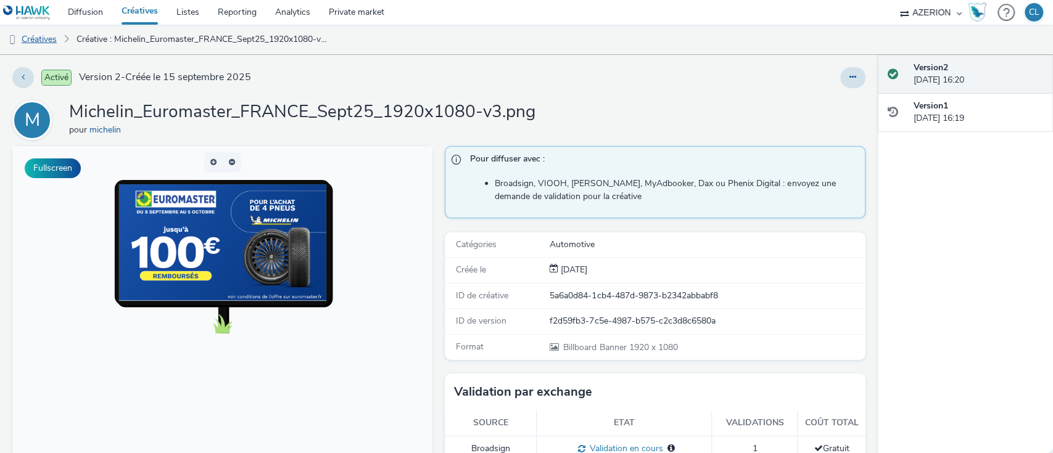
click at [54, 45] on link "Créatives" at bounding box center [31, 40] width 63 height 30
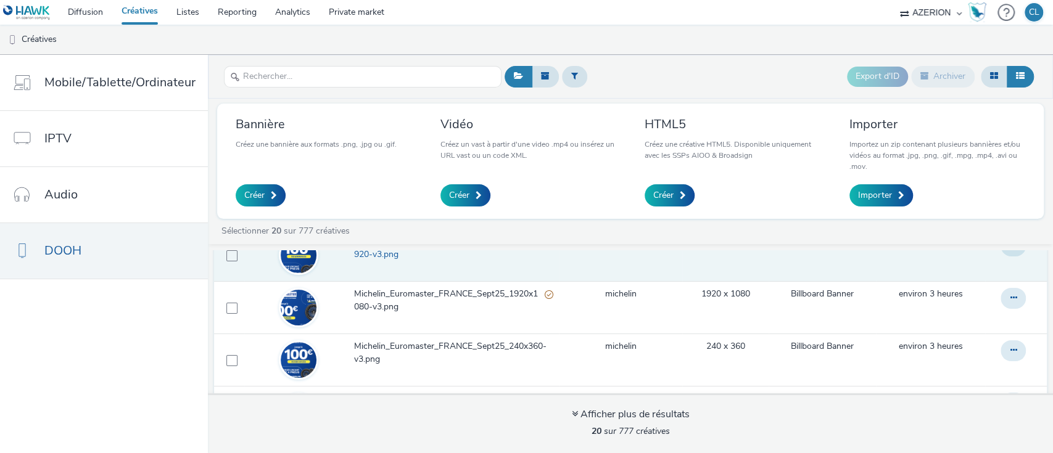
scroll to position [54, 0]
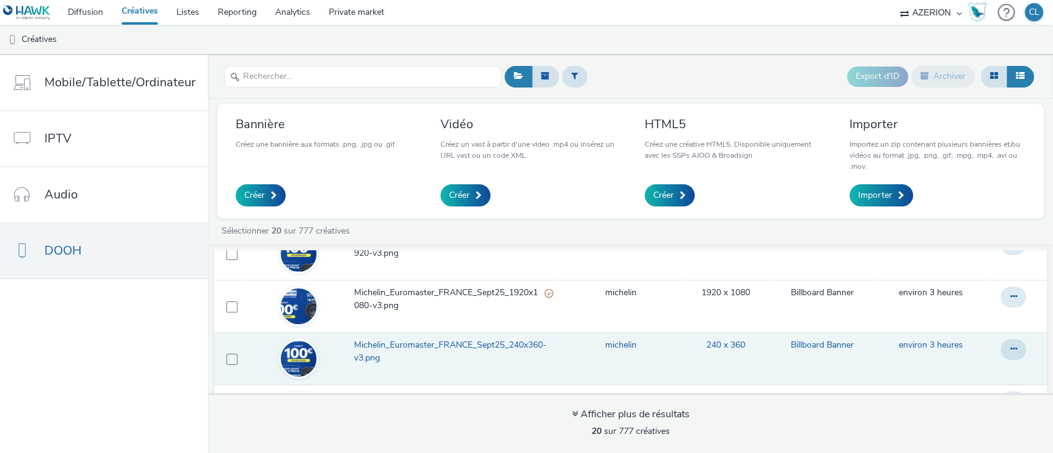
click at [503, 350] on span "Michelin_Euromaster_FRANCE_Sept25_240x360-v3.png" at bounding box center [453, 351] width 199 height 25
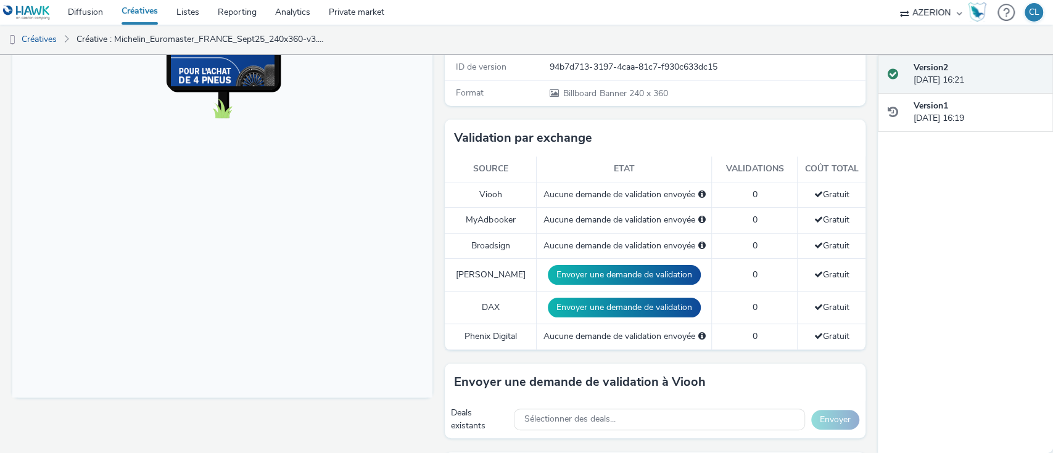
click at [371, 214] on body at bounding box center [222, 146] width 420 height 506
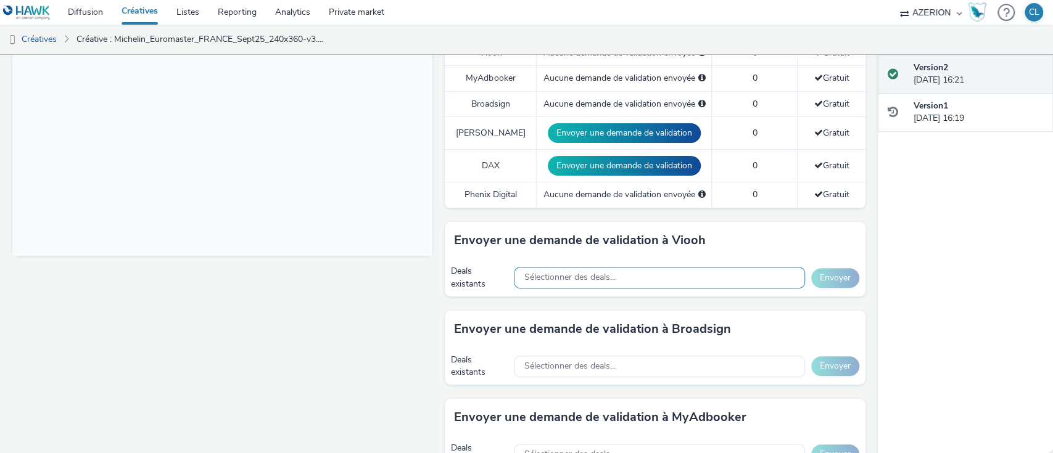
scroll to position [397, 0]
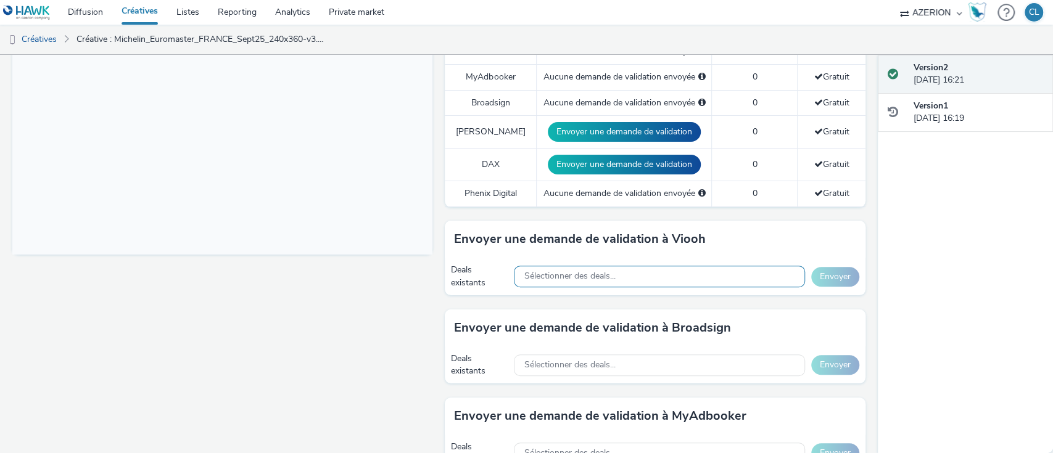
click at [569, 271] on span "Sélectionner des deals..." at bounding box center [569, 276] width 91 height 10
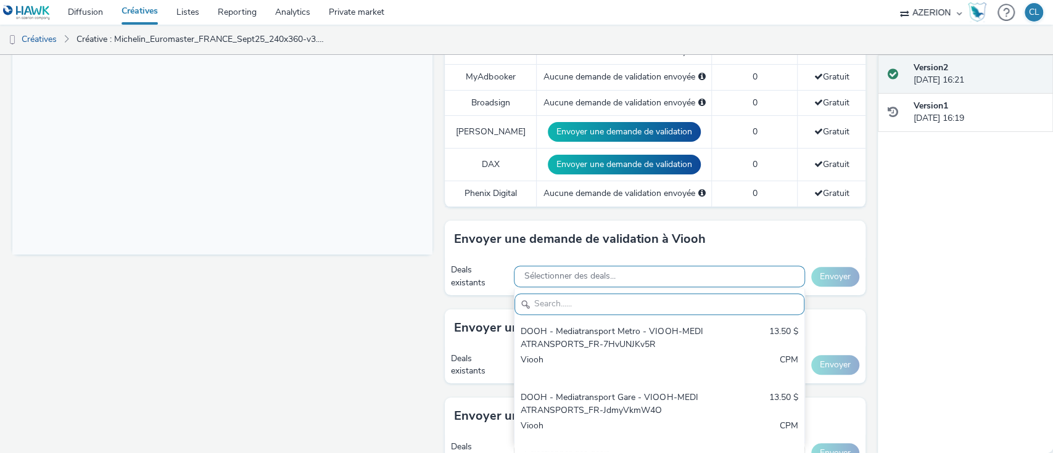
paste input "VIOOH-JCDECAUX_FR_MU-kXG5SA47k4"
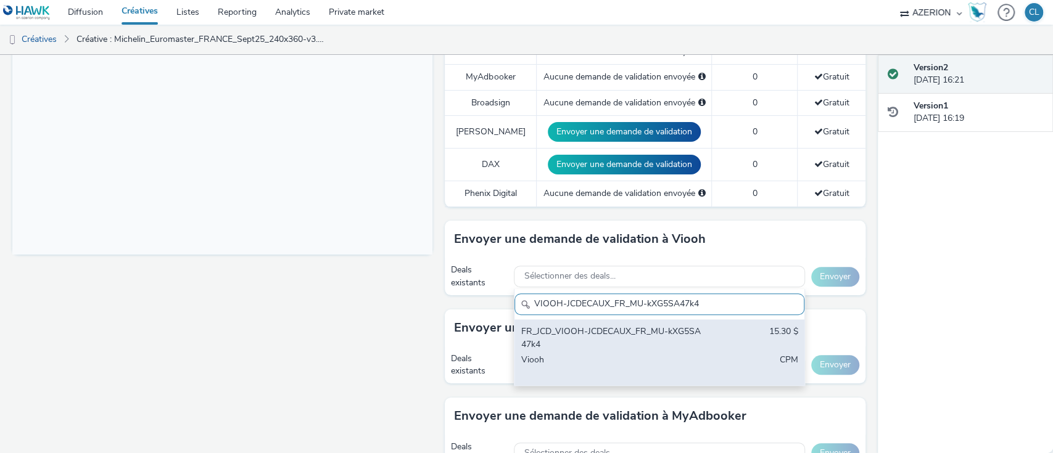
type input "VIOOH-JCDECAUX_FR_MU-kXG5SA47k4"
click at [642, 342] on div "FR_JCD_VIOOH-JCDECAUX_FR_MU-kXG5SA47k4" at bounding box center [612, 338] width 183 height 25
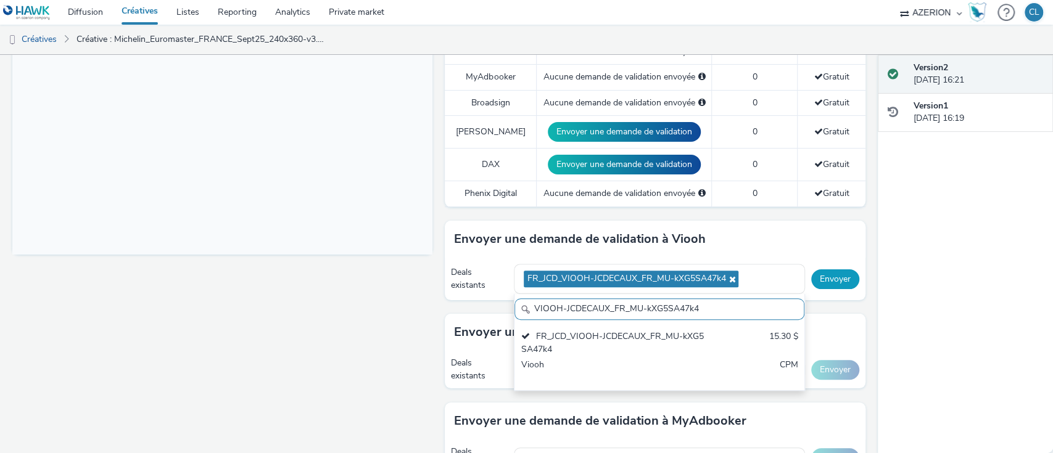
scroll to position [0, 0]
click at [819, 281] on button "Envoyer" at bounding box center [835, 280] width 48 height 20
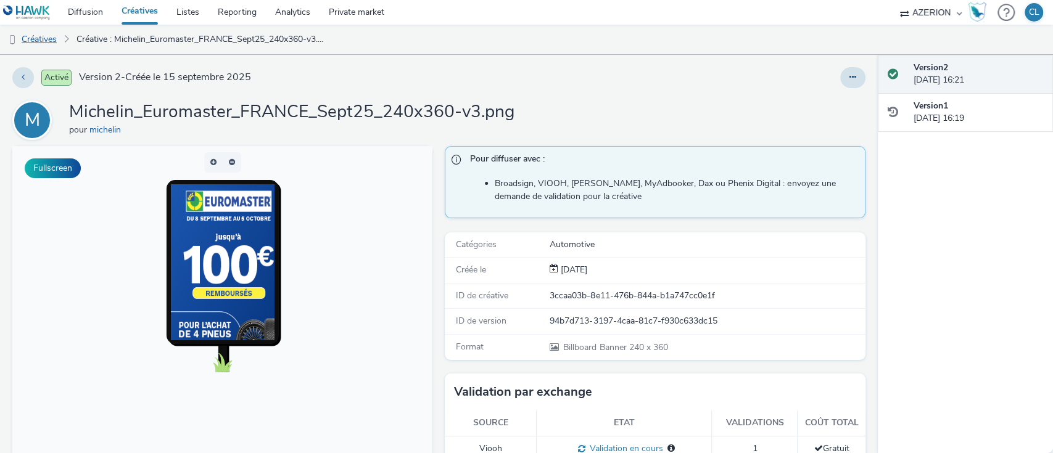
click at [44, 44] on link "Créatives" at bounding box center [31, 40] width 63 height 30
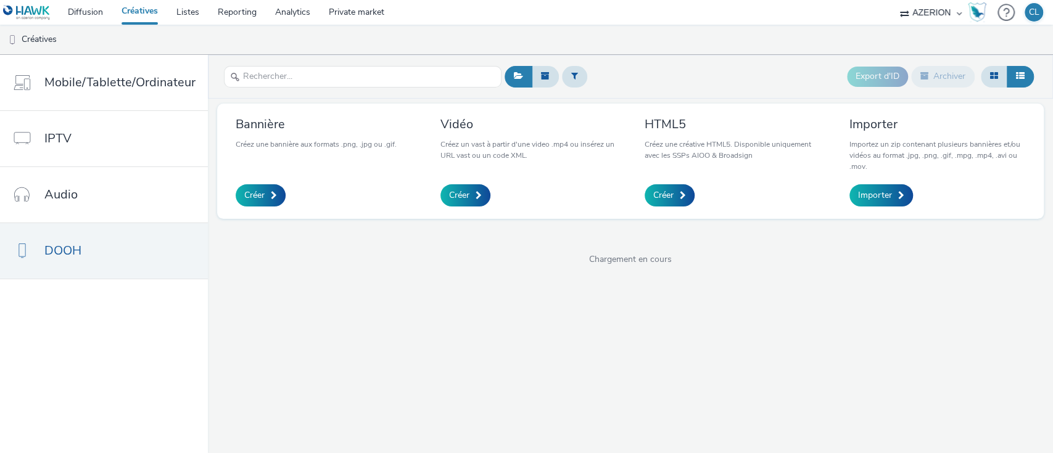
click at [422, 209] on div "Bannière Créez une bannière aux formats .png, .jpg ou .gif. Créer Vidéo Créez u…" at bounding box center [630, 161] width 827 height 115
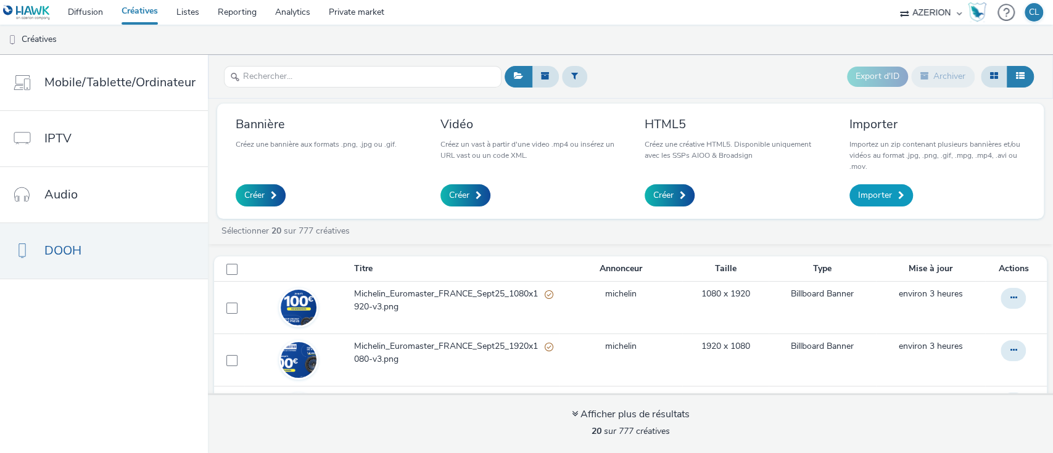
click at [889, 192] on span "Importer" at bounding box center [875, 195] width 34 height 12
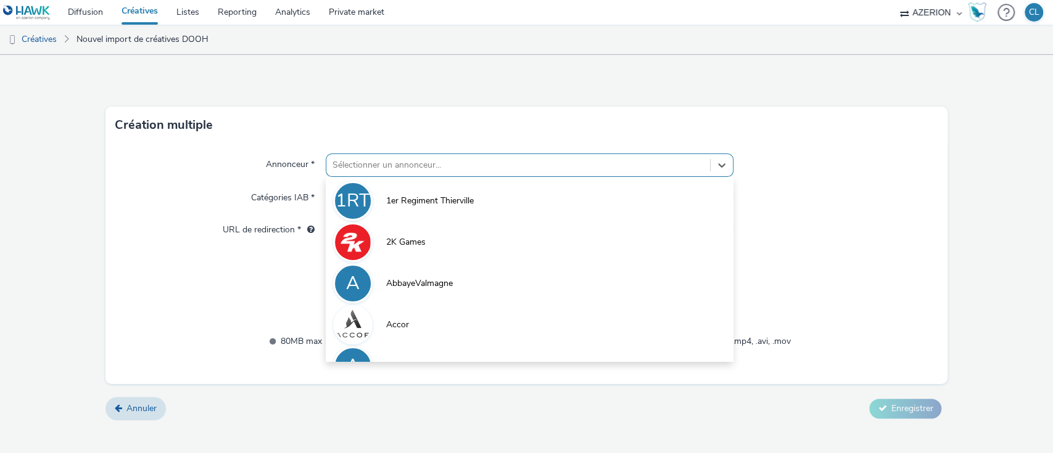
click at [497, 176] on div "Sélectionner un annonceur..." at bounding box center [530, 165] width 408 height 23
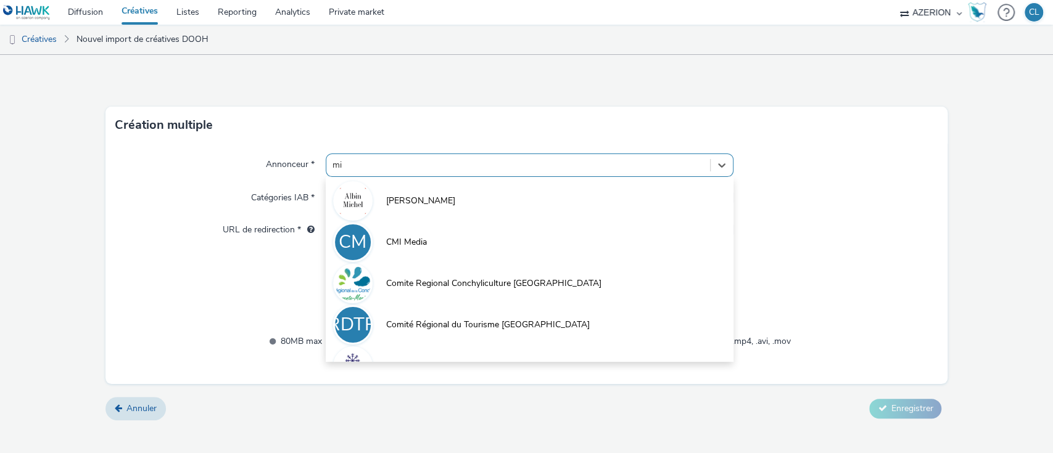
type input "mic"
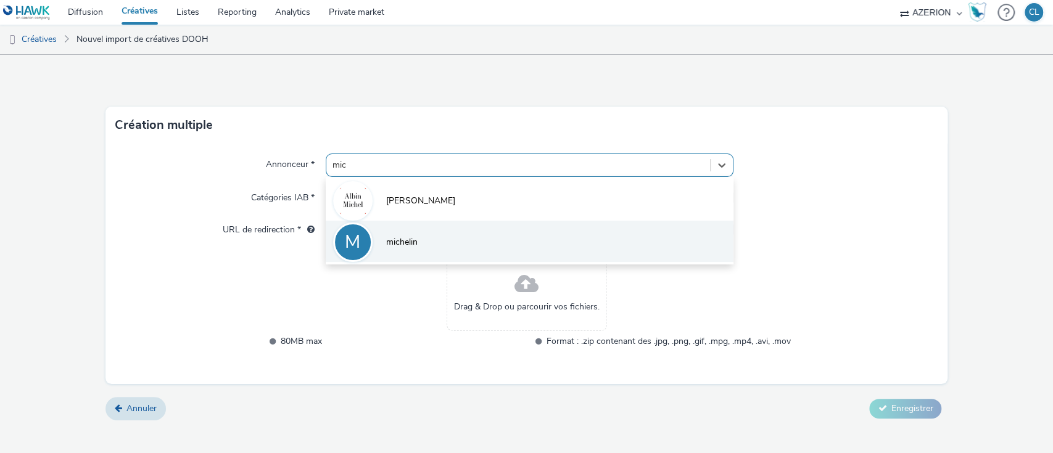
click at [466, 236] on li "M michelin" at bounding box center [530, 241] width 408 height 41
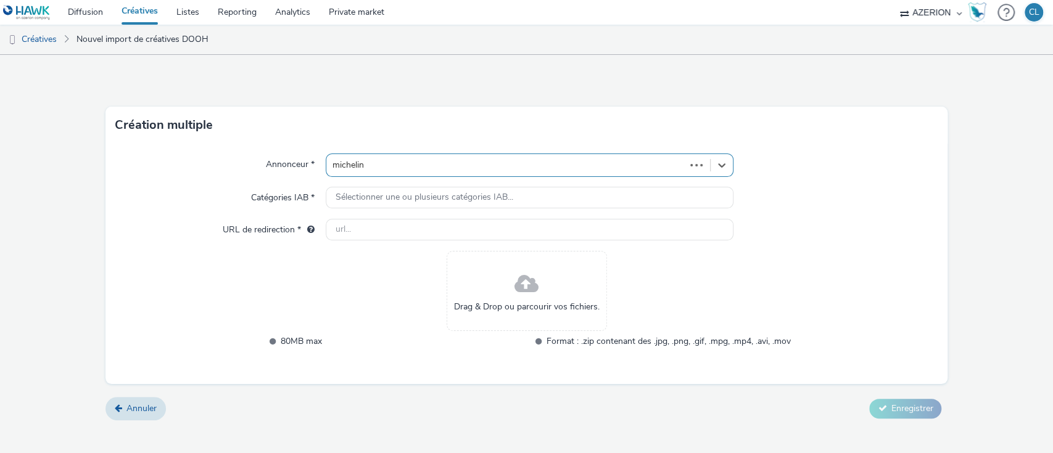
type input "[URL][DOMAIN_NAME]"
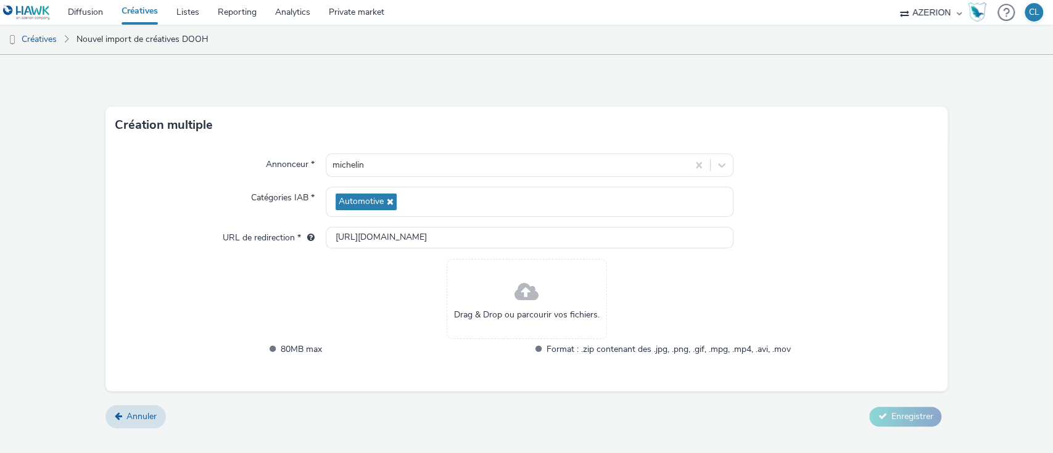
click at [531, 275] on div "Drag & Drop ou parcourir vos fichiers." at bounding box center [527, 299] width 160 height 80
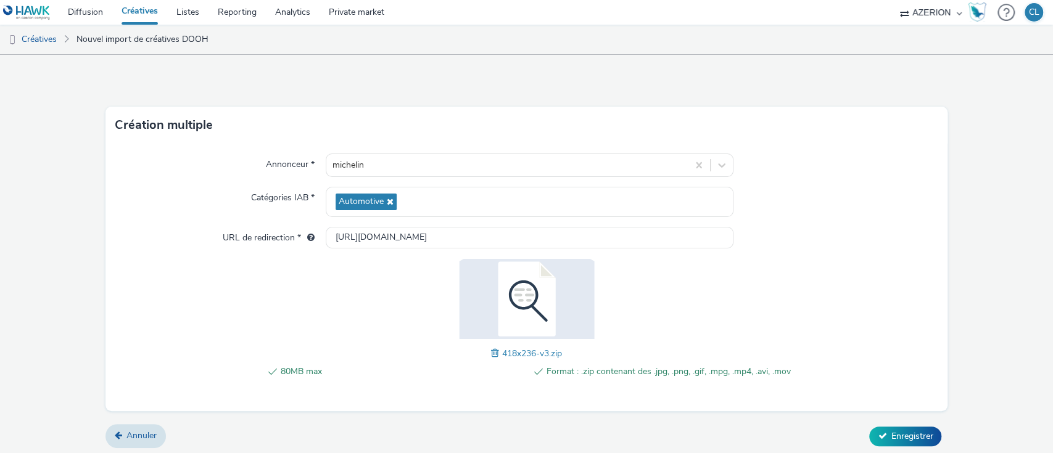
scroll to position [2, 0]
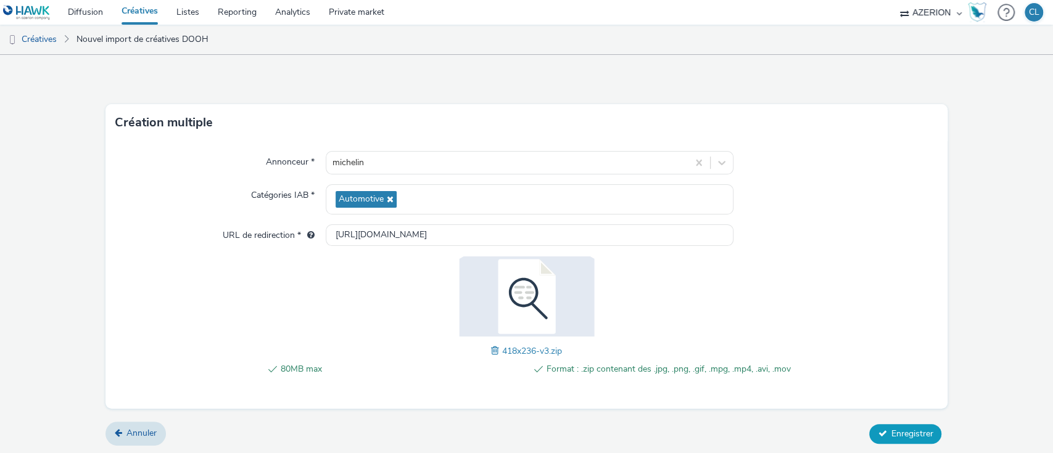
click at [891, 428] on span "Enregistrer" at bounding box center [912, 434] width 42 height 12
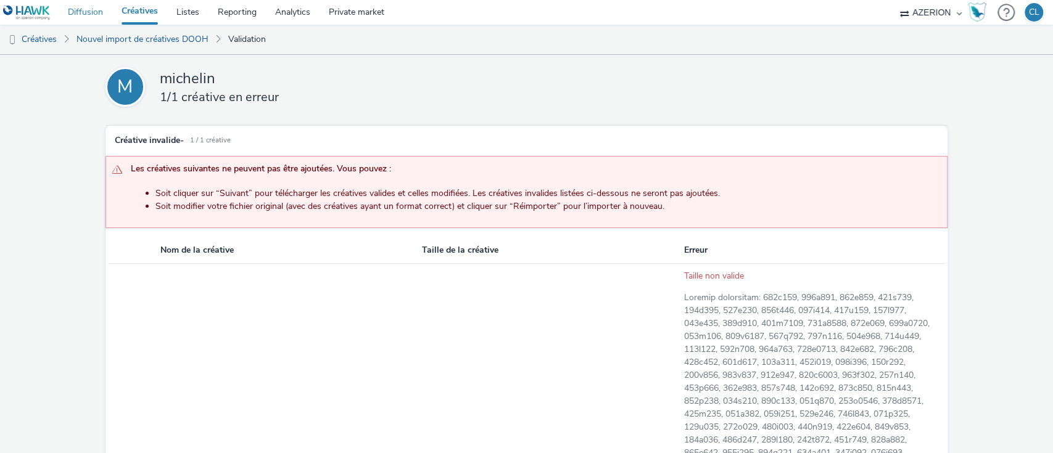
click at [99, 14] on link "Diffusion" at bounding box center [86, 12] width 54 height 25
